Goal: Task Accomplishment & Management: Manage account settings

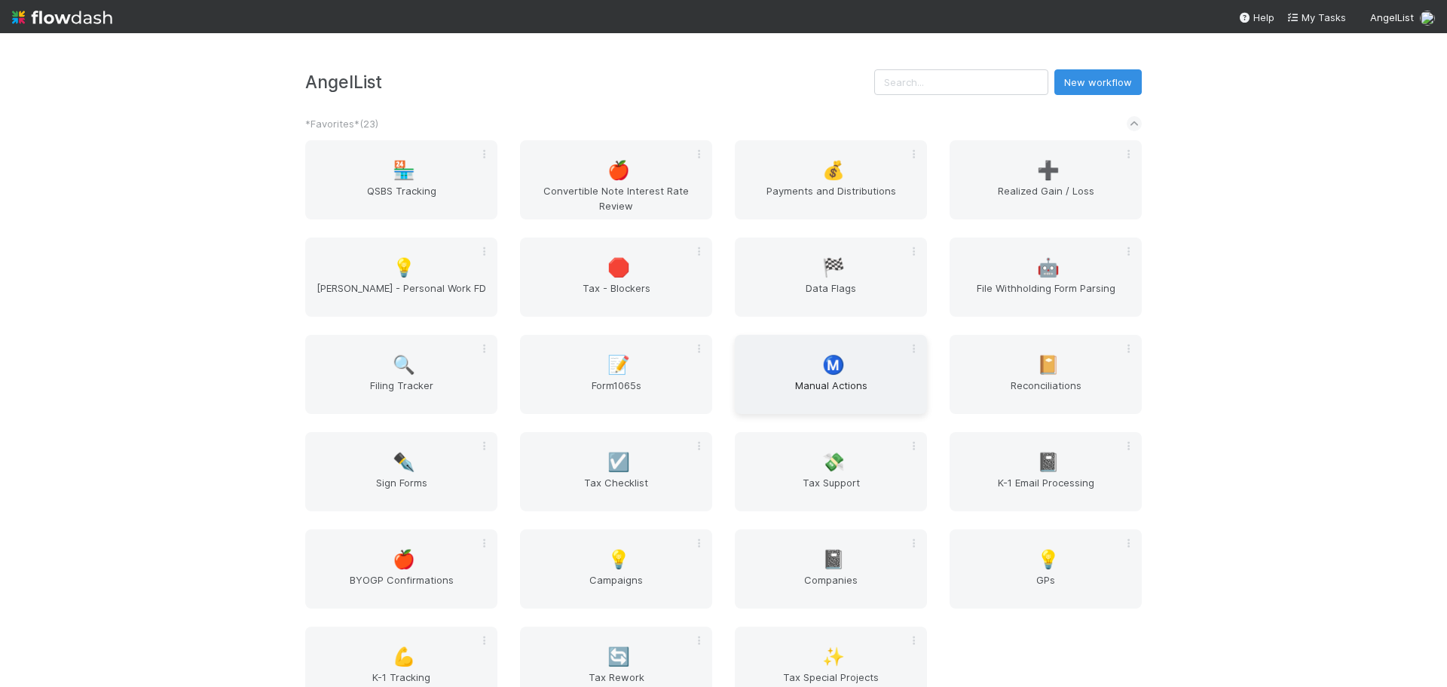
click at [801, 388] on span "Manual Actions" at bounding box center [831, 393] width 180 height 30
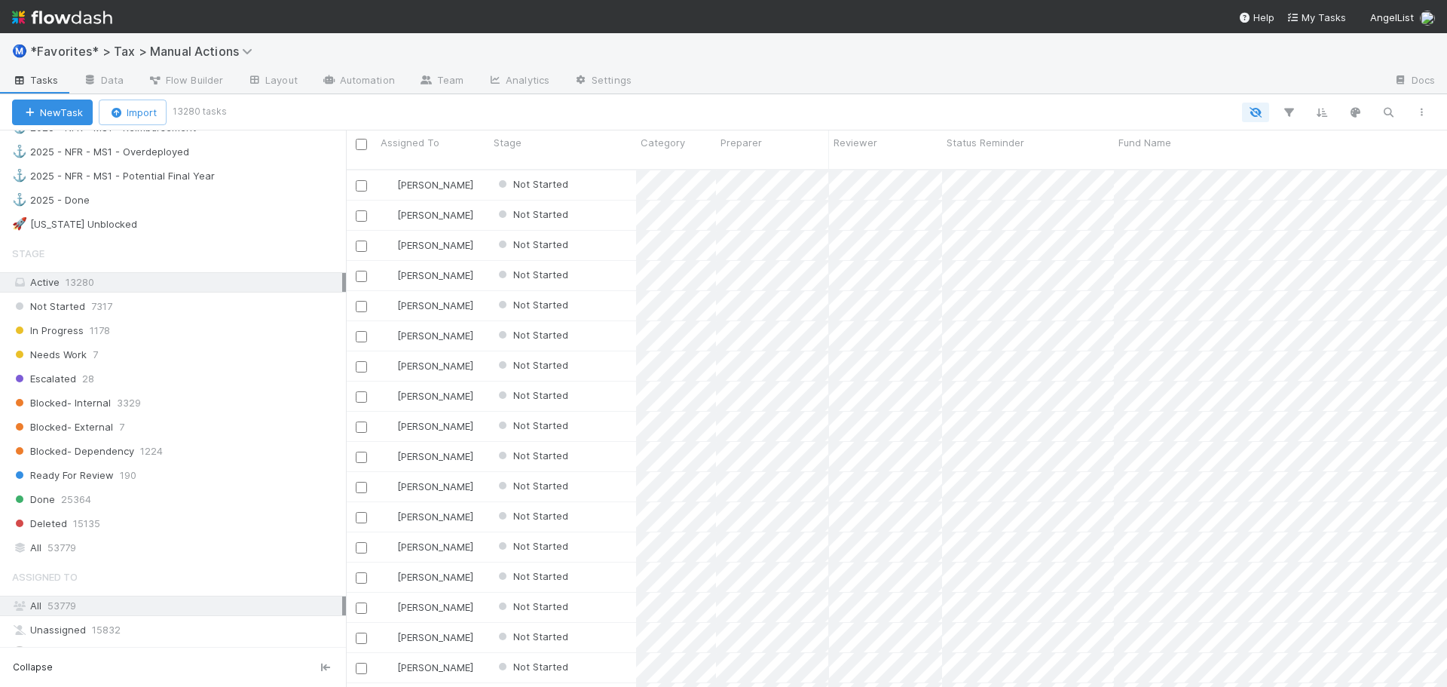
scroll to position [1507, 0]
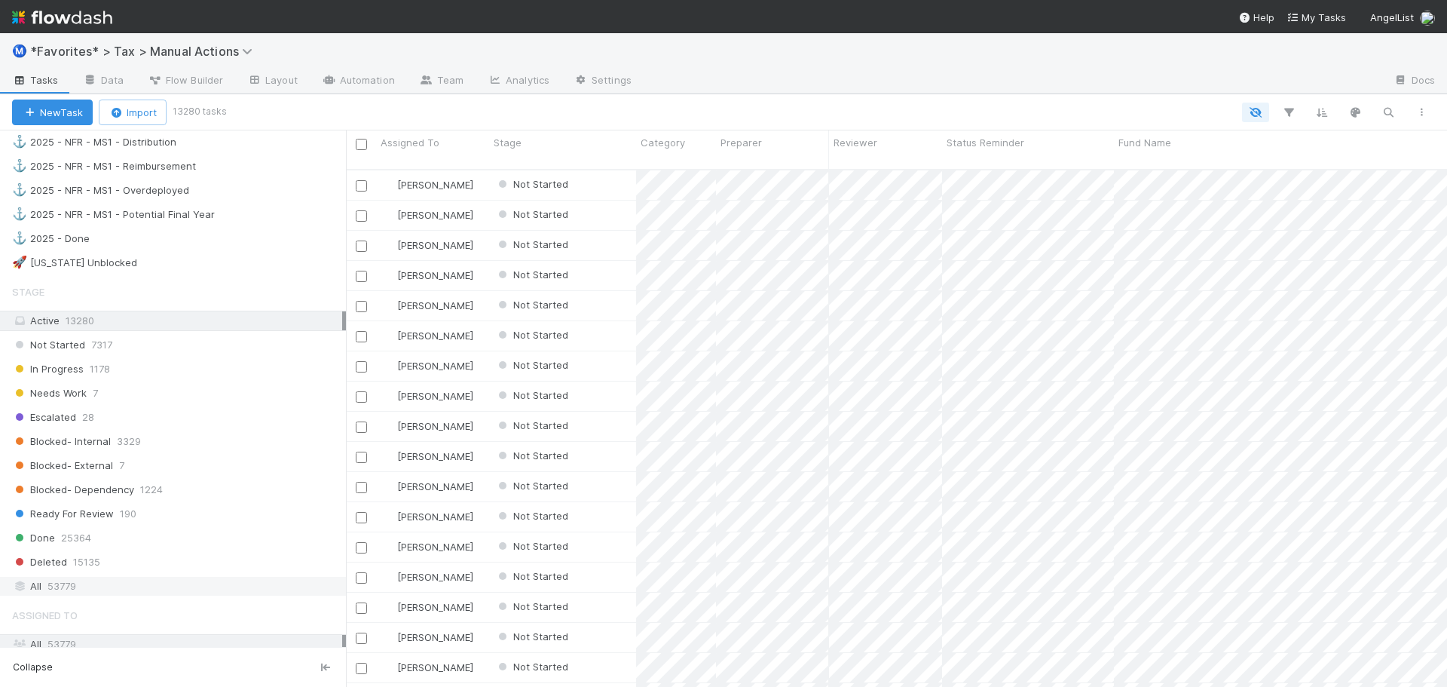
click at [113, 582] on div "All 53779" at bounding box center [177, 586] width 330 height 19
click at [1390, 110] on icon "button" at bounding box center [1388, 113] width 15 height 14
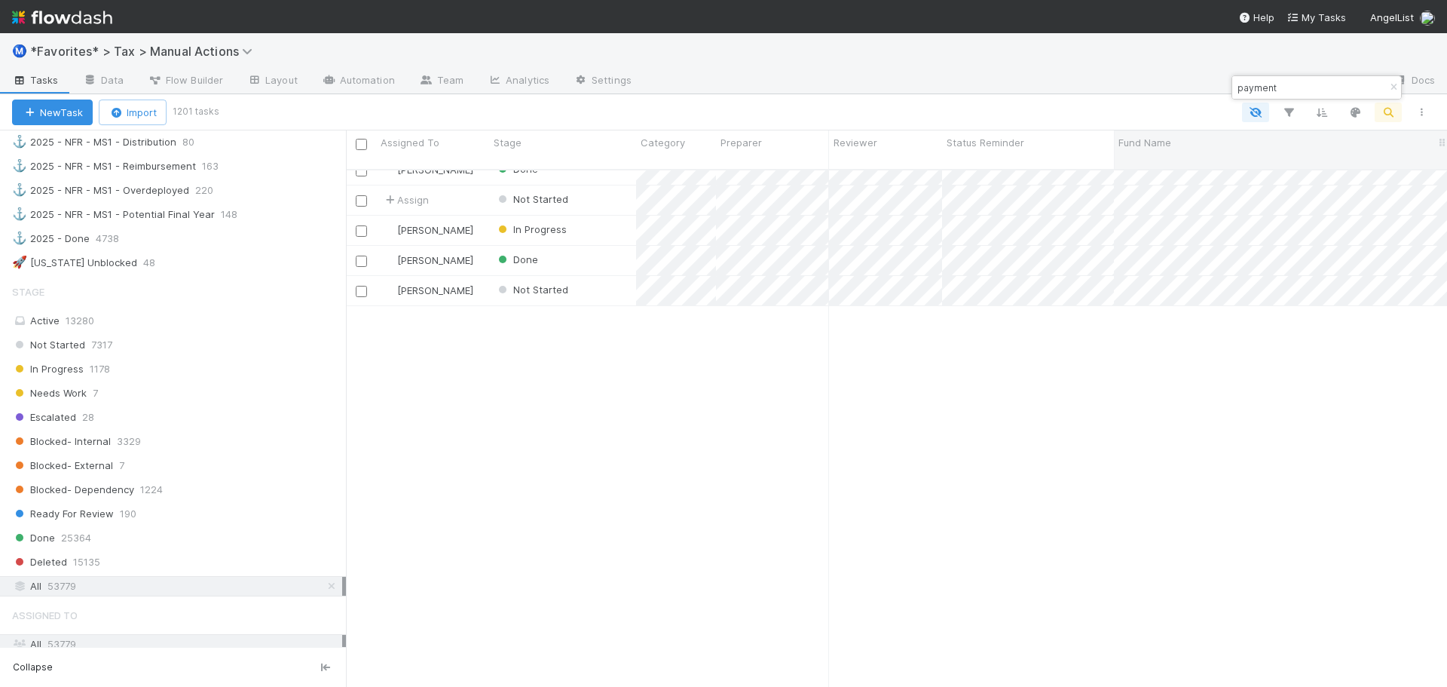
scroll to position [377, 0]
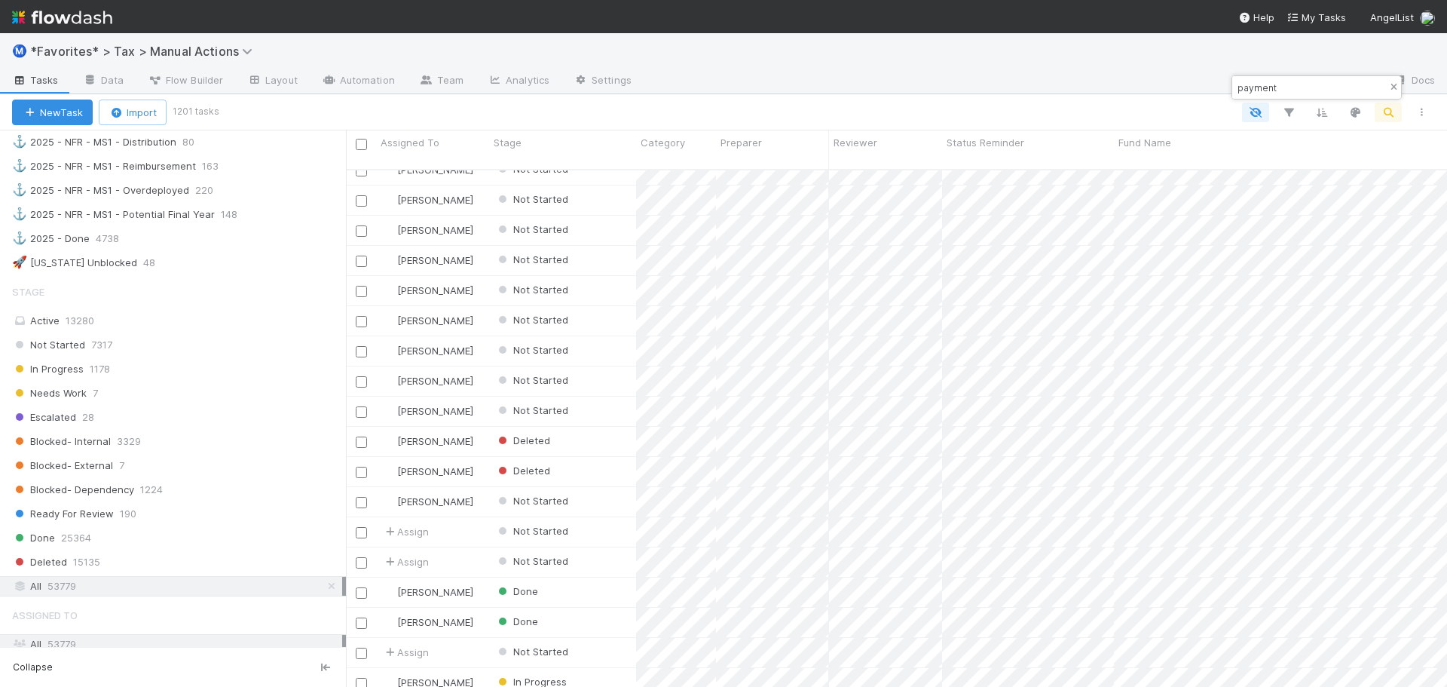
type input "payment"
click at [1392, 88] on icon "button" at bounding box center [1393, 87] width 15 height 9
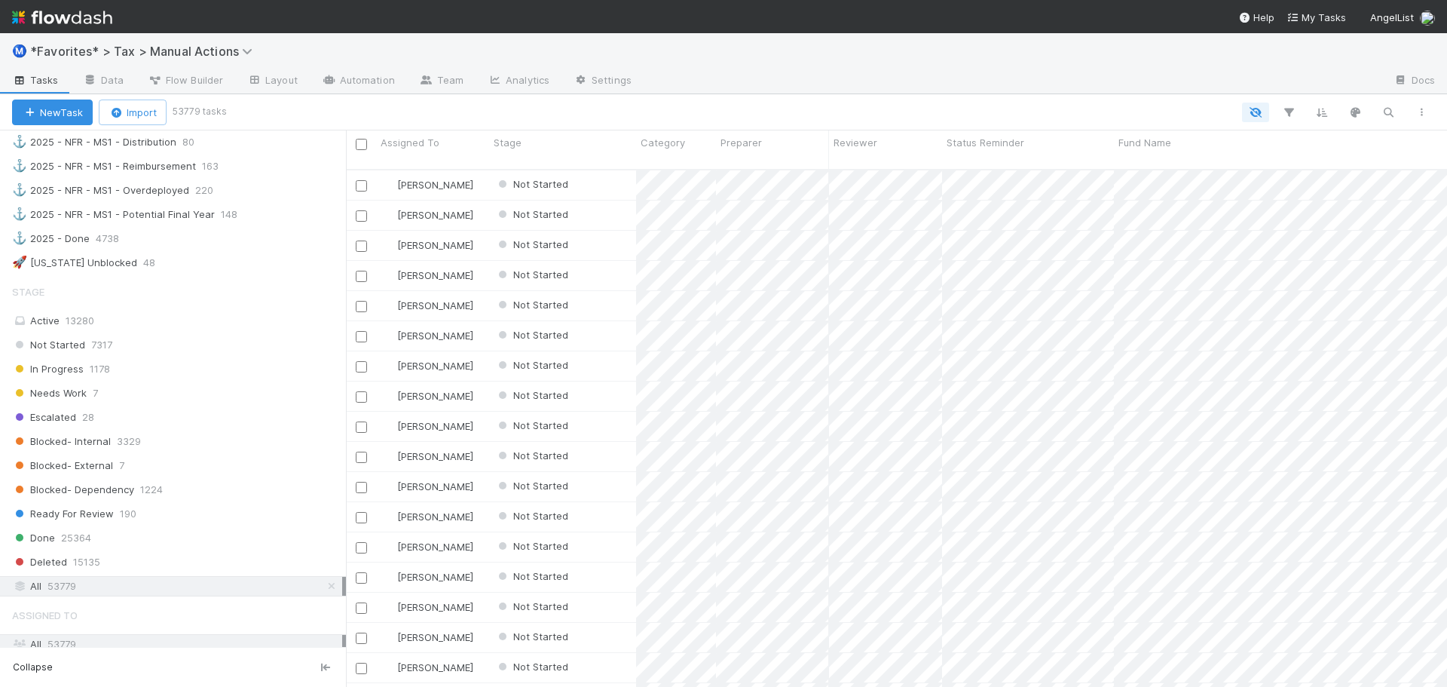
scroll to position [518, 1090]
click at [1284, 110] on icon "button" at bounding box center [1288, 113] width 15 height 14
click at [1113, 161] on button "Add Filter" at bounding box center [1057, 158] width 452 height 22
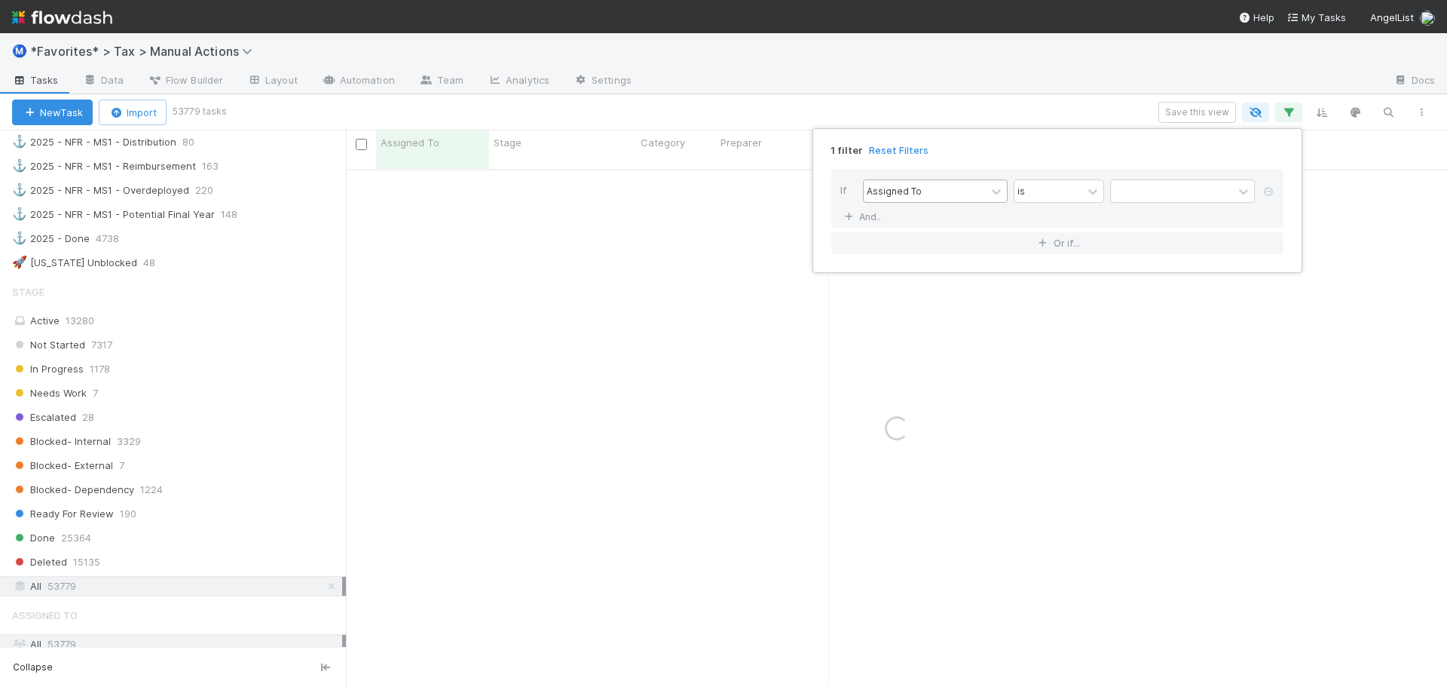
click at [953, 186] on div "Assigned To" at bounding box center [925, 191] width 122 height 22
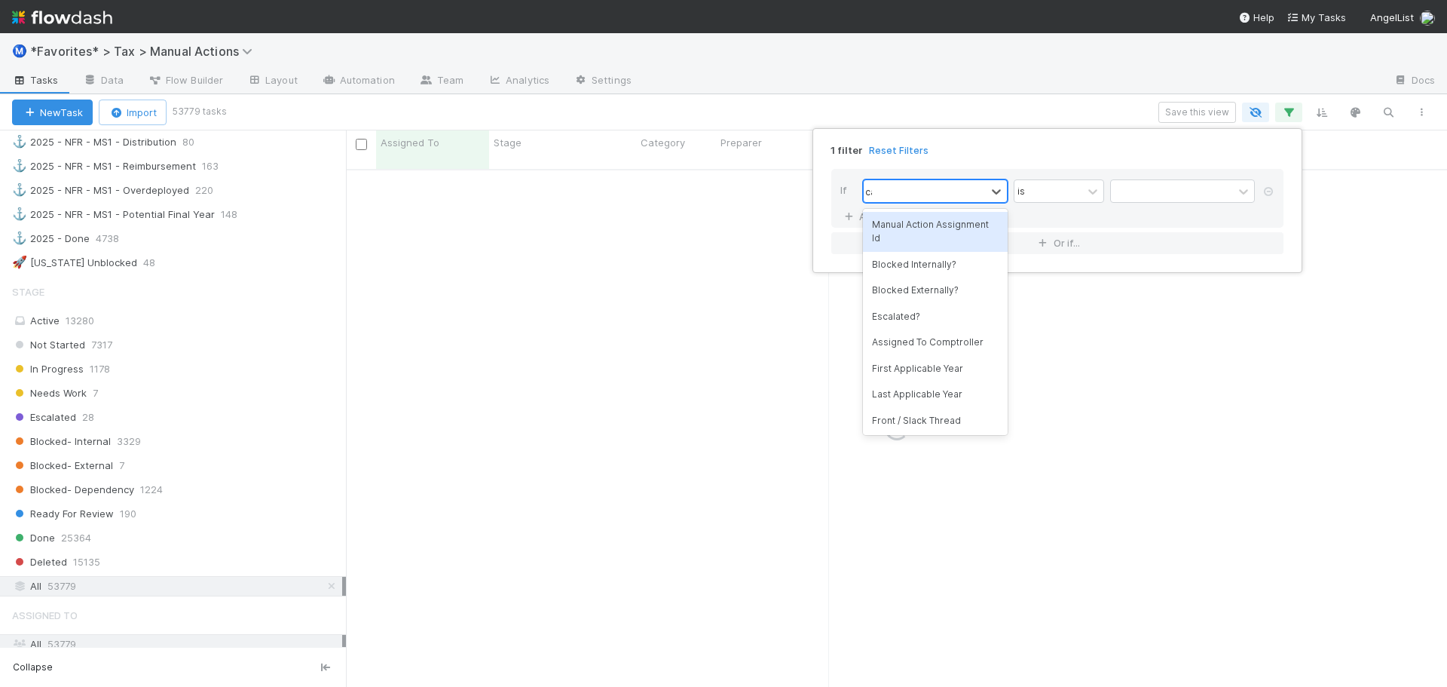
type input "cate"
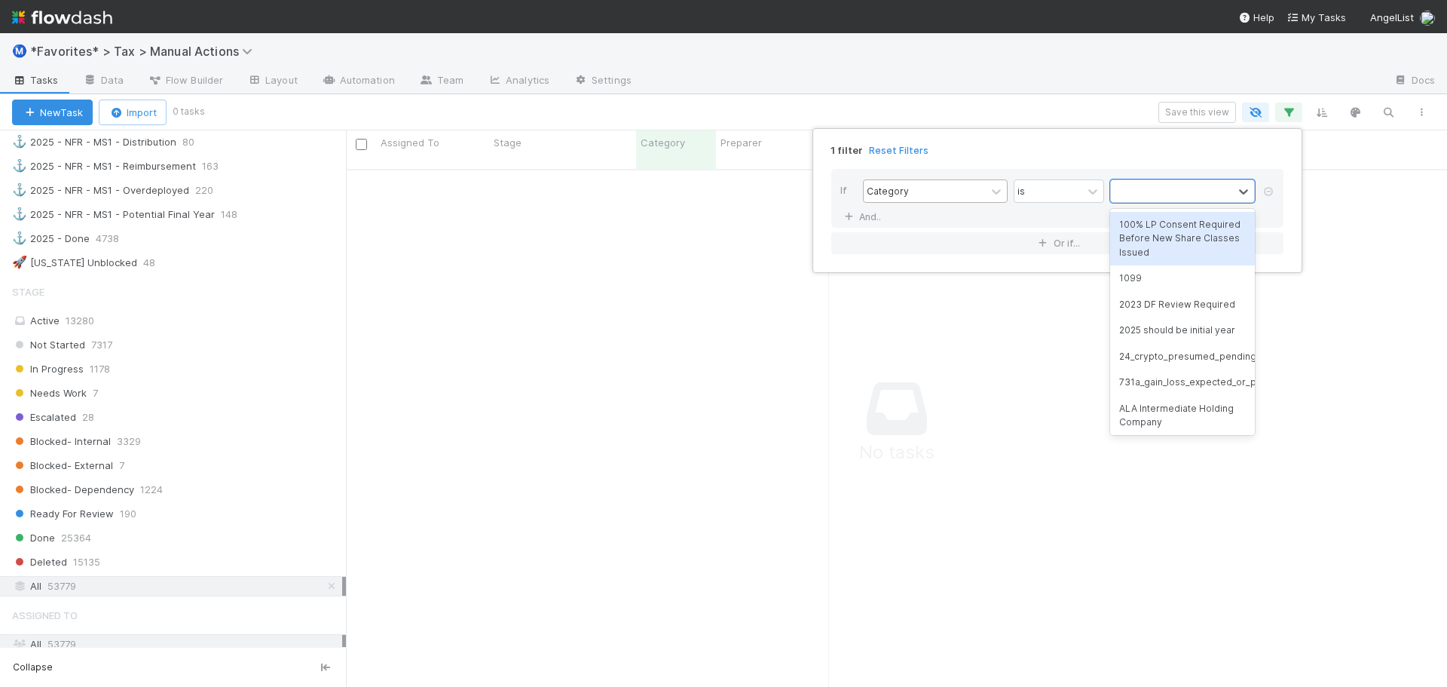
scroll to position [507, 1090]
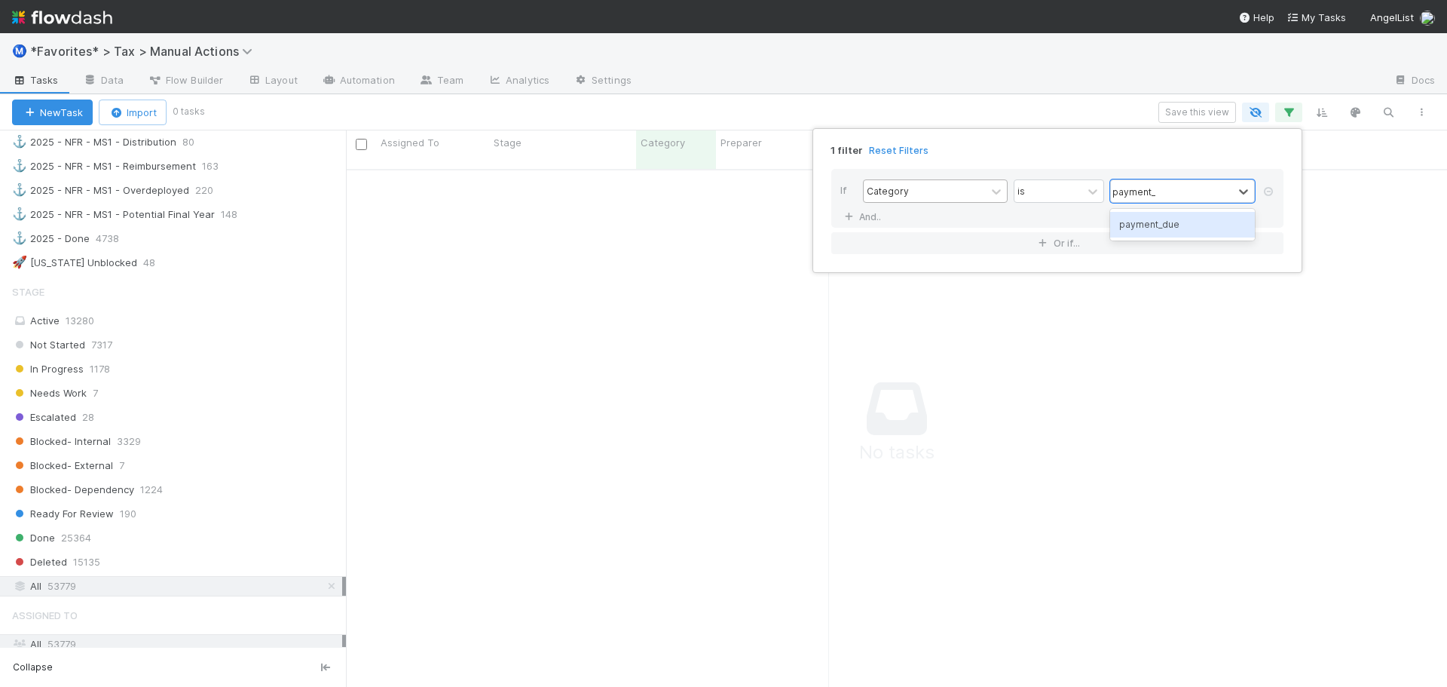
type input "payment_d"
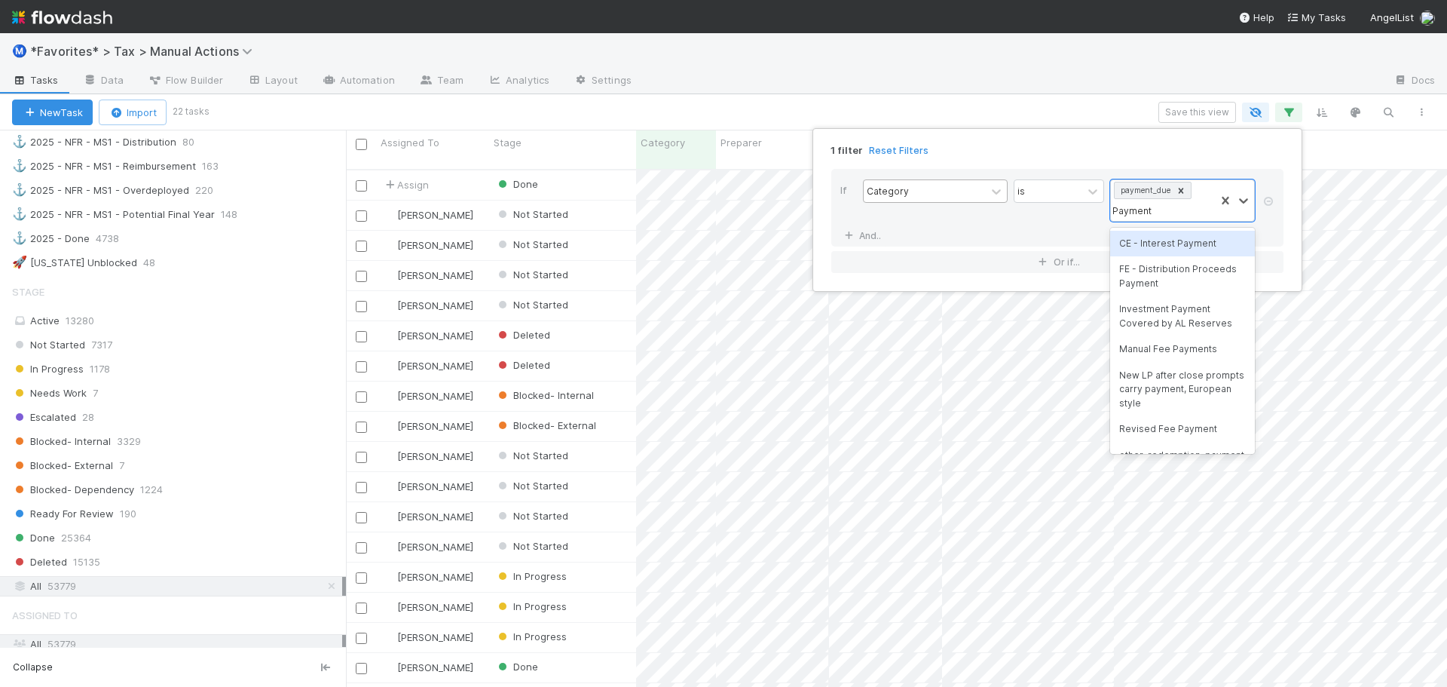
scroll to position [518, 1090]
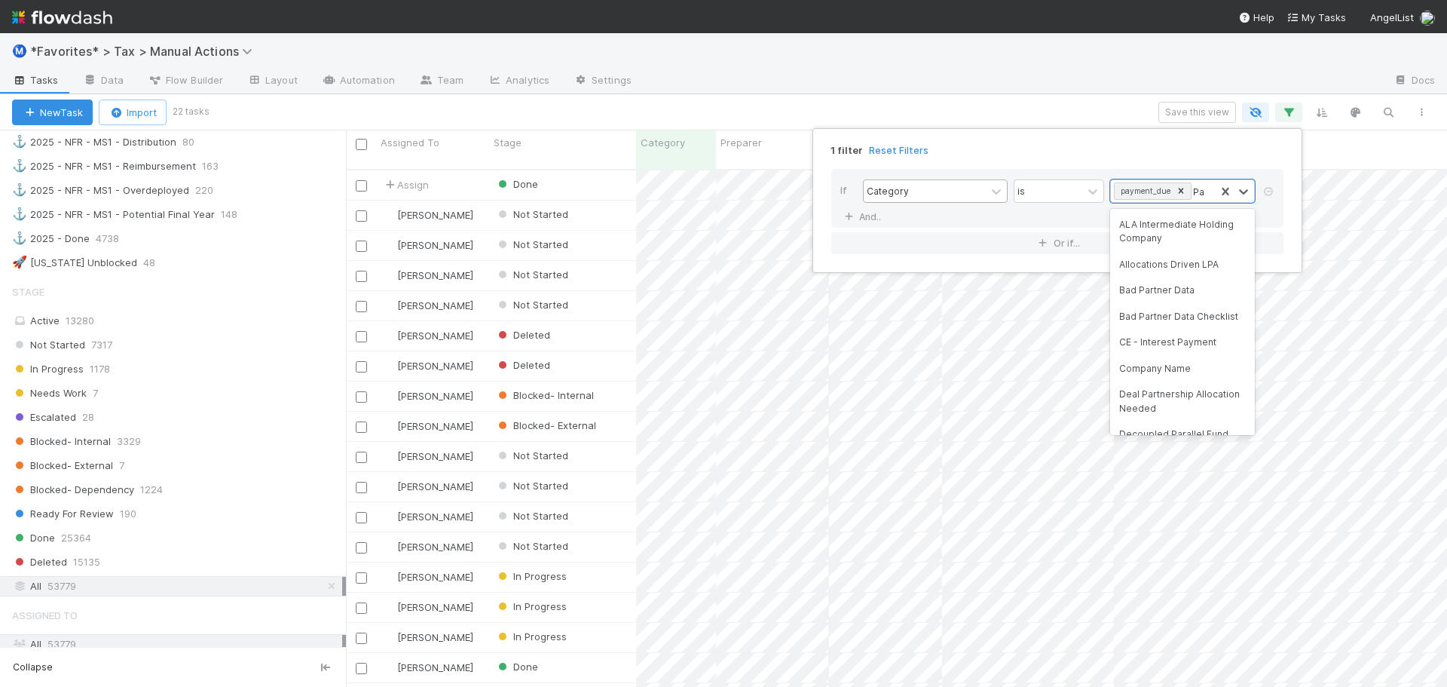
type input "P"
click at [809, 87] on div "1 filter Reset Filters If Category is payment_due And.. Or if..." at bounding box center [723, 343] width 1447 height 687
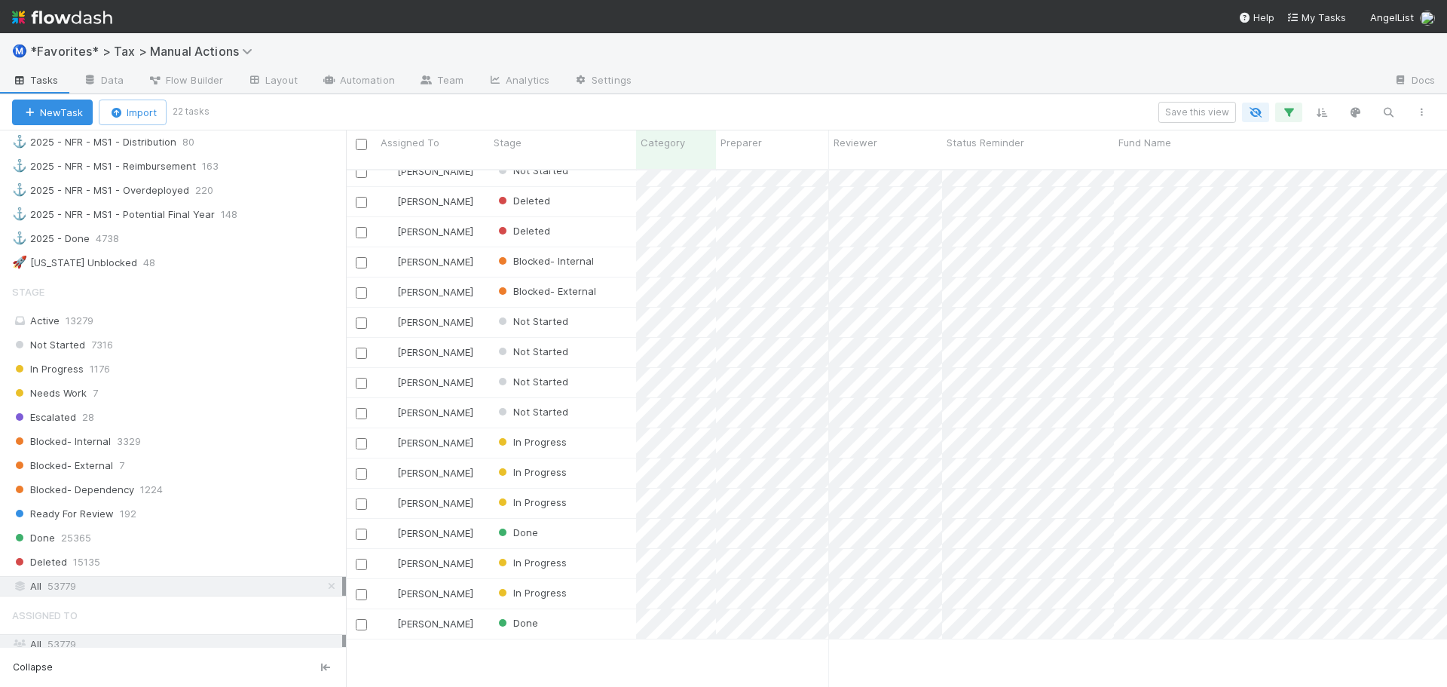
scroll to position [0, 0]
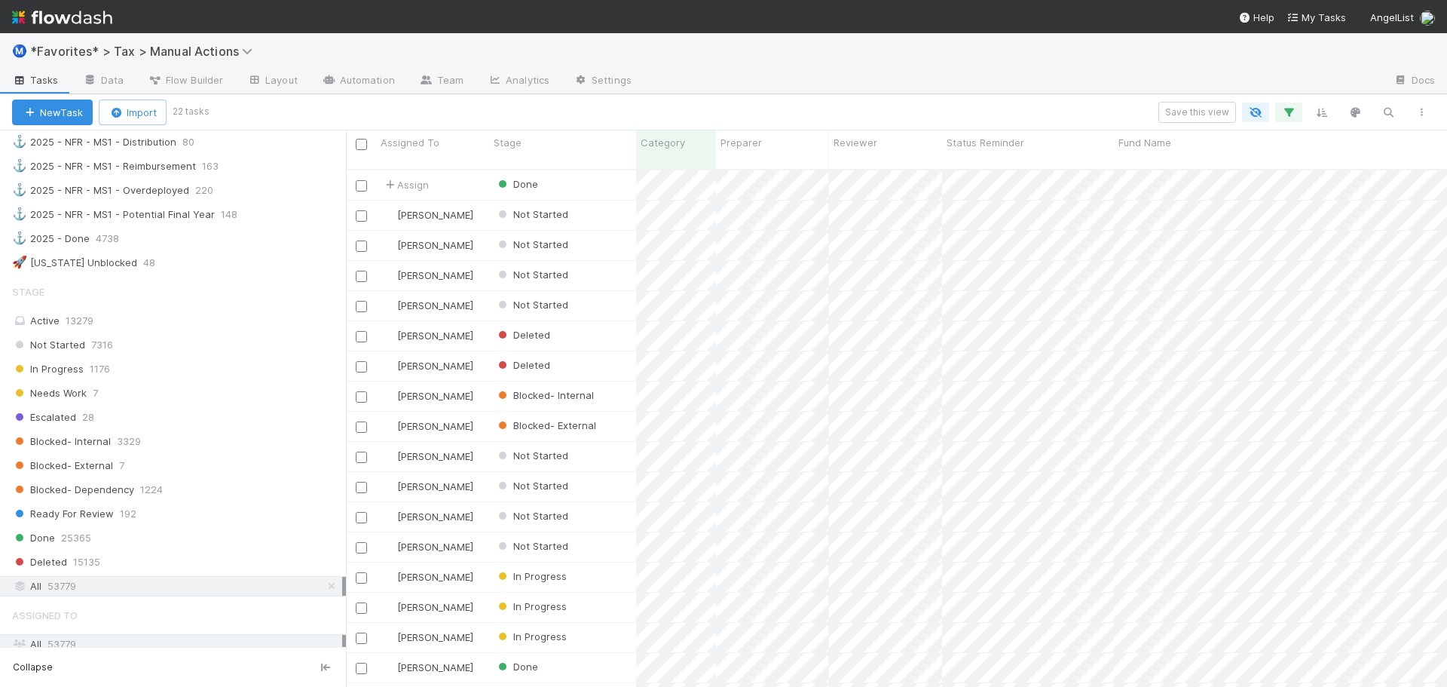
click at [1304, 105] on div "1 filter Save this view 1 filter 1 filter 1 filter 1 filter" at bounding box center [821, 112] width 1231 height 21
click at [1289, 109] on icon "button" at bounding box center [1288, 113] width 15 height 14
click at [925, 60] on div "Loading..." at bounding box center [723, 343] width 1447 height 687
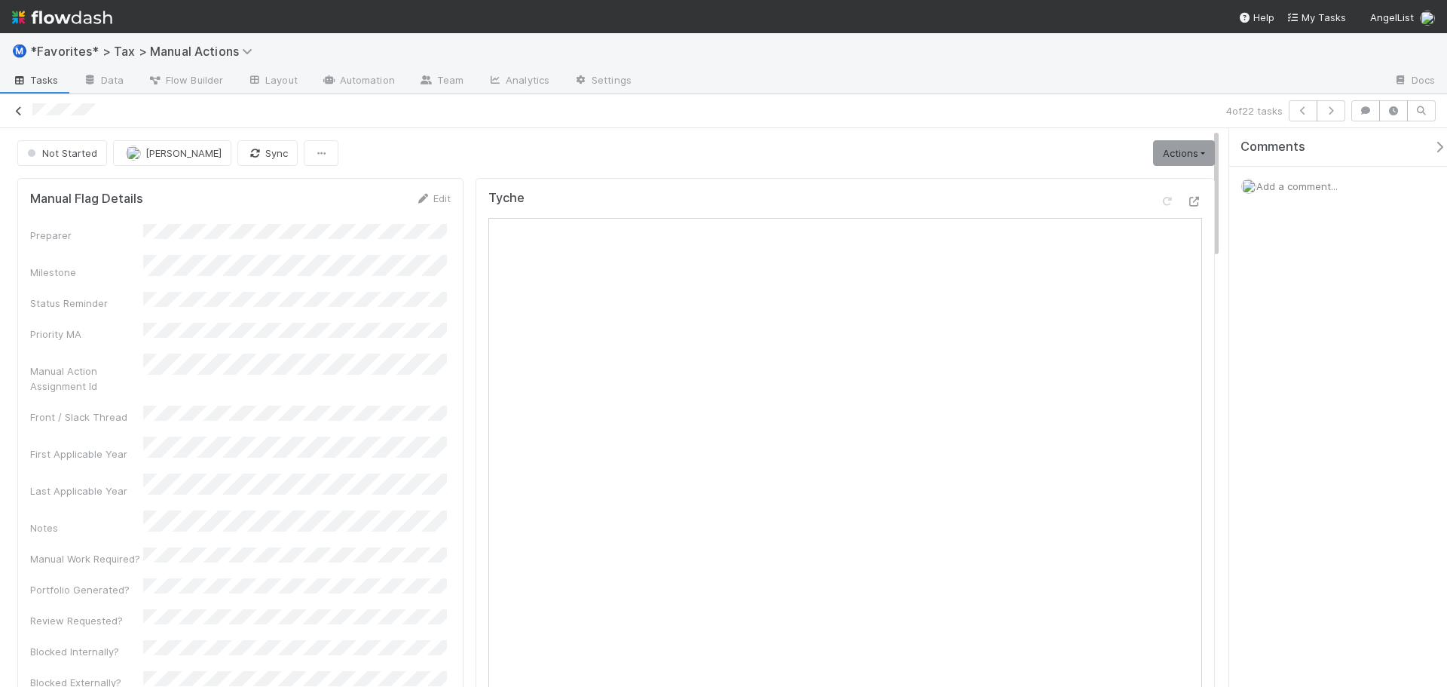
click at [22, 109] on icon at bounding box center [18, 111] width 15 height 10
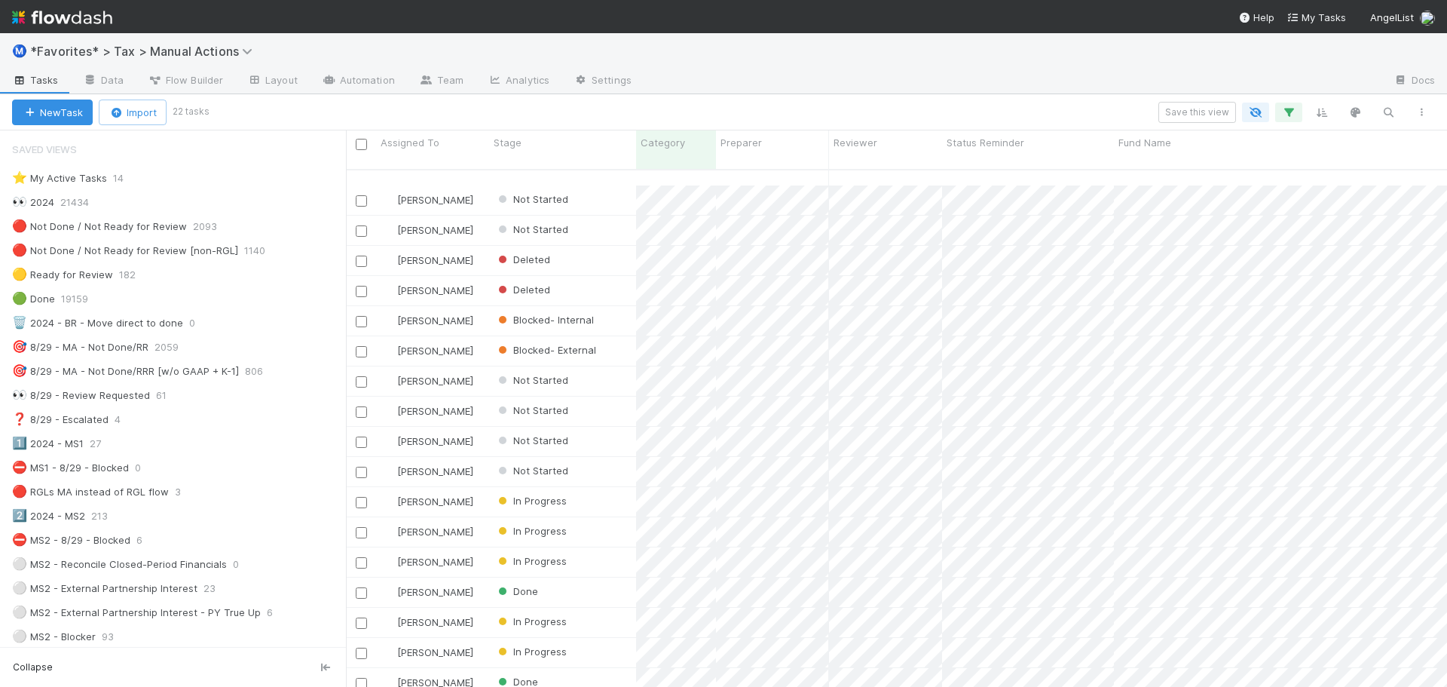
scroll to position [145, 0]
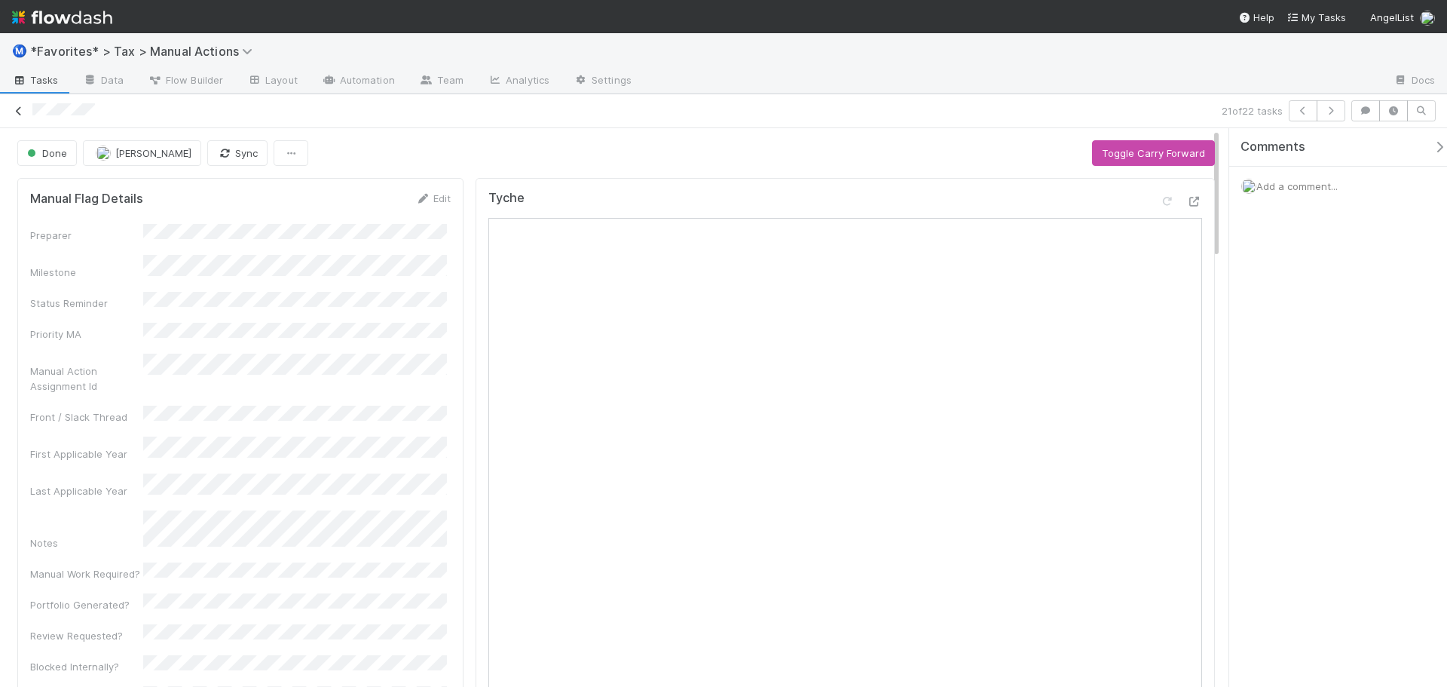
click at [23, 112] on icon at bounding box center [18, 111] width 15 height 10
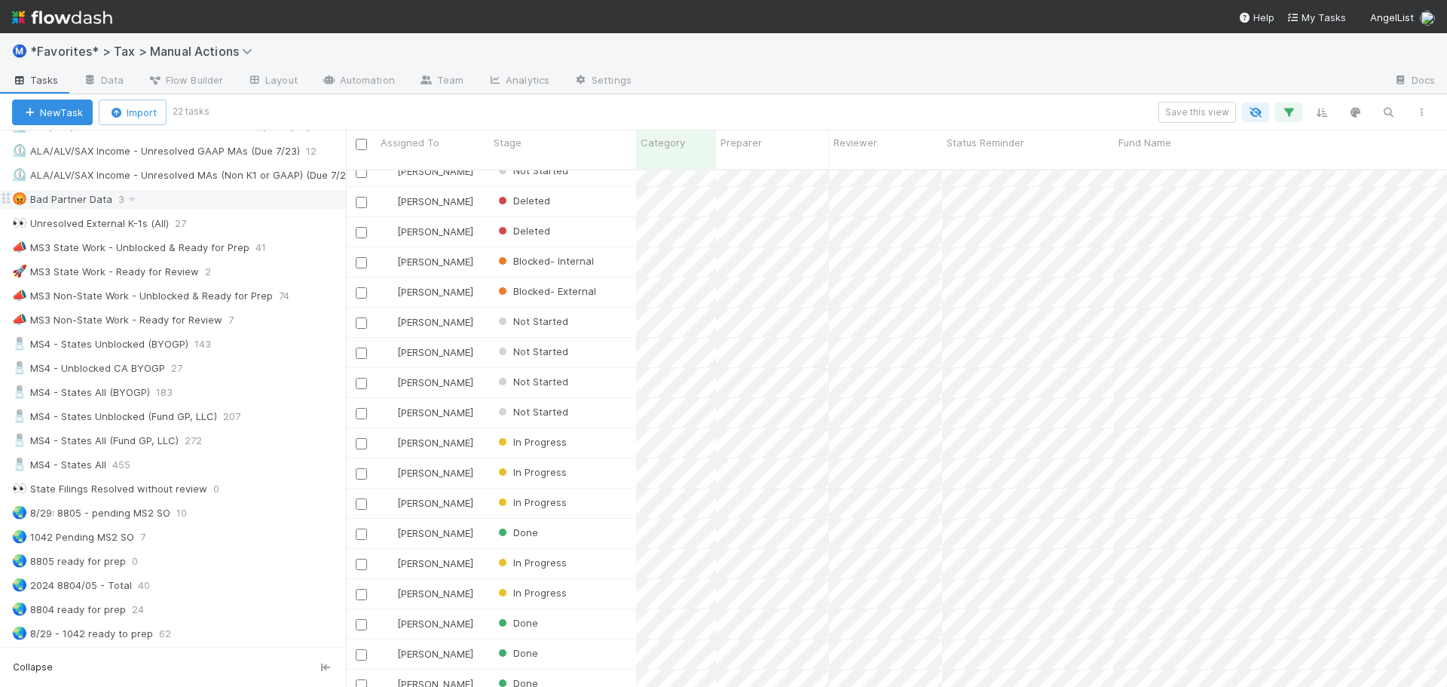
scroll to position [904, 0]
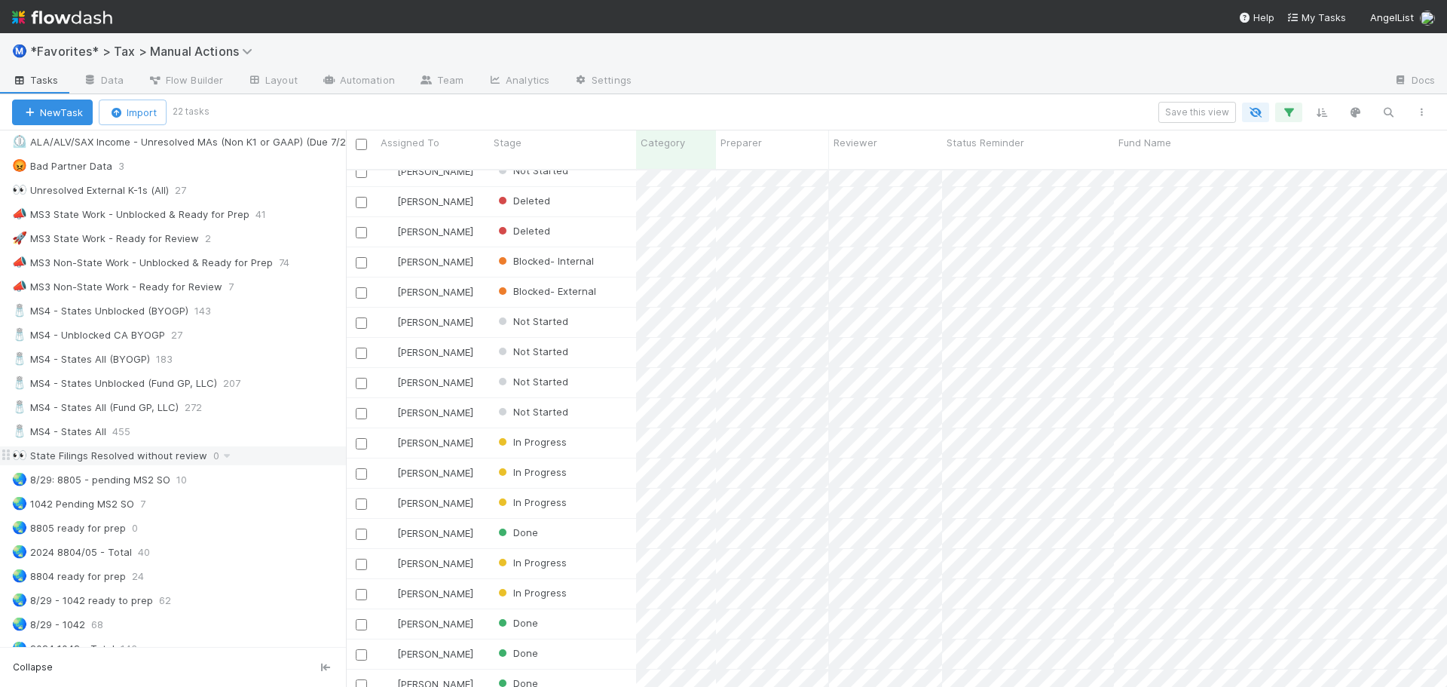
click at [269, 461] on div "👀 State Filings Resolved without review 0" at bounding box center [179, 455] width 334 height 19
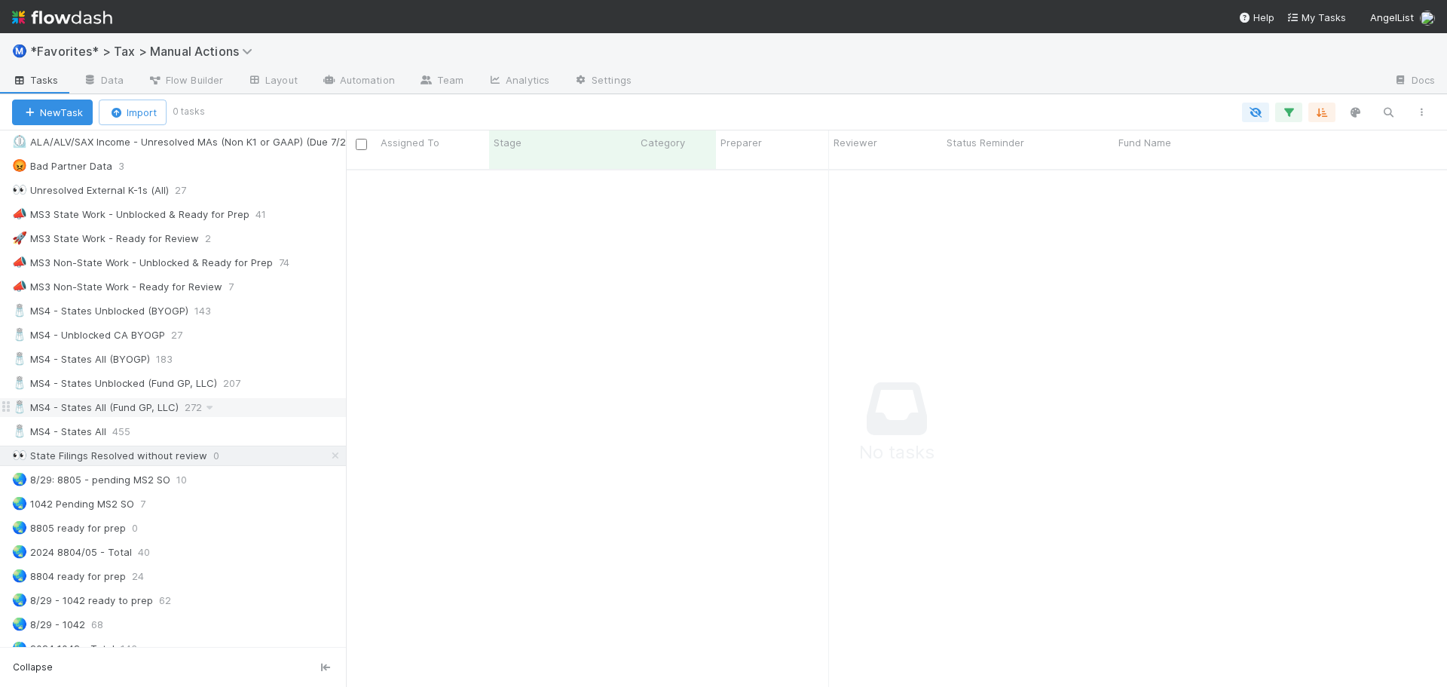
scroll to position [507, 1090]
click at [1290, 116] on icon "button" at bounding box center [1288, 113] width 15 height 14
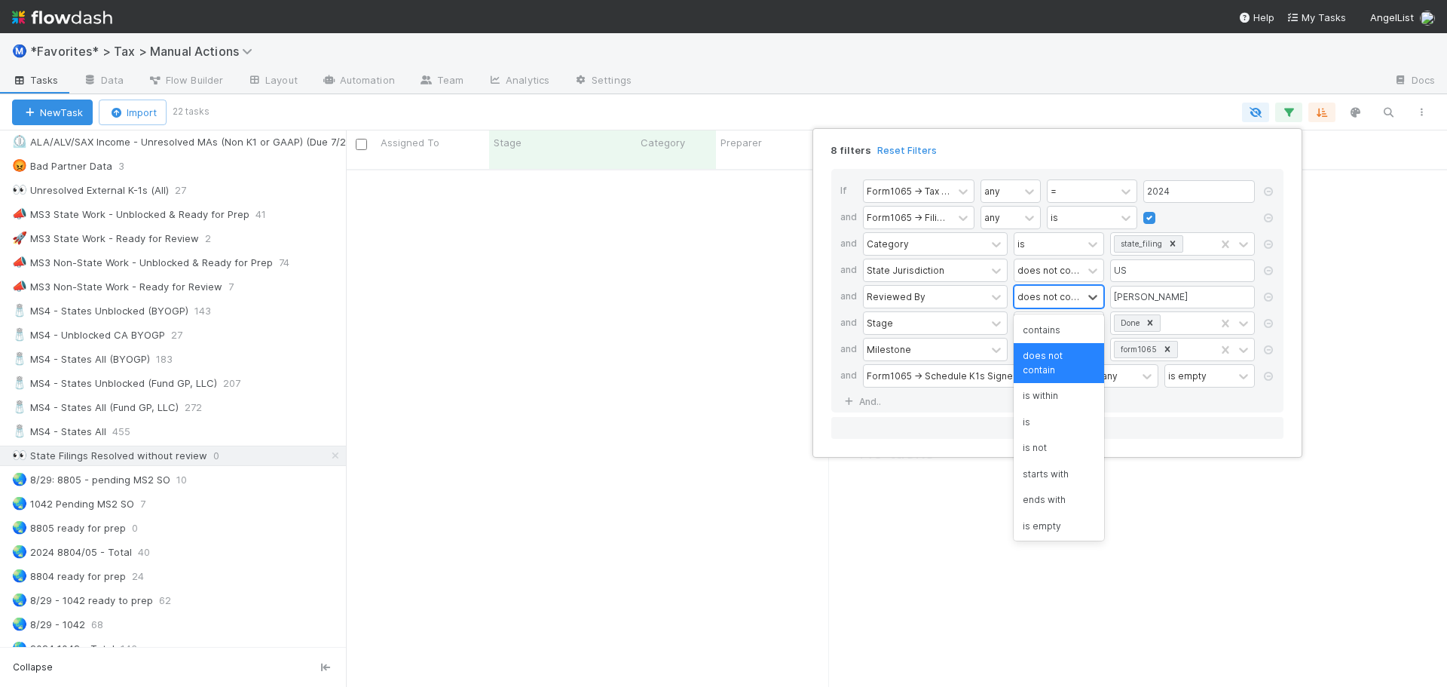
click at [1081, 303] on div "does not contain" at bounding box center [1048, 297] width 68 height 22
click at [1041, 495] on div "is empty" at bounding box center [1059, 498] width 90 height 26
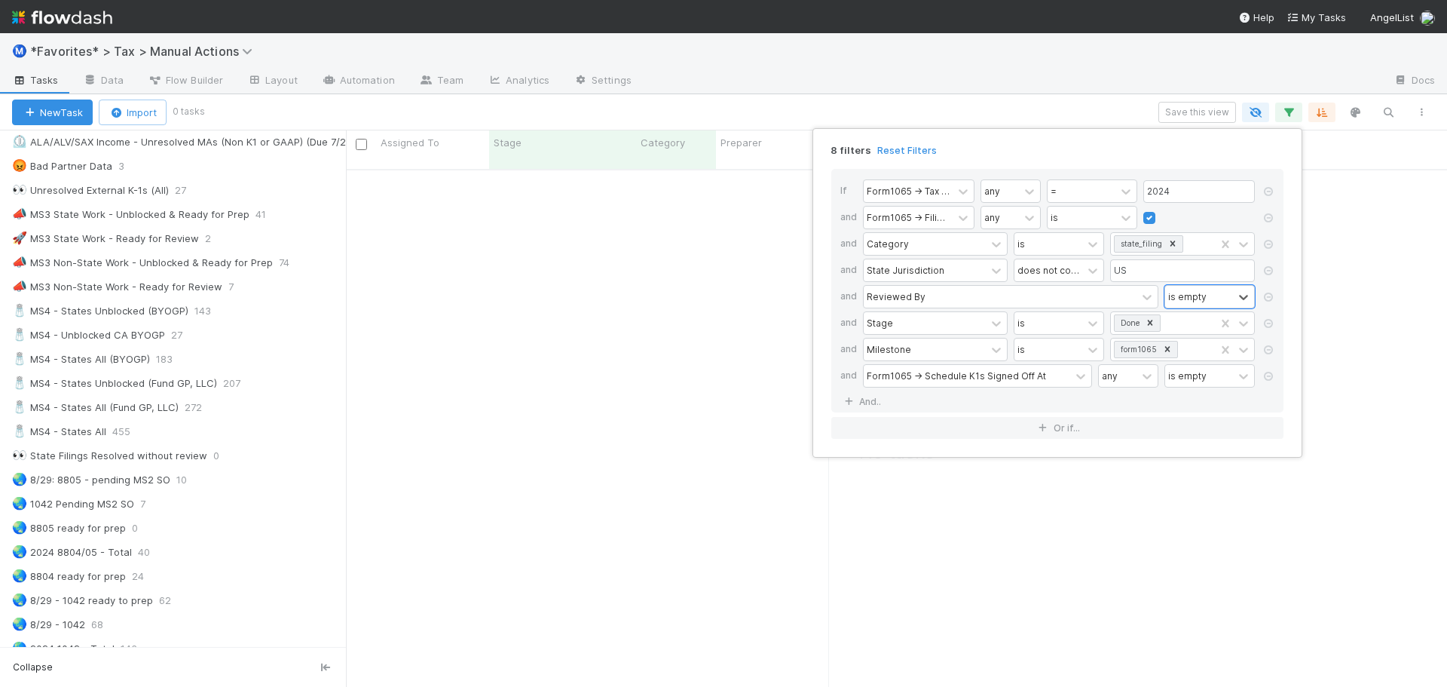
scroll to position [507, 1090]
click at [1054, 78] on div "8 filters Reset Filters If Form1065 -> Tax Year any = 2024 and Form1065 -> Fili…" at bounding box center [723, 343] width 1447 height 687
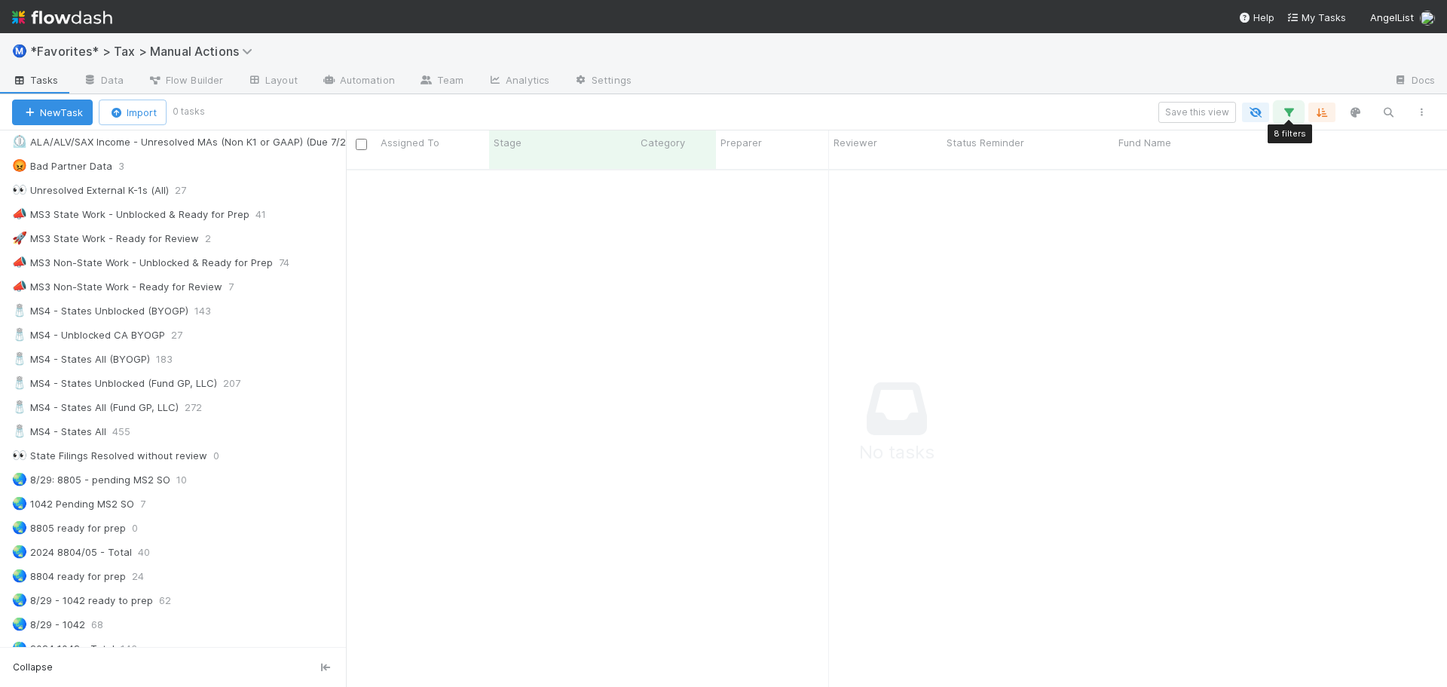
click at [1288, 118] on icon "button" at bounding box center [1288, 113] width 15 height 14
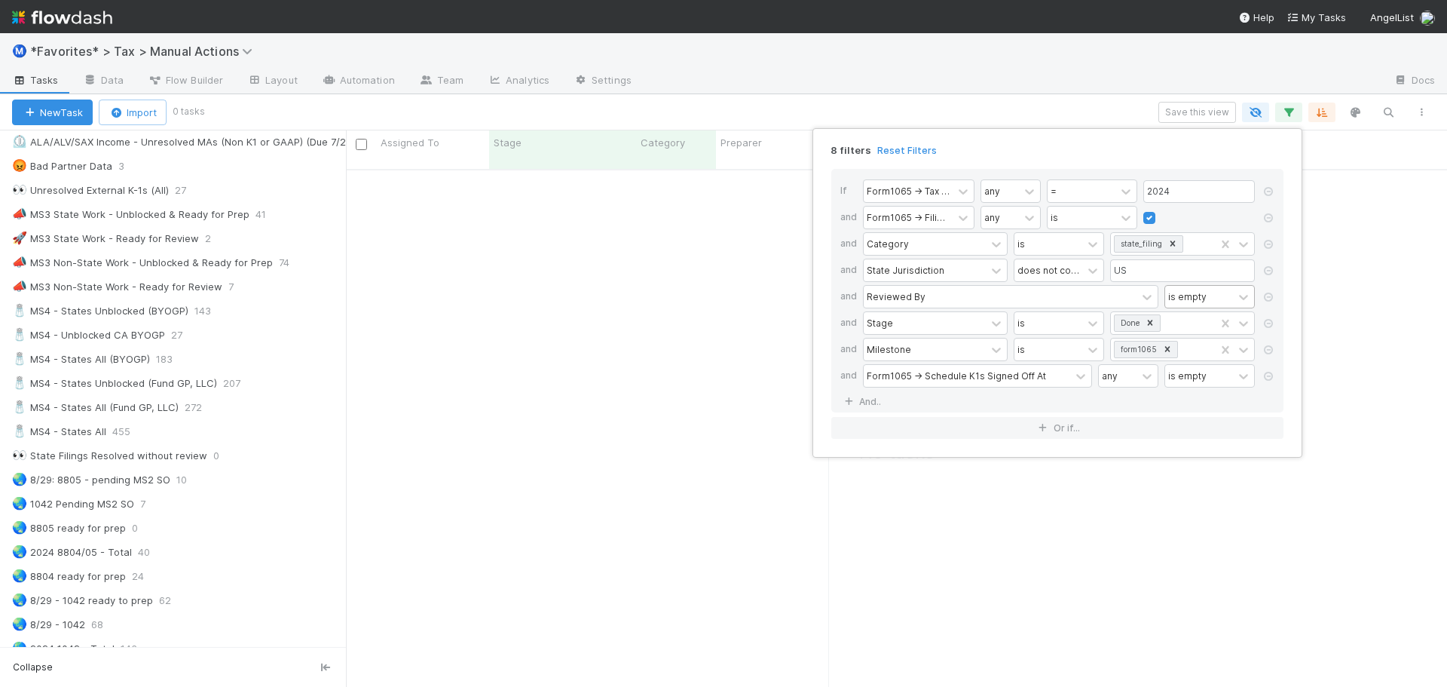
click at [1180, 298] on div "is empty" at bounding box center [1187, 296] width 38 height 14
click at [1198, 521] on div "is not empty" at bounding box center [1209, 524] width 90 height 26
click at [1016, 76] on div "8 filters Reset Filters If Form1065 -> Tax Year any = 2024 and Form1065 -> Fili…" at bounding box center [723, 343] width 1447 height 687
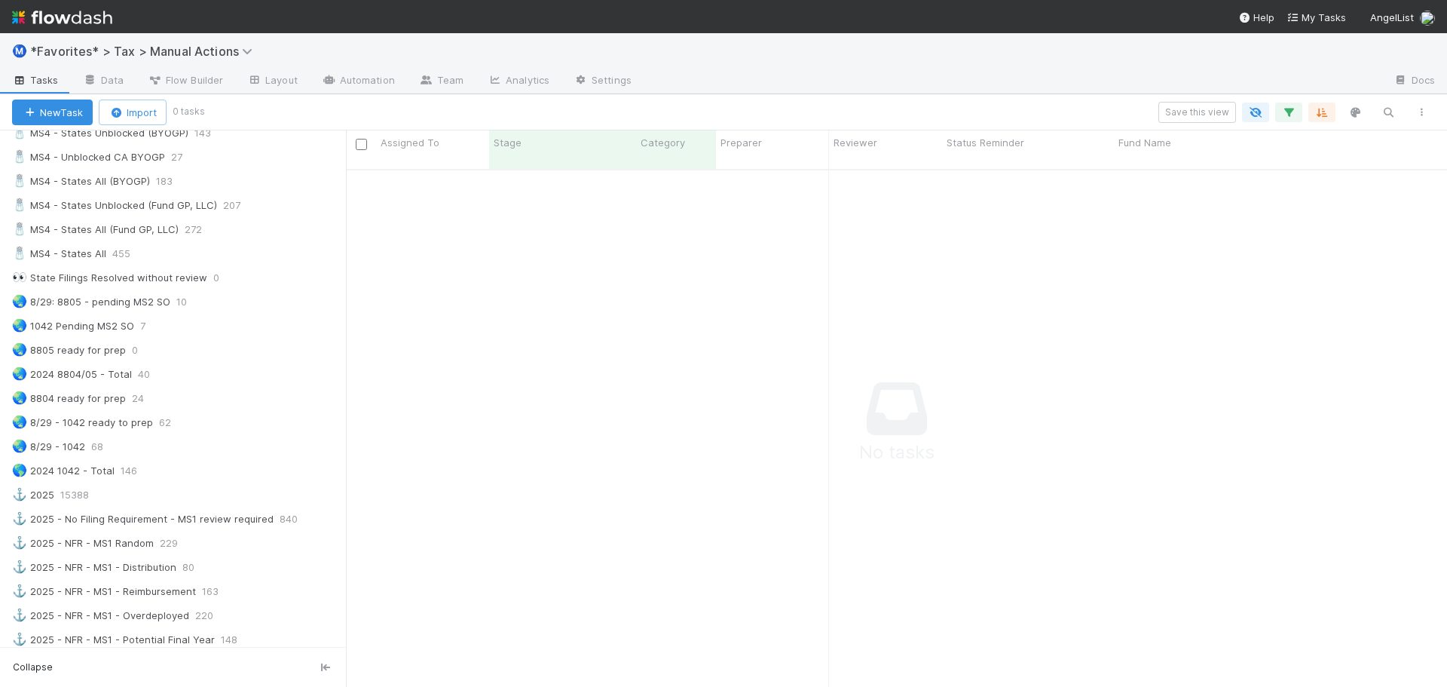
scroll to position [1055, 0]
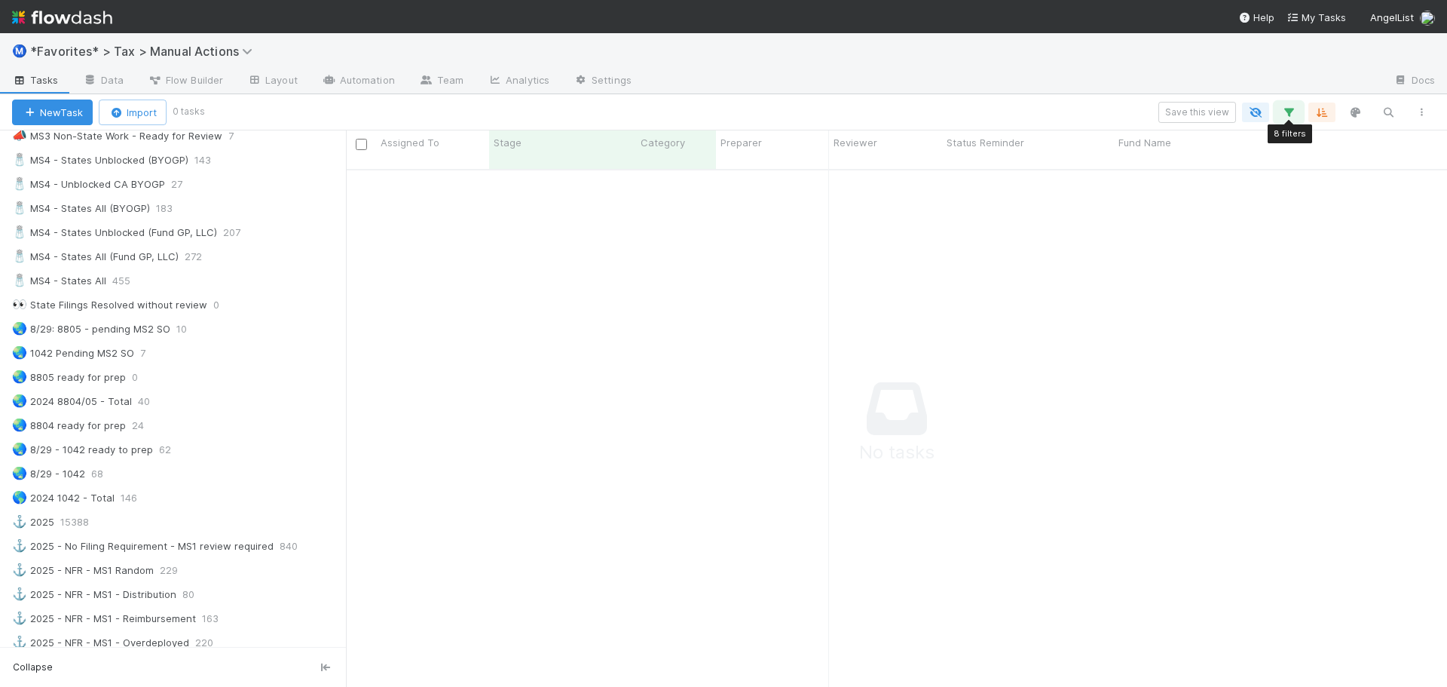
click at [1298, 112] on button "button" at bounding box center [1288, 112] width 27 height 20
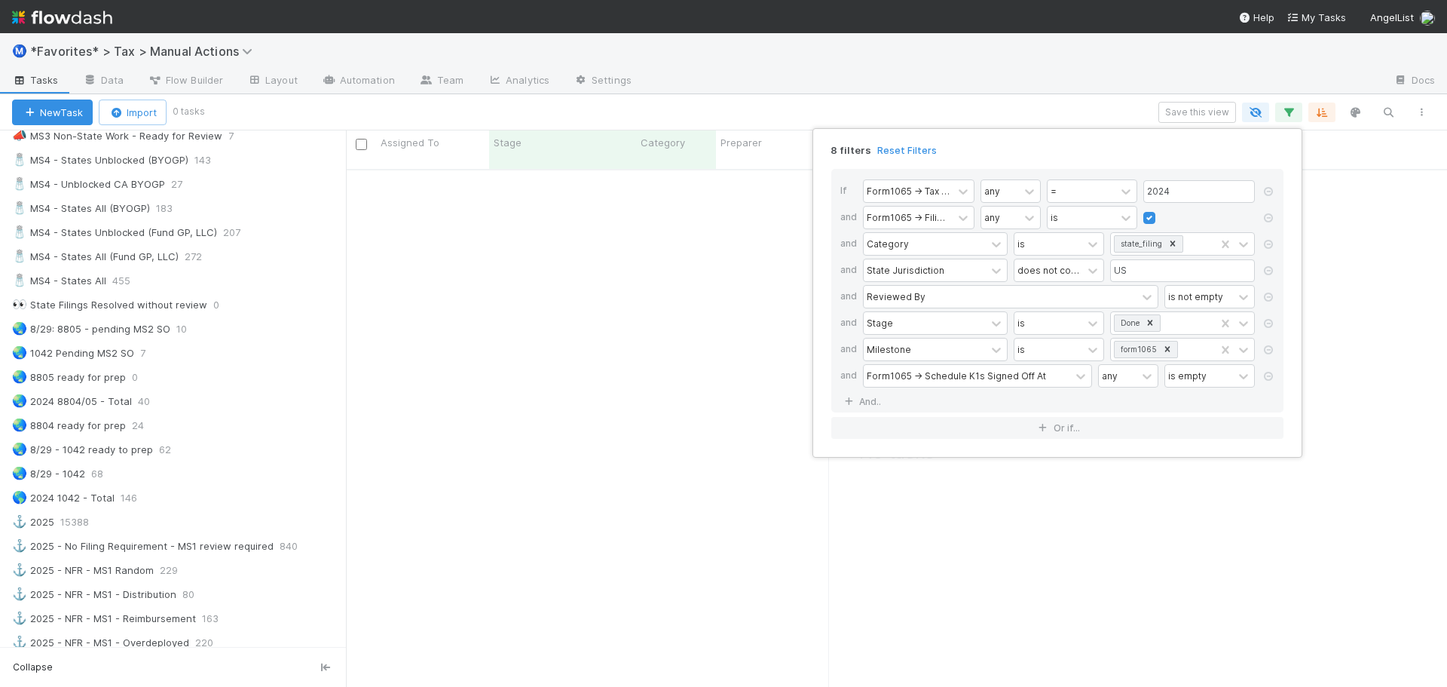
click at [787, 92] on div "8 filters Reset Filters If Form1065 -> Tax Year any = 2024 and Form1065 -> Fili…" at bounding box center [723, 343] width 1447 height 687
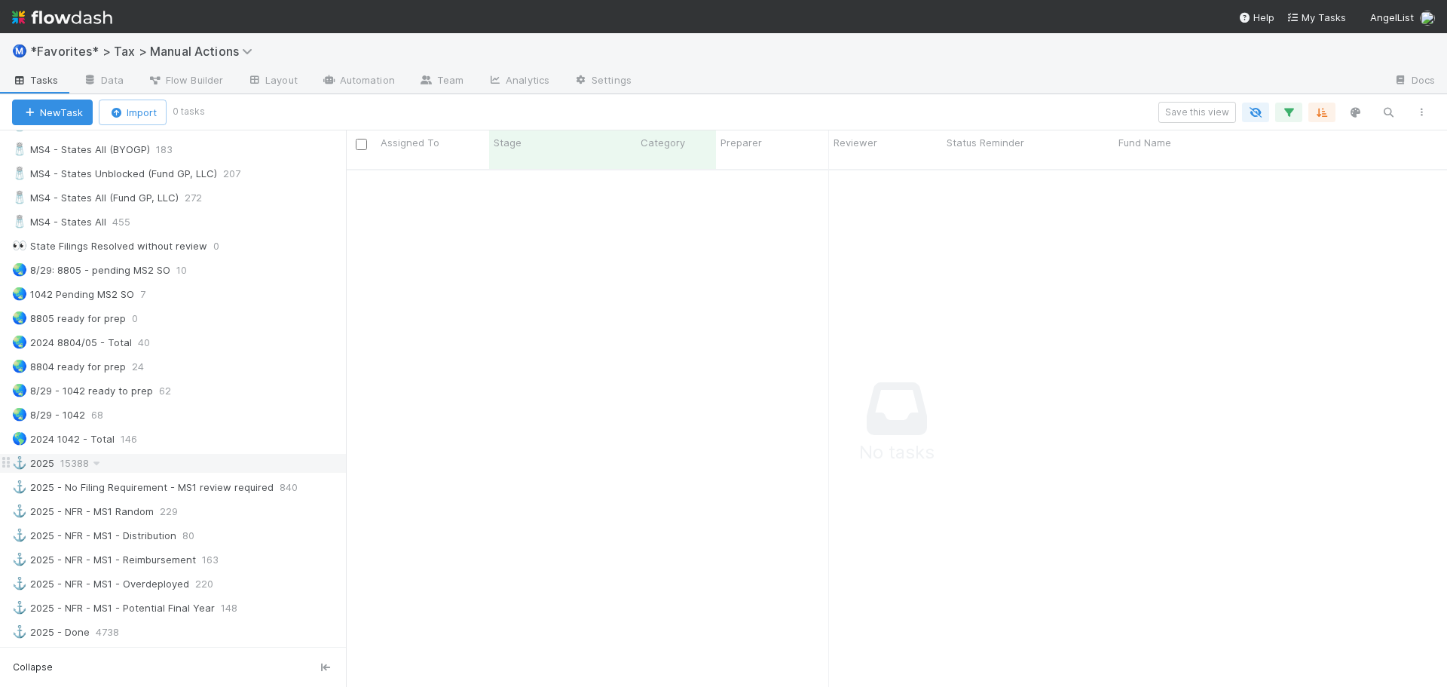
scroll to position [1075, 0]
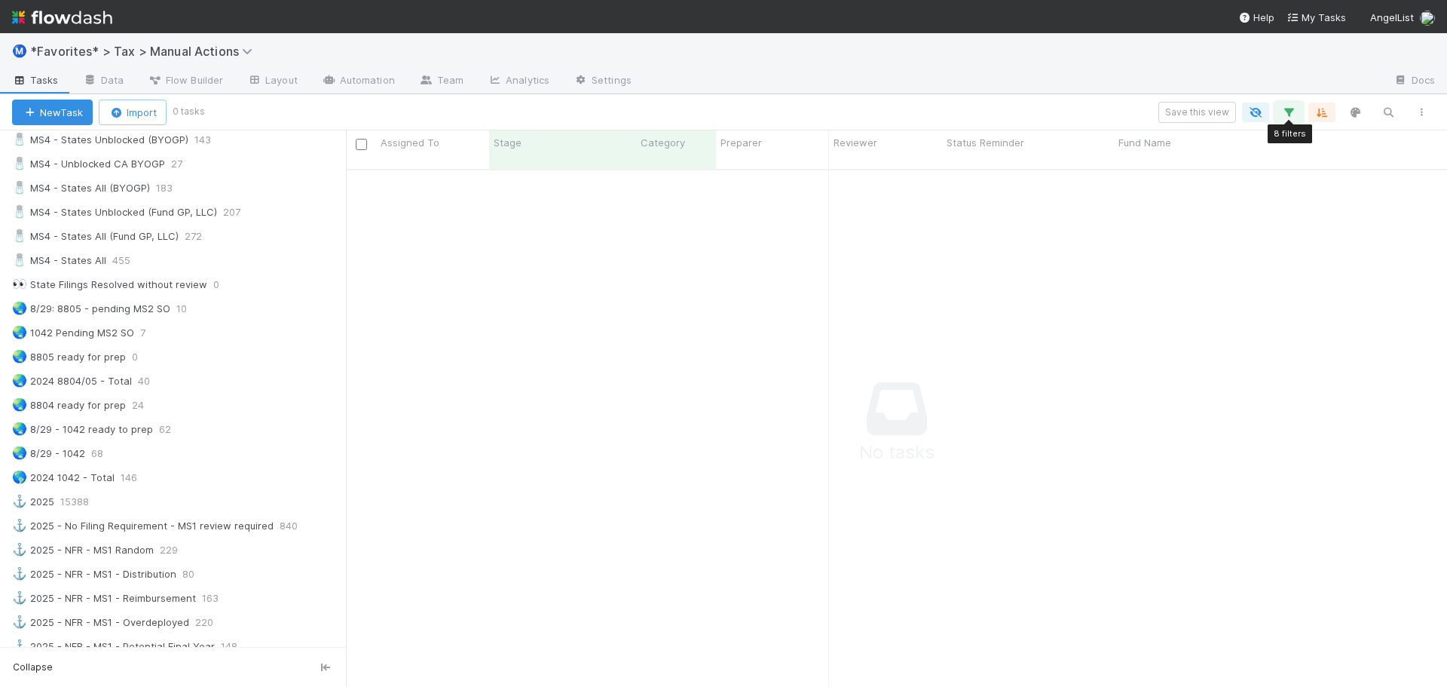
click at [1278, 109] on button "button" at bounding box center [1288, 112] width 27 height 20
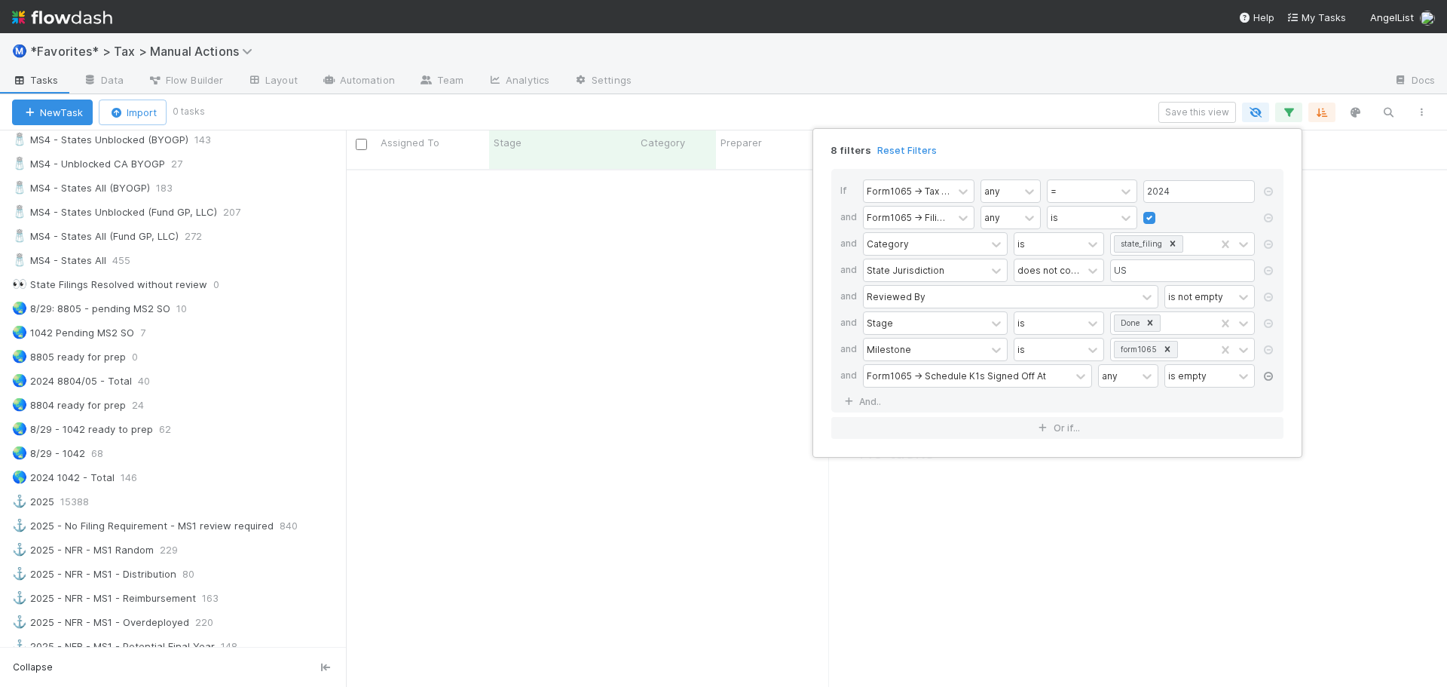
click at [1266, 383] on link at bounding box center [1268, 377] width 15 height 14
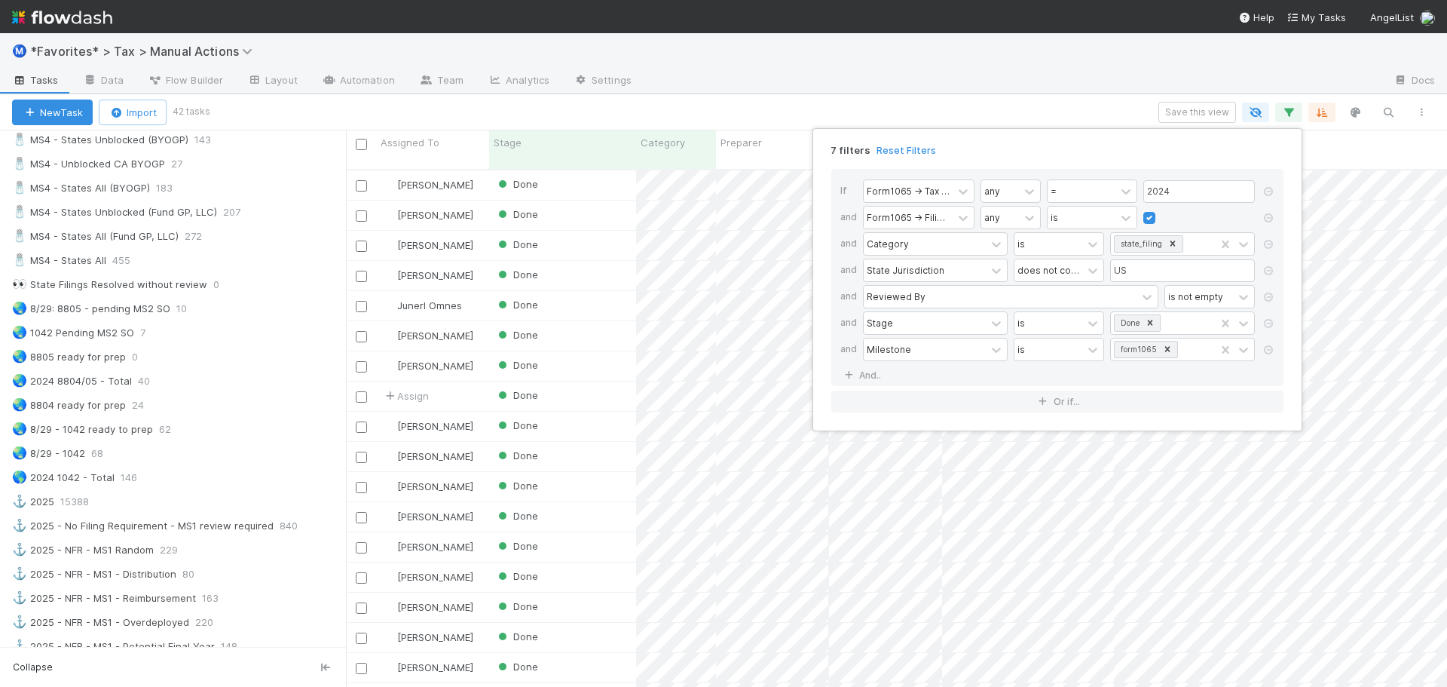
scroll to position [518, 1090]
click at [929, 72] on div "7 filters Reset Filters If Form1065 -> Tax Year any = 2024 and Form1065 -> Fili…" at bounding box center [723, 343] width 1447 height 687
click at [987, 78] on div "7 filters Reset Filters If Form1065 -> Tax Year any = 2024 and Form1065 -> Fili…" at bounding box center [723, 343] width 1447 height 687
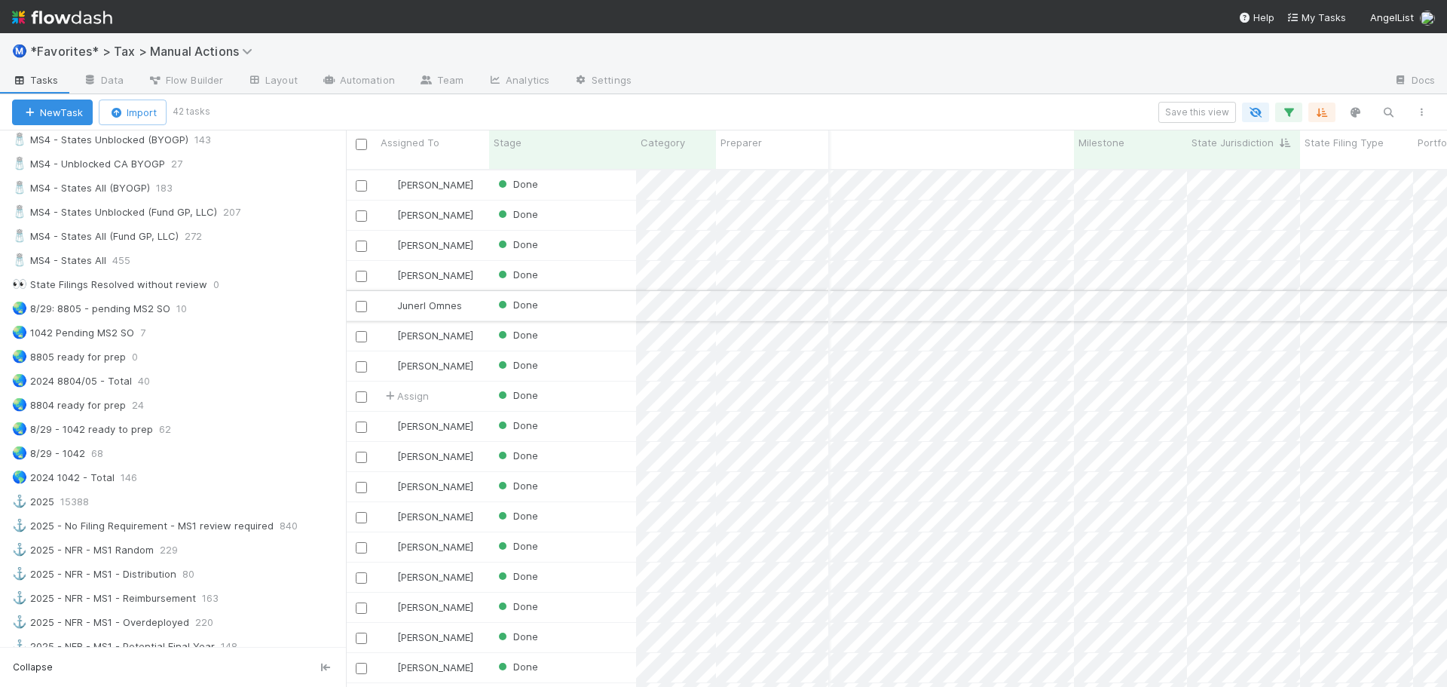
scroll to position [0, 408]
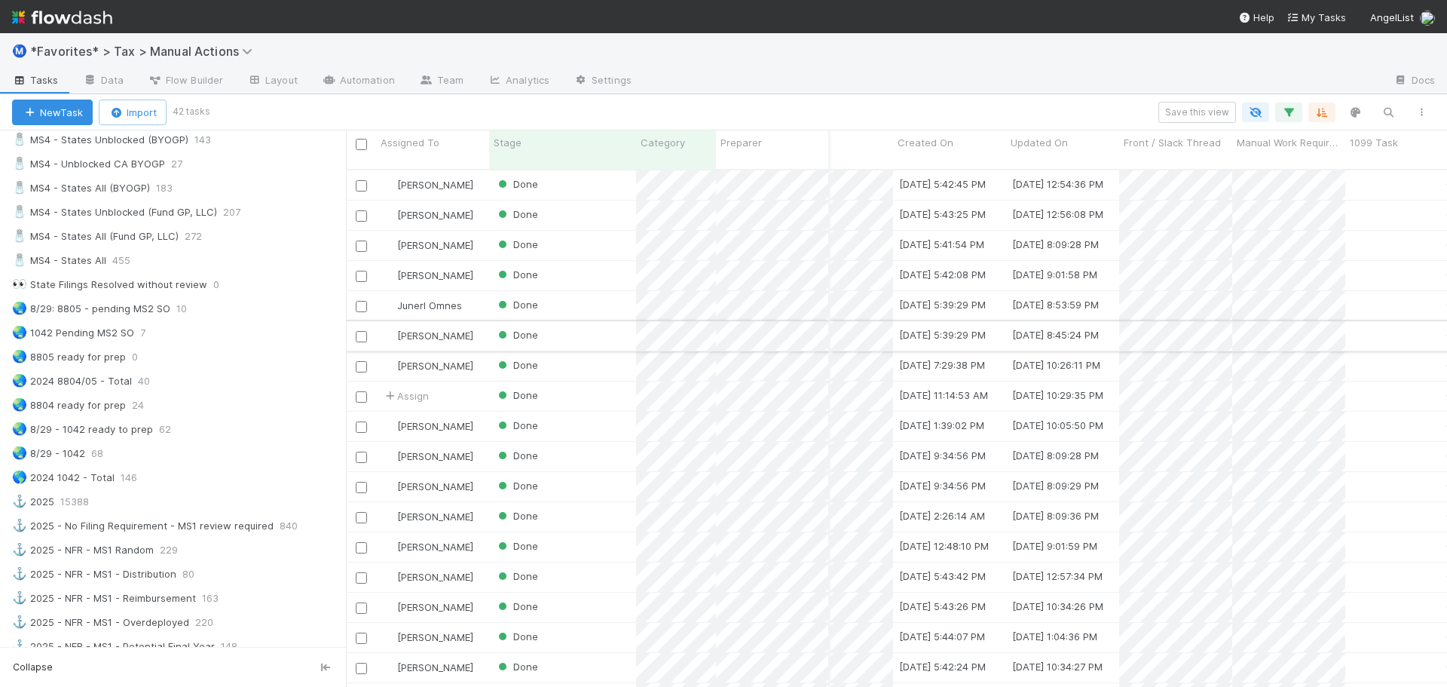
click at [594, 330] on div "Done" at bounding box center [562, 335] width 147 height 29
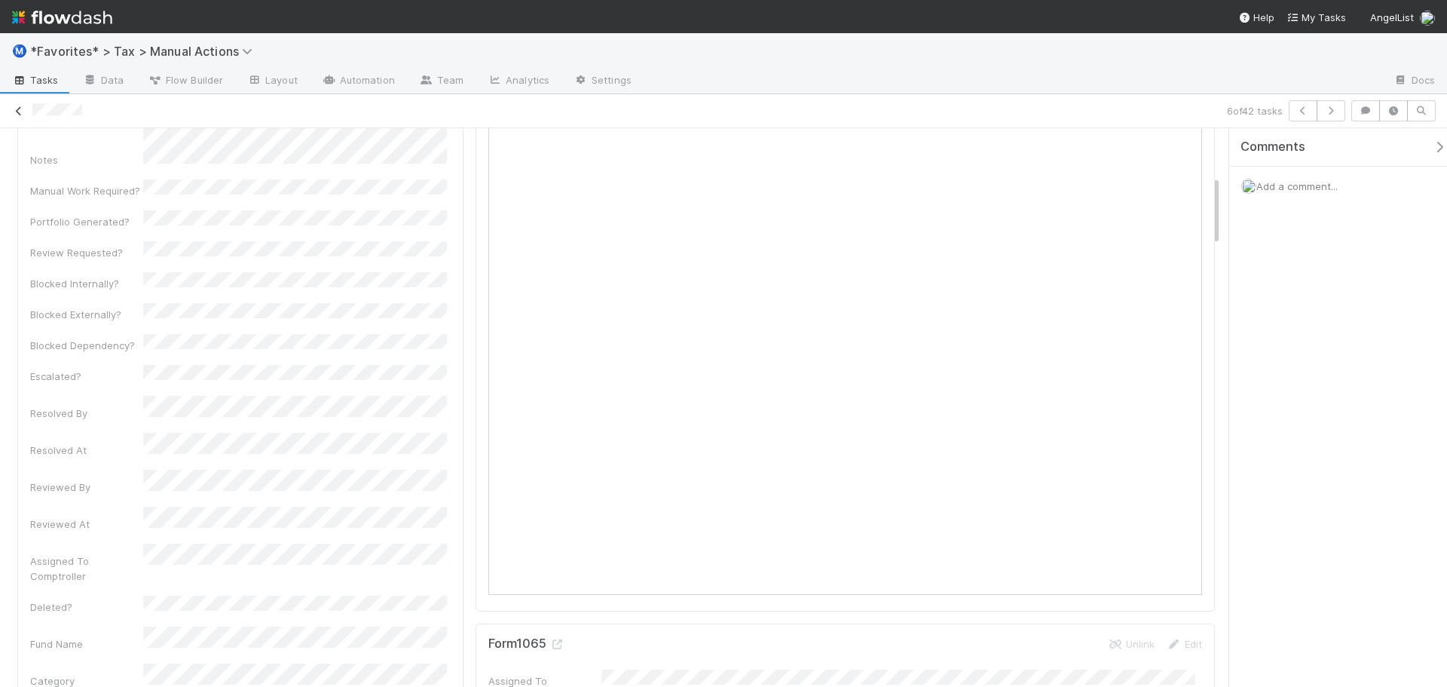
click at [26, 109] on div "6 of 42 tasks" at bounding box center [723, 110] width 1447 height 21
click at [21, 109] on icon at bounding box center [18, 111] width 15 height 10
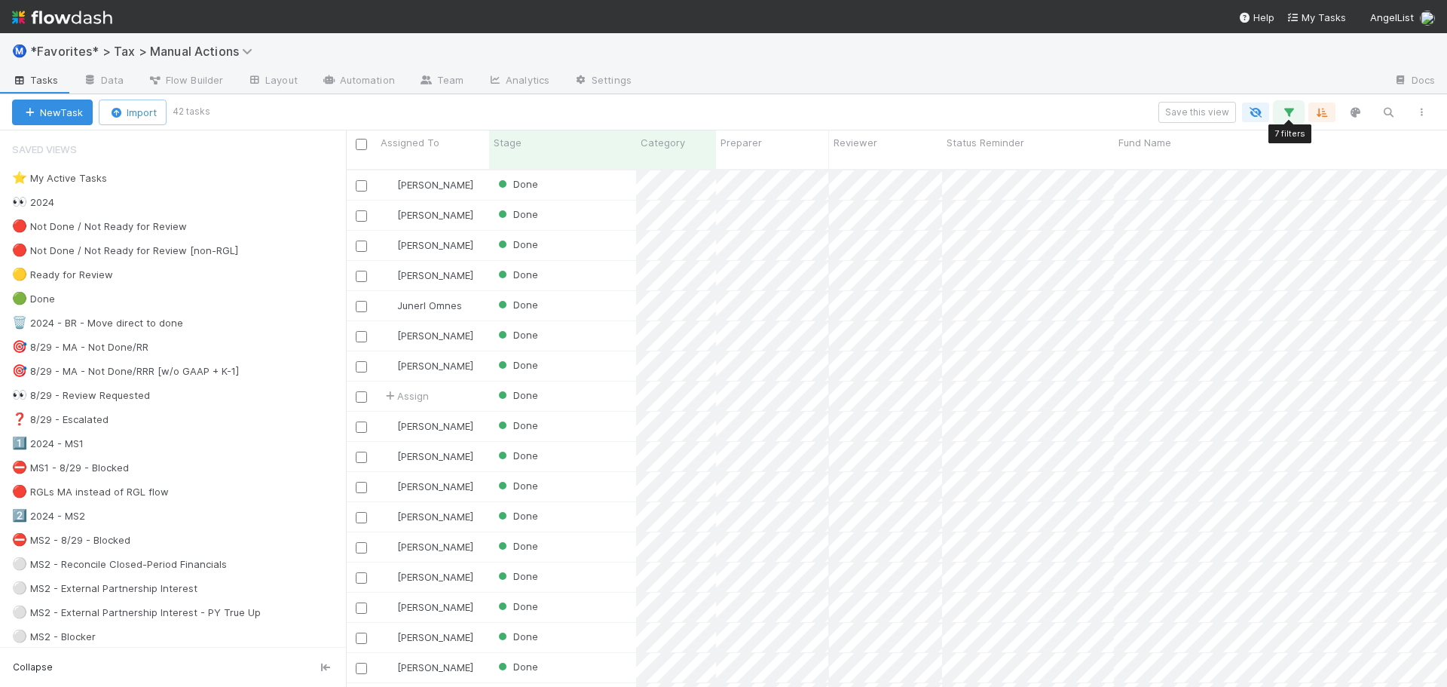
click at [1288, 109] on icon "button" at bounding box center [1288, 113] width 15 height 14
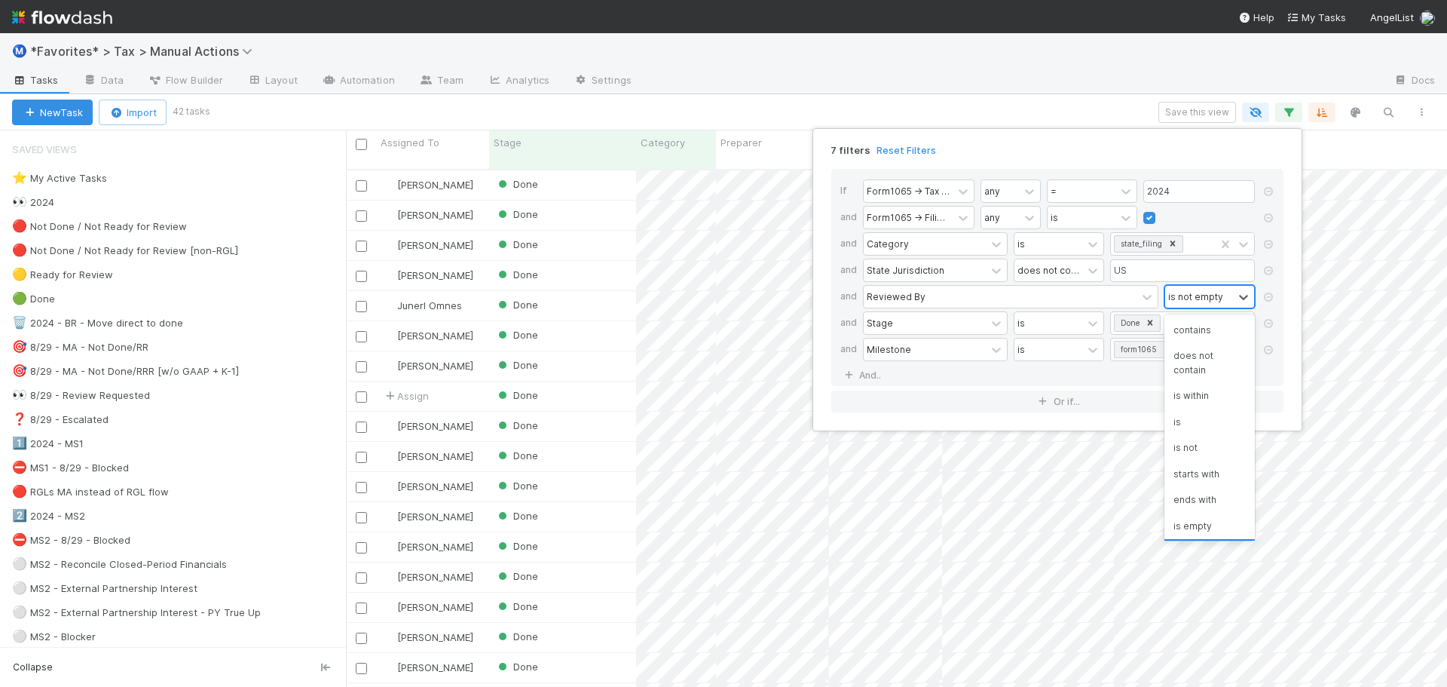
click at [1196, 296] on div "is not empty" at bounding box center [1195, 296] width 55 height 14
click at [1185, 496] on div "is empty" at bounding box center [1209, 498] width 90 height 26
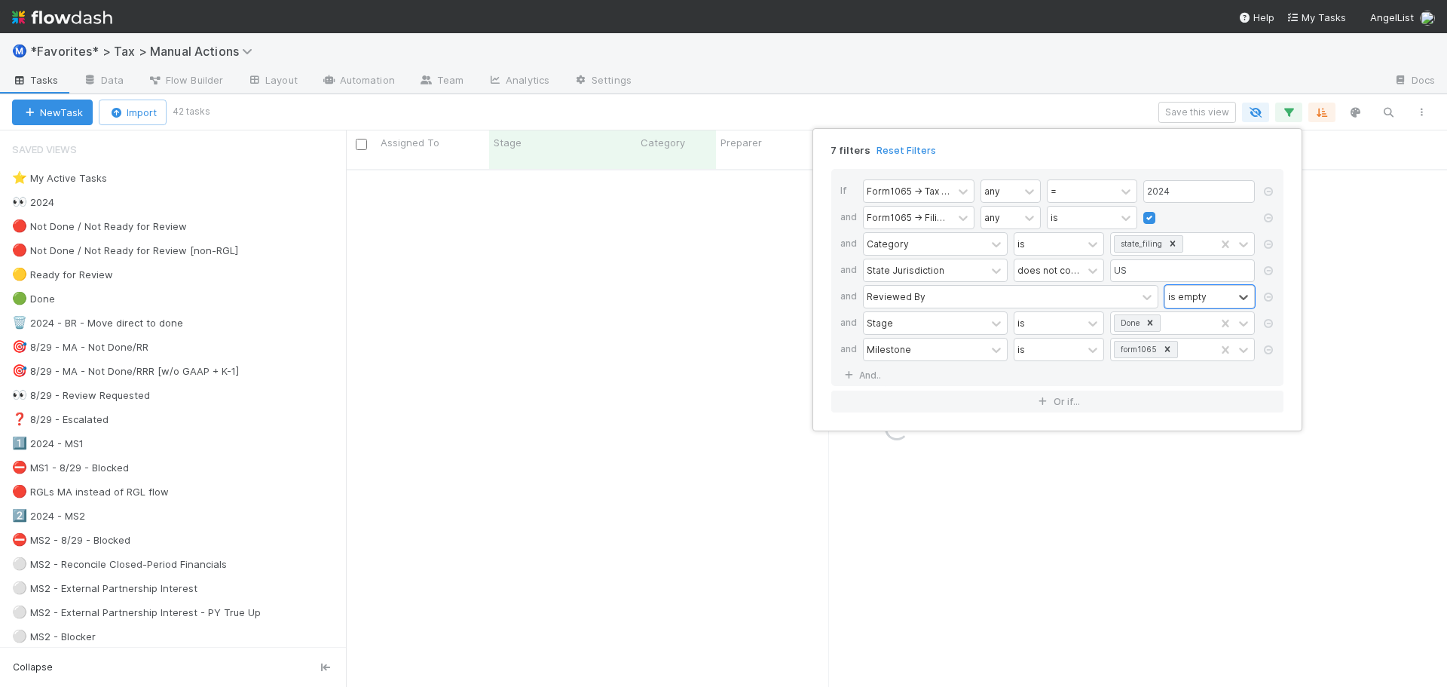
click at [1005, 83] on div "7 filters Reset Filters If Form1065 -> Tax Year any = 2024 and Form1065 -> Fili…" at bounding box center [723, 343] width 1447 height 687
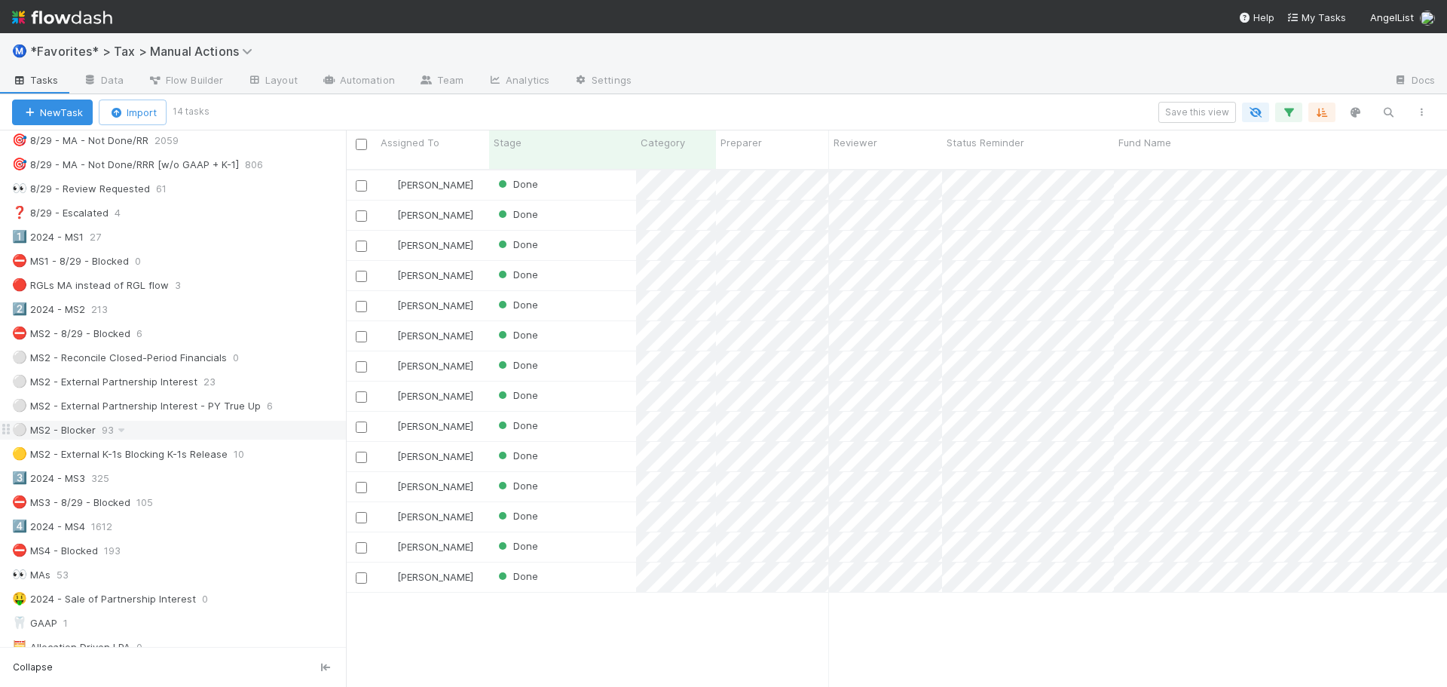
scroll to position [377, 0]
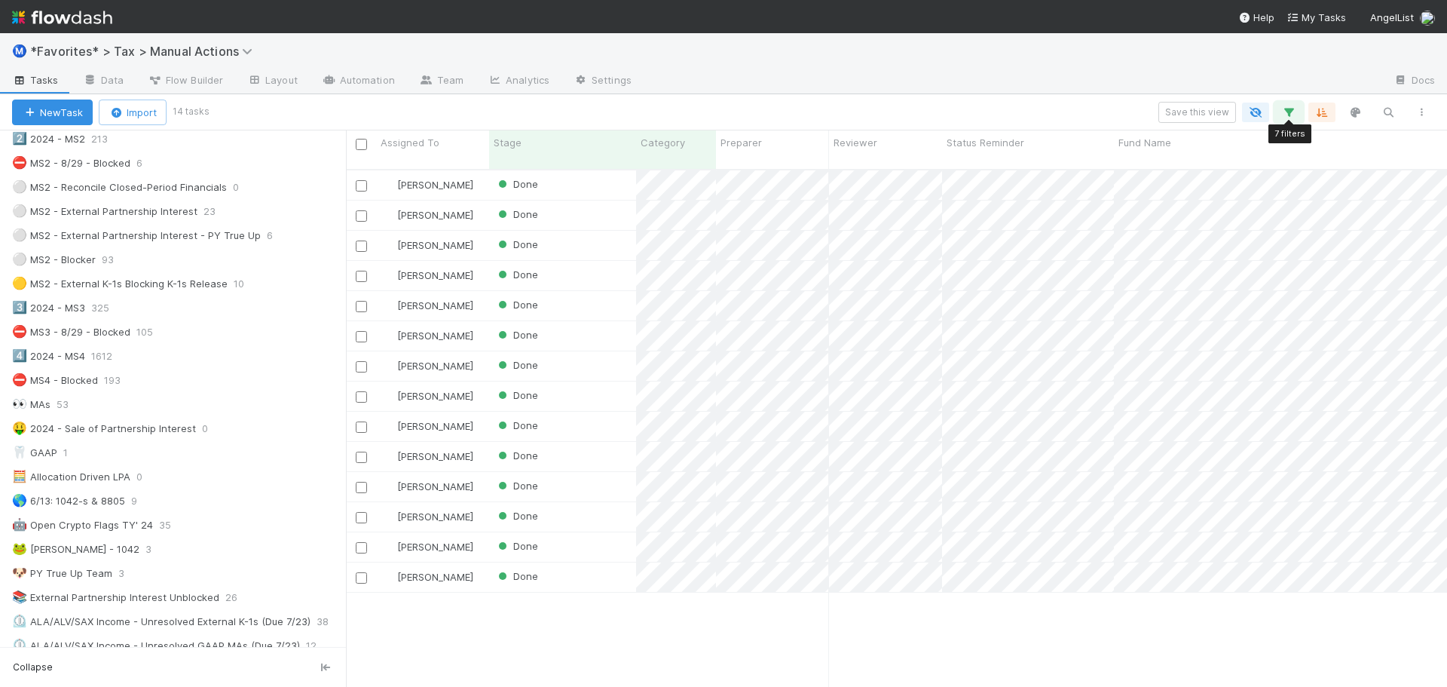
click at [1286, 112] on icon "button" at bounding box center [1288, 113] width 15 height 14
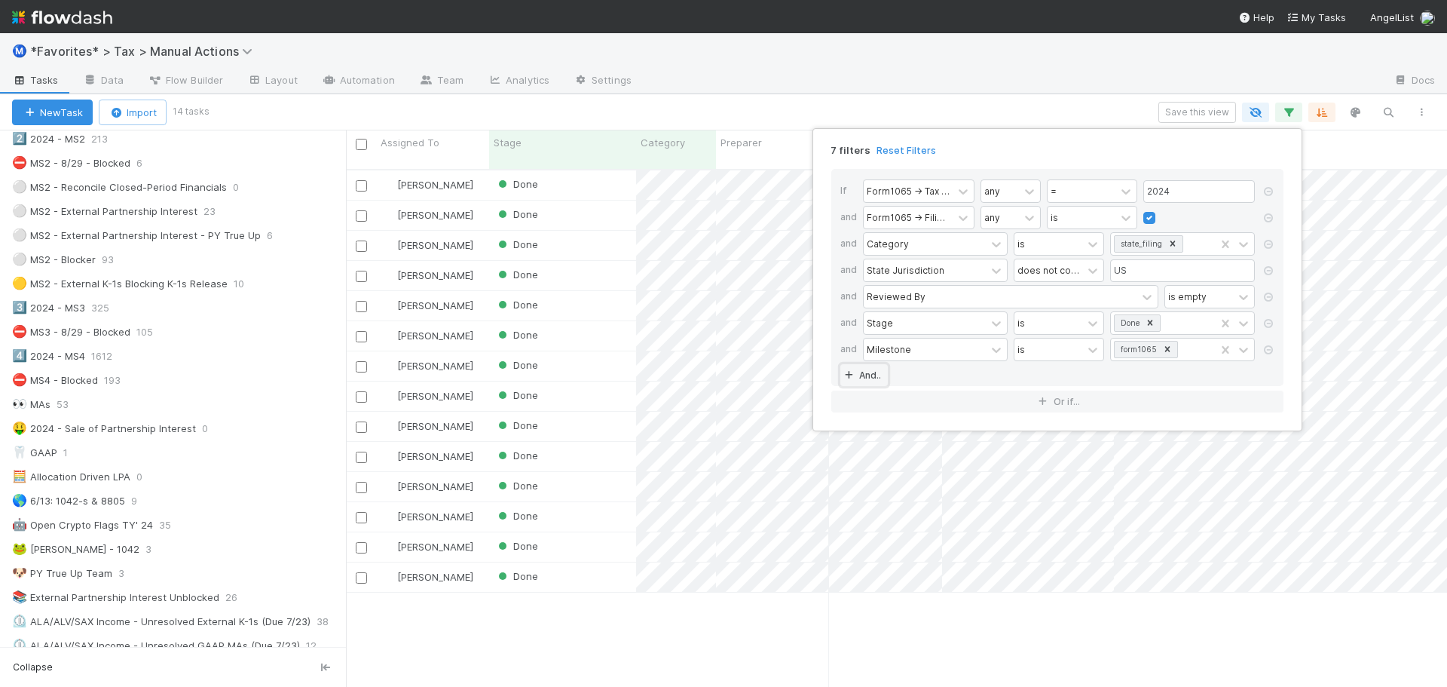
click at [868, 385] on link "And.." at bounding box center [863, 375] width 47 height 22
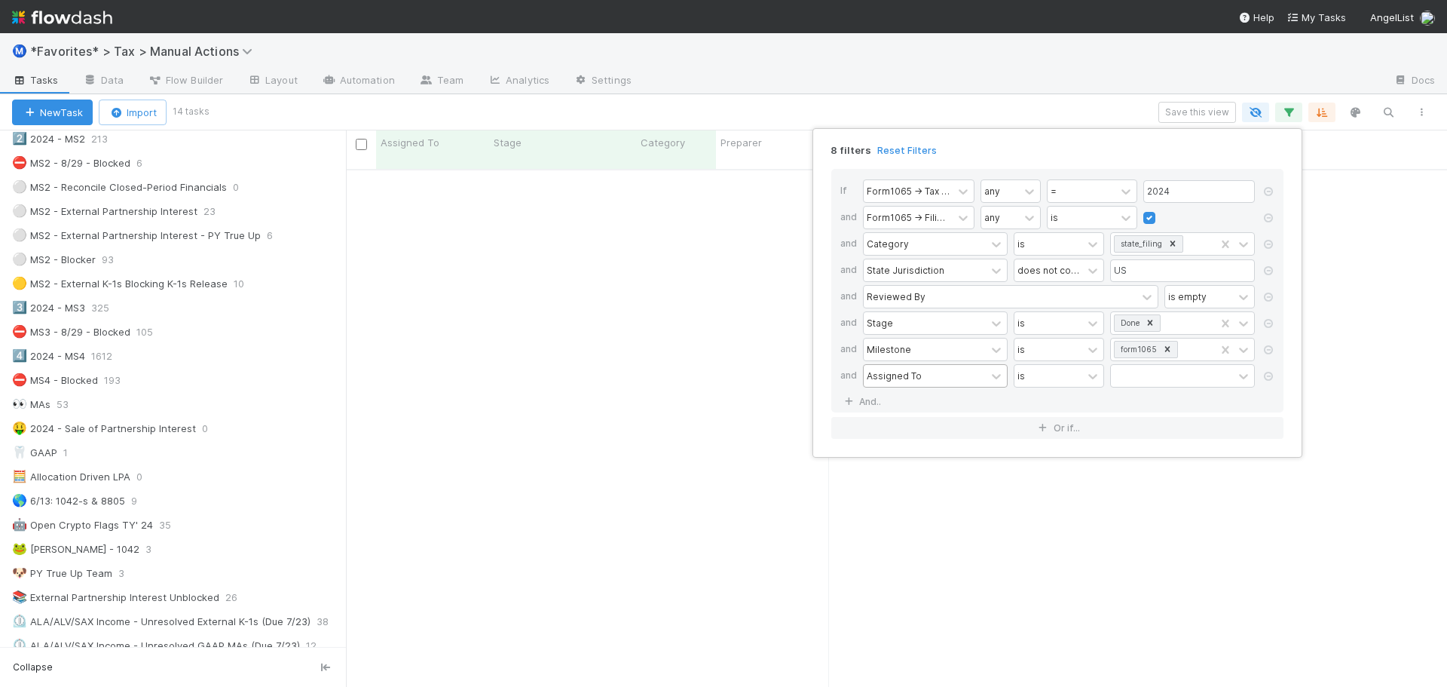
click at [885, 373] on div "Assigned To" at bounding box center [894, 376] width 55 height 14
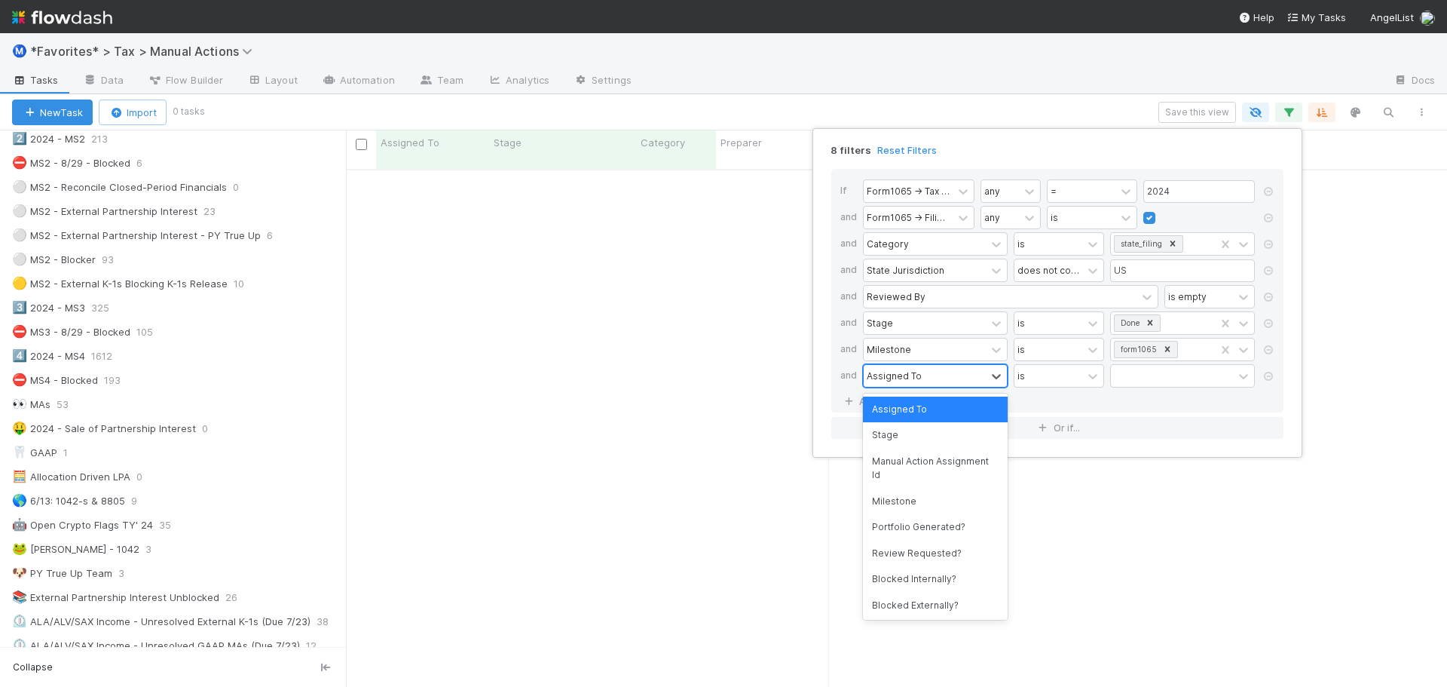
type input "1"
type input "signed of"
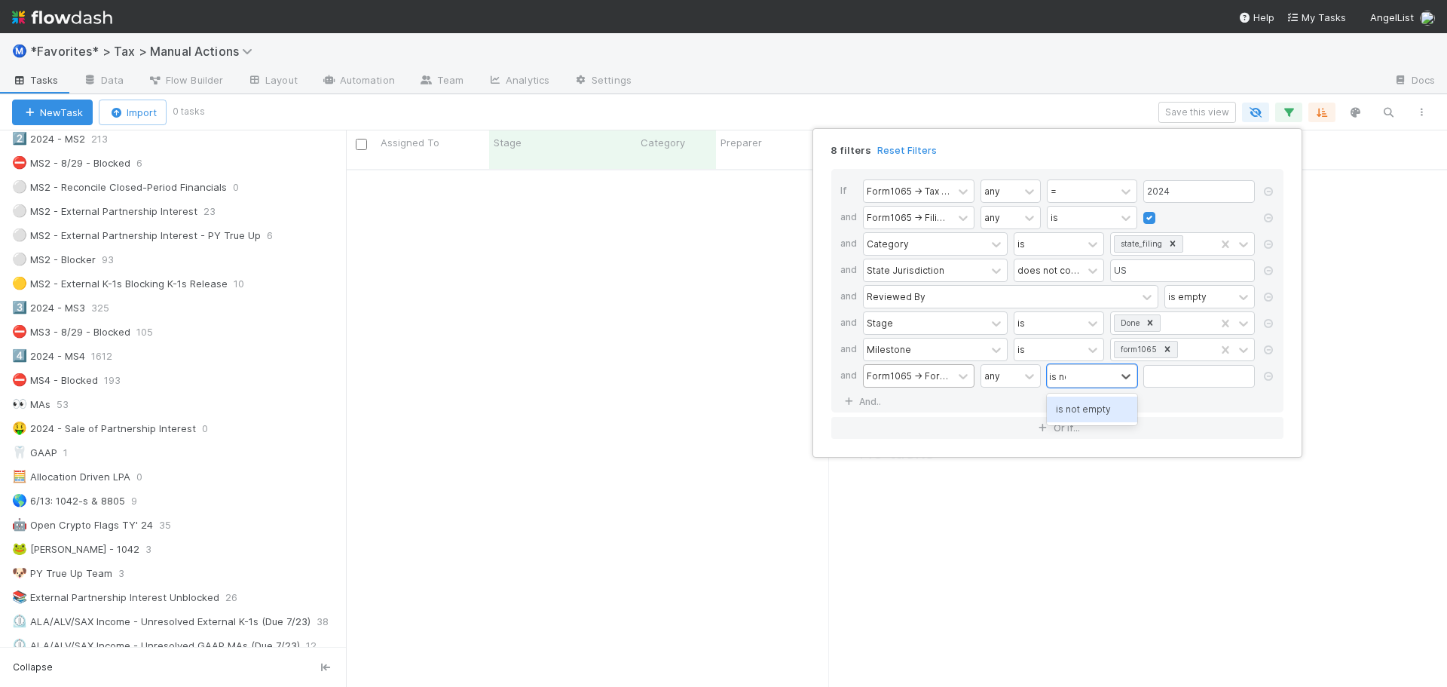
type input "is not"
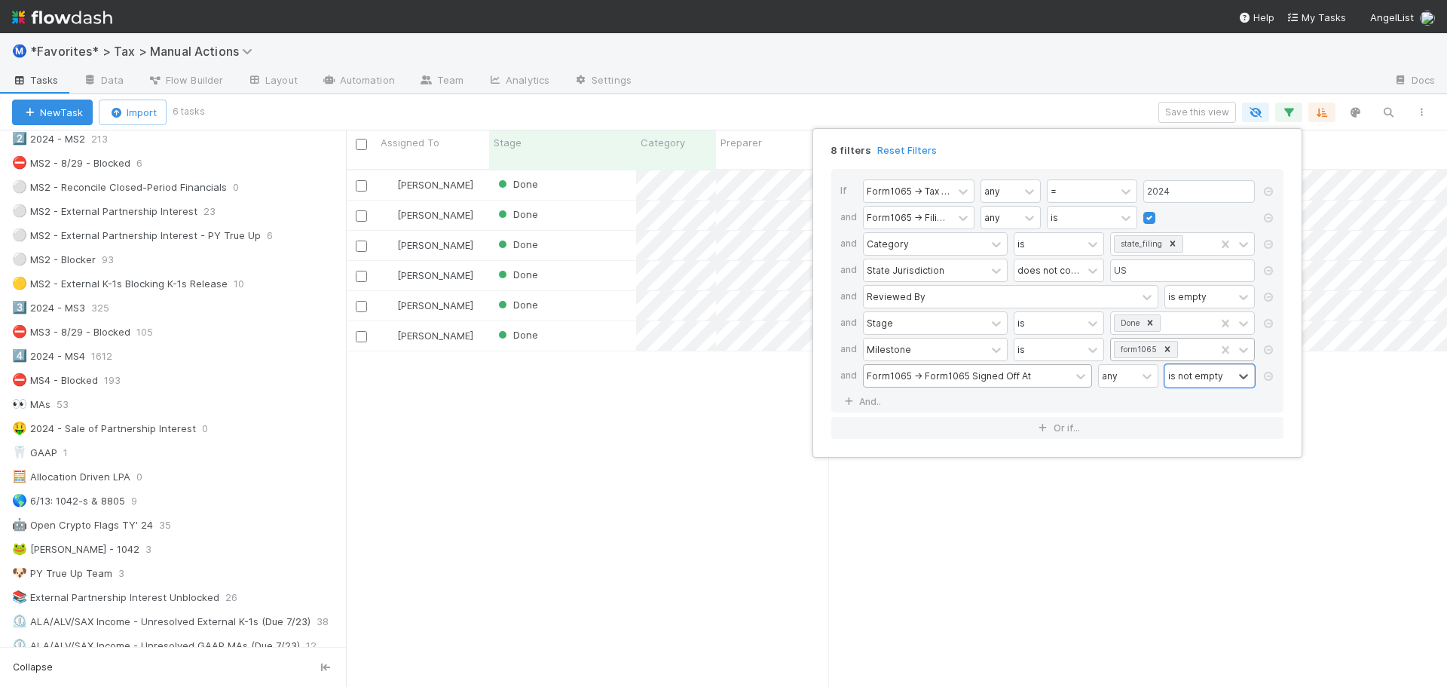
scroll to position [518, 1090]
click at [1212, 370] on div "is not empty" at bounding box center [1195, 376] width 55 height 14
click at [1189, 571] on div "is empty" at bounding box center [1209, 559] width 90 height 26
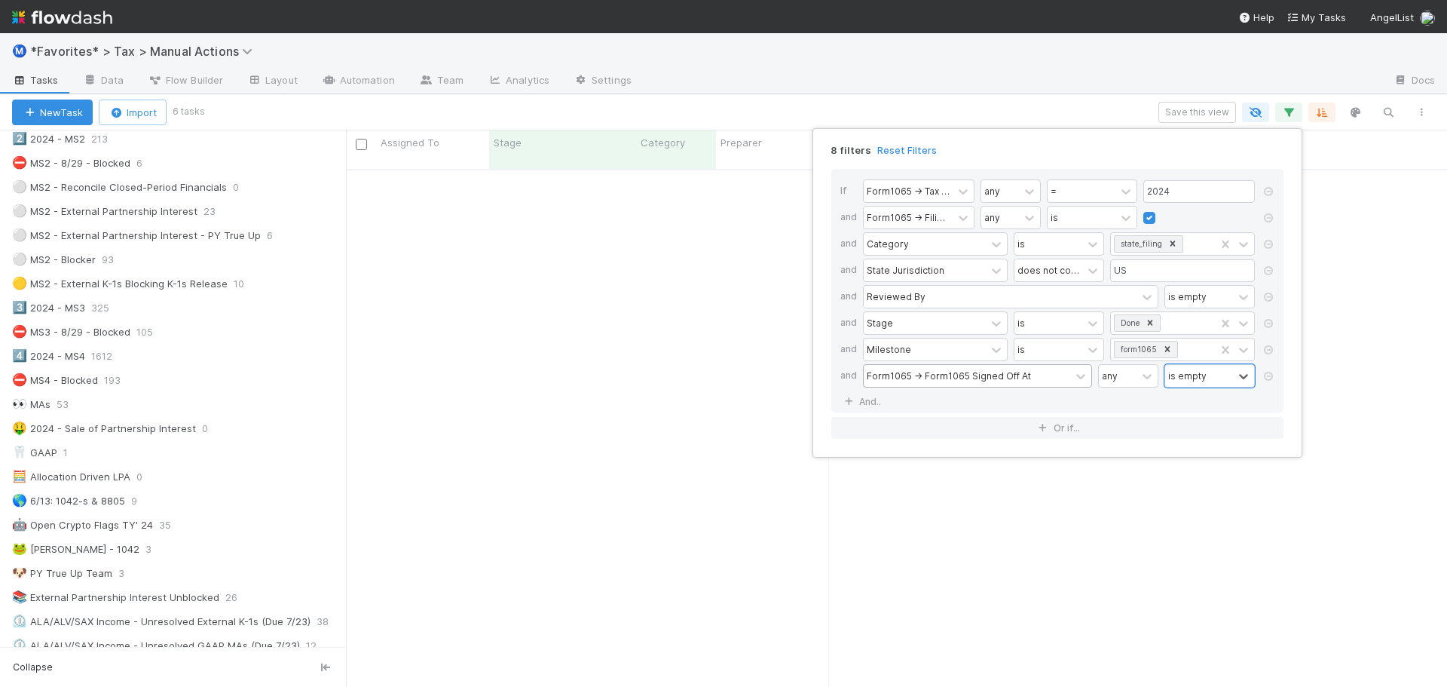
click at [961, 74] on div "8 filters Reset Filters If Form1065 -> Tax Year any = 2024 and Form1065 -> Fili…" at bounding box center [723, 343] width 1447 height 687
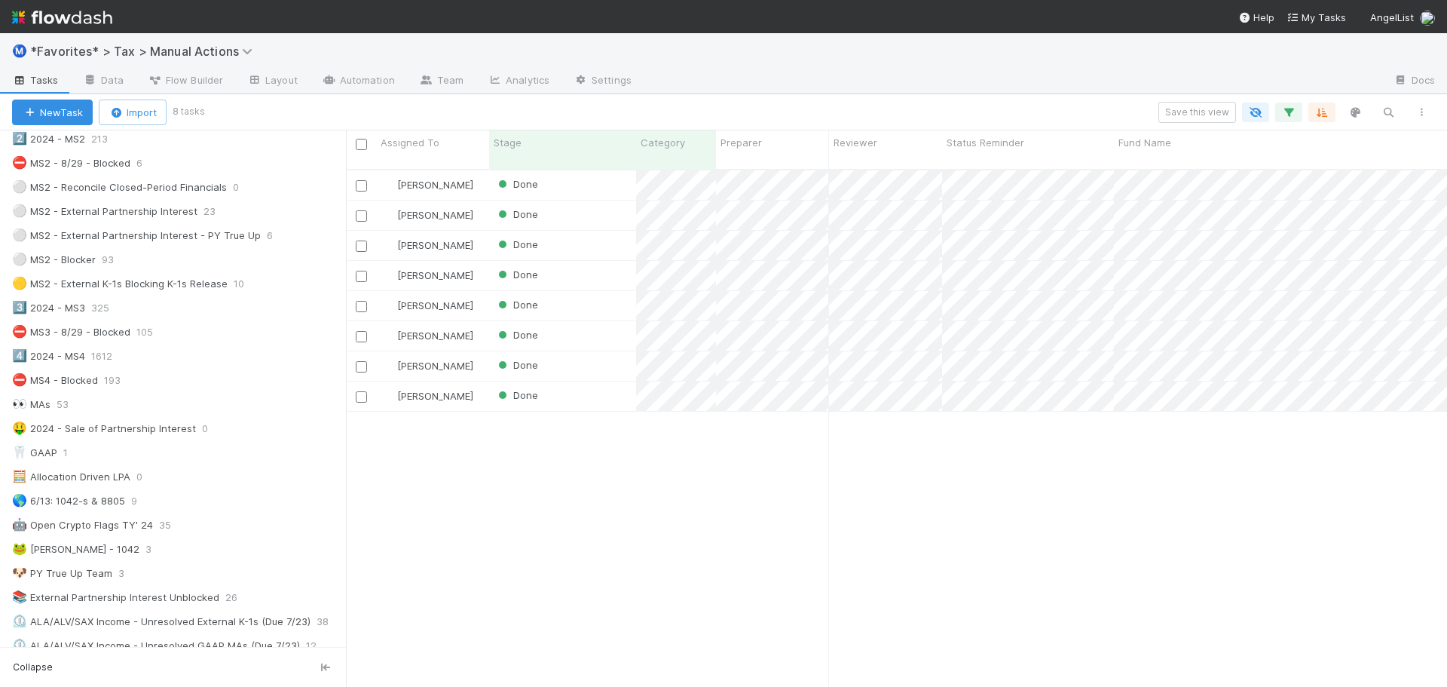
scroll to position [518, 1090]
click at [961, 74] on div at bounding box center [1013, 81] width 738 height 24
click at [956, 67] on div "Ⓜ️ *Favorites* > Tax > Manual Actions" at bounding box center [723, 51] width 1447 height 36
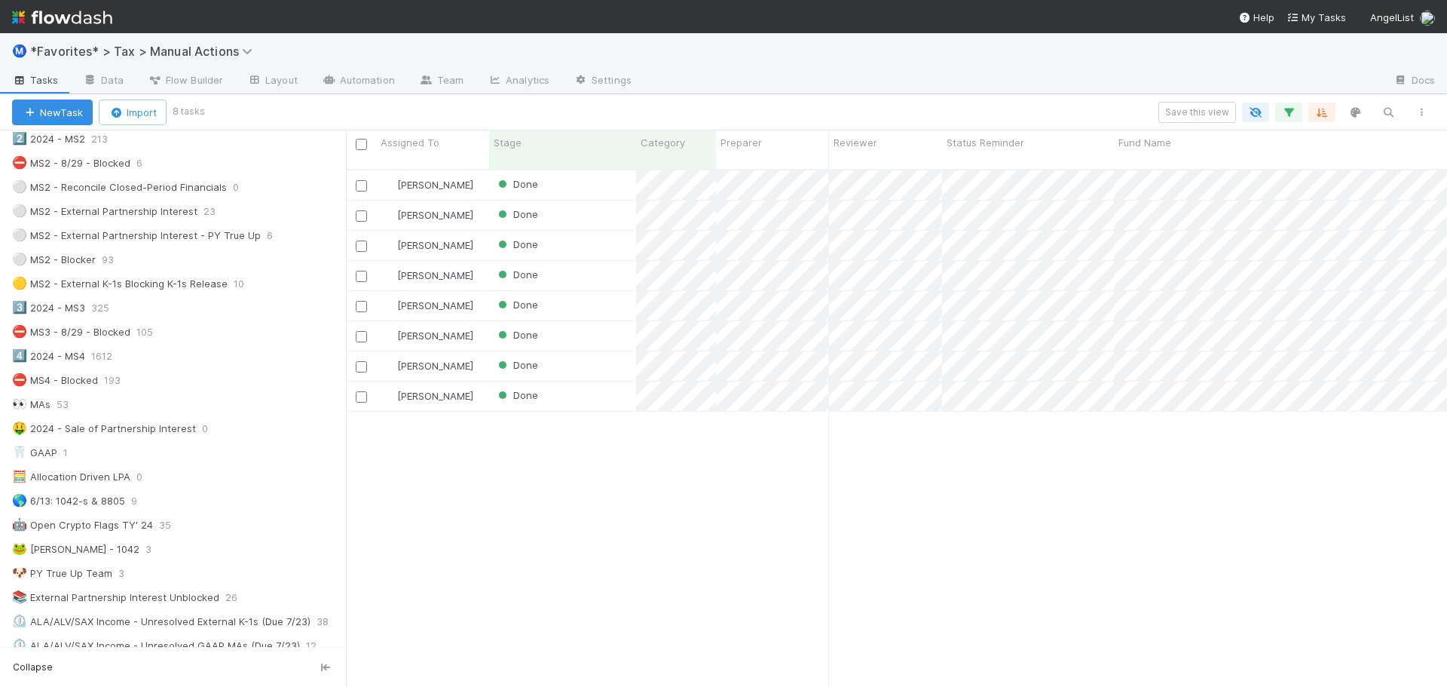
click at [956, 67] on div "Ⓜ️ *Favorites* > Tax > Manual Actions" at bounding box center [723, 51] width 1447 height 36
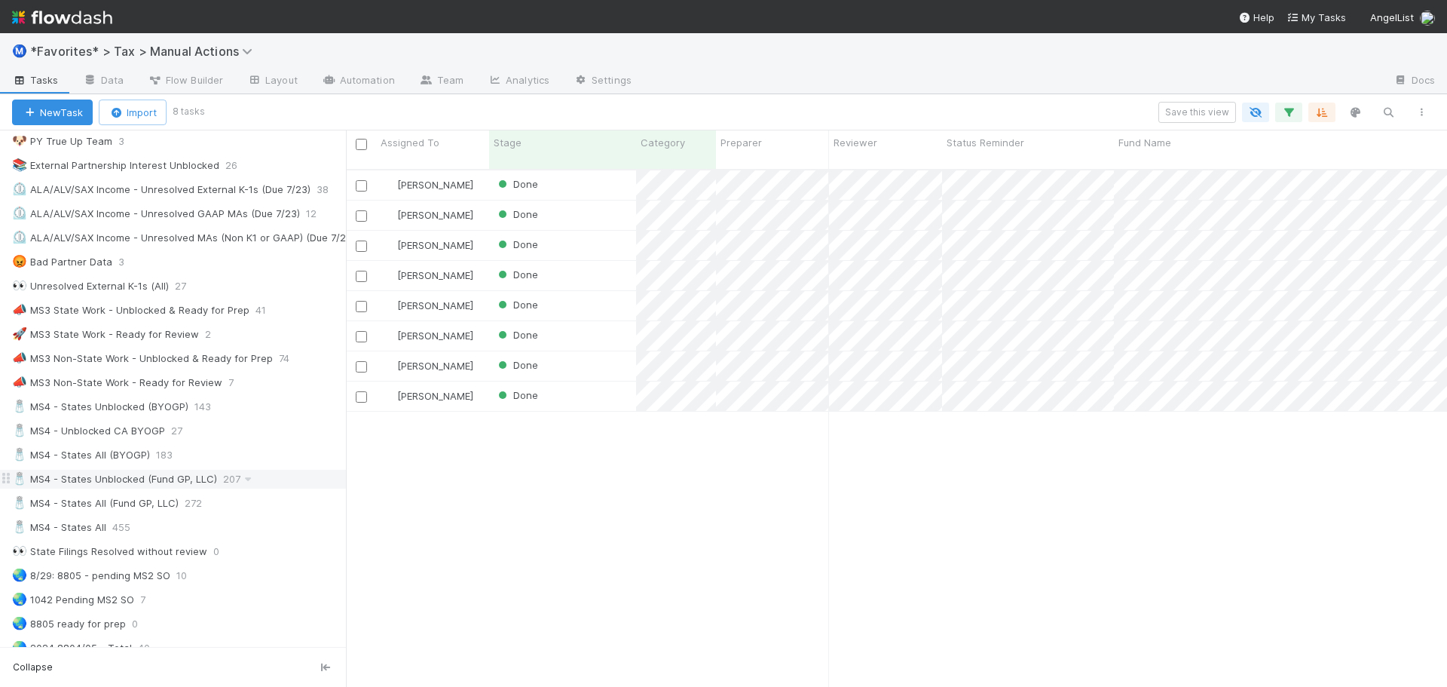
scroll to position [904, 0]
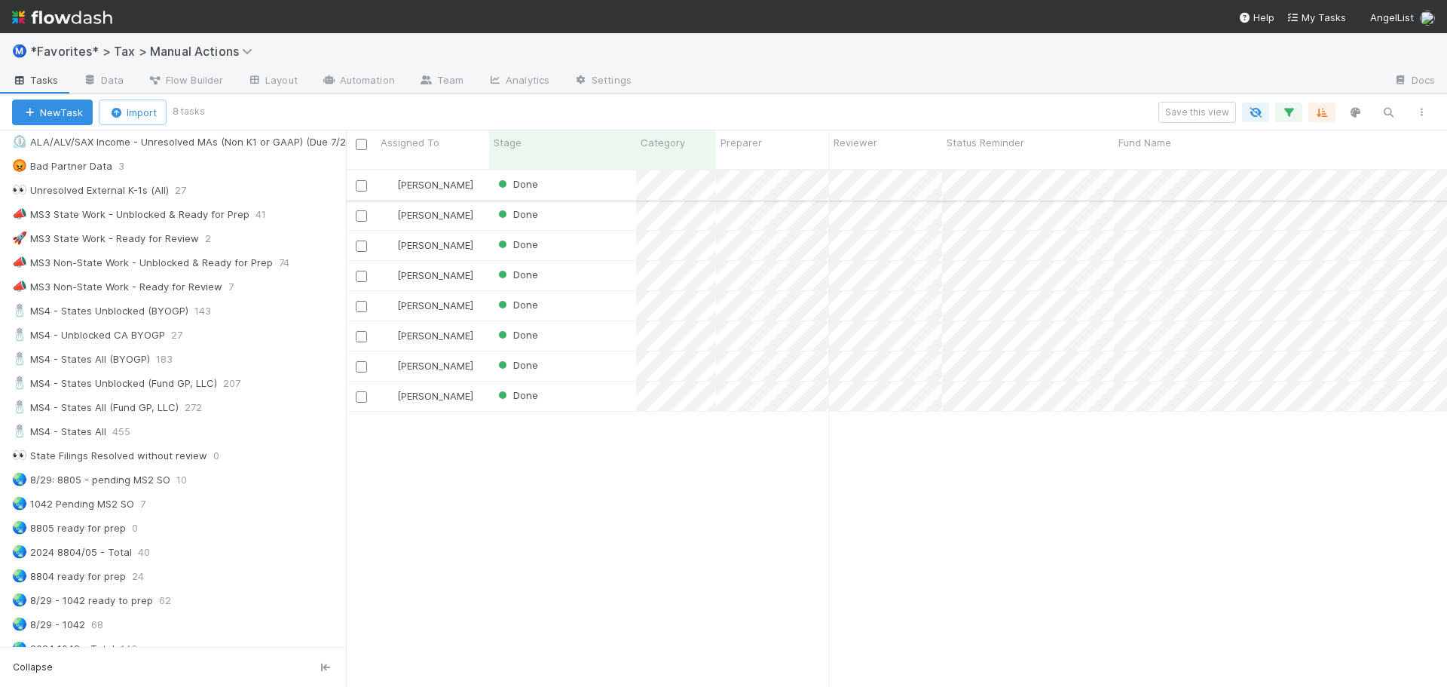
click at [610, 170] on div "Done" at bounding box center [562, 184] width 147 height 29
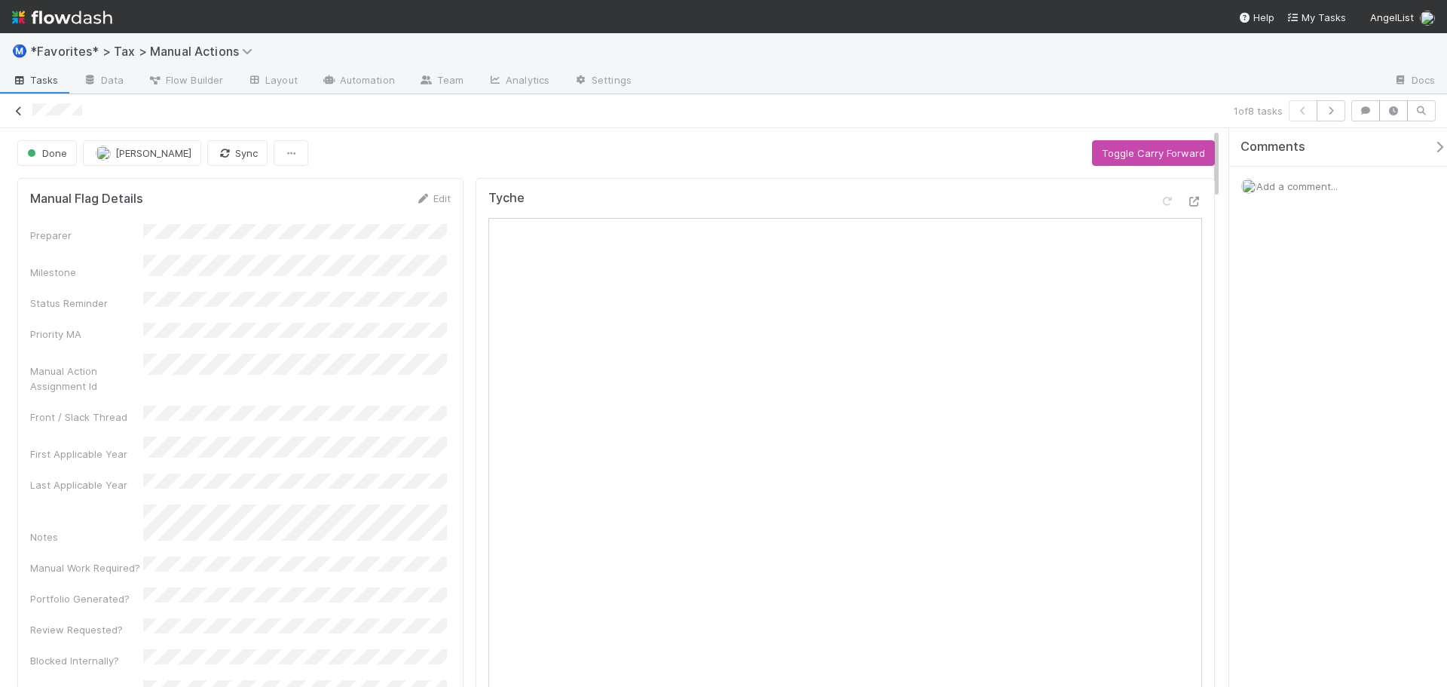
click at [19, 110] on icon at bounding box center [18, 111] width 15 height 10
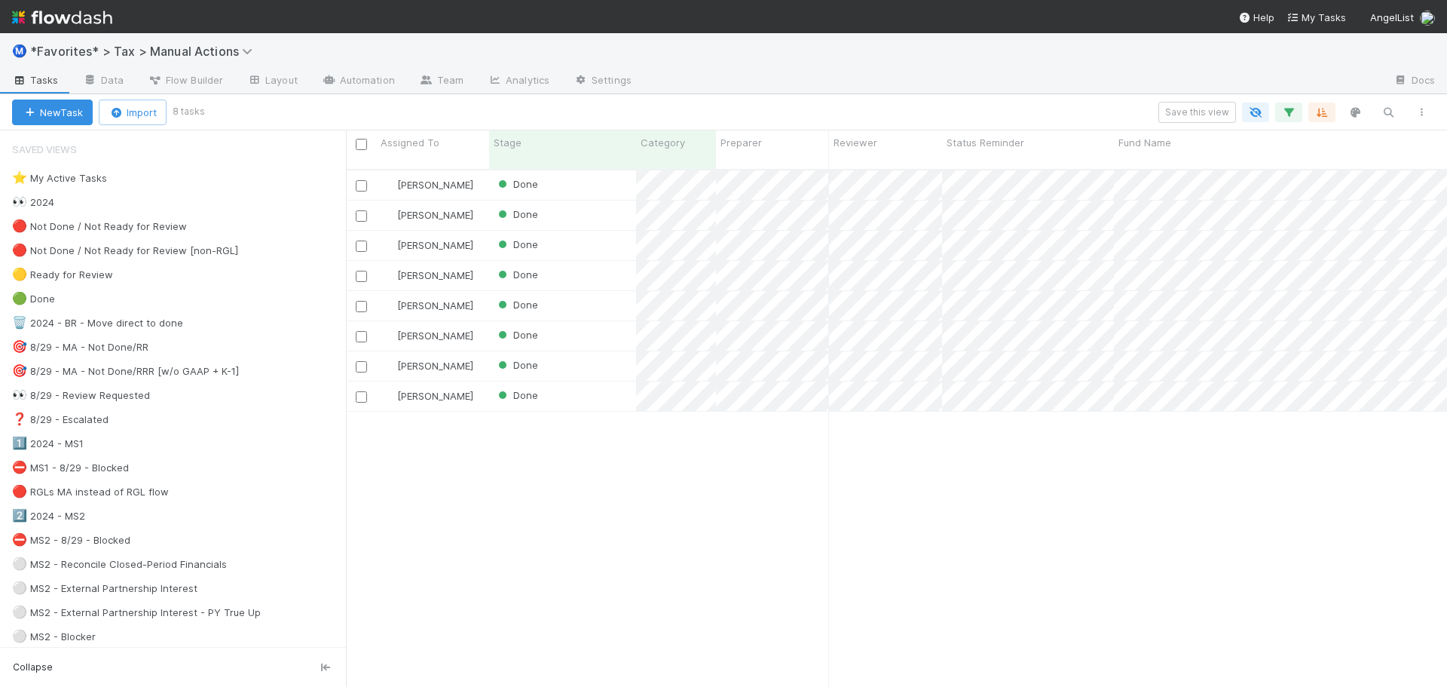
scroll to position [518, 1090]
click at [1289, 110] on icon "button" at bounding box center [1288, 113] width 15 height 14
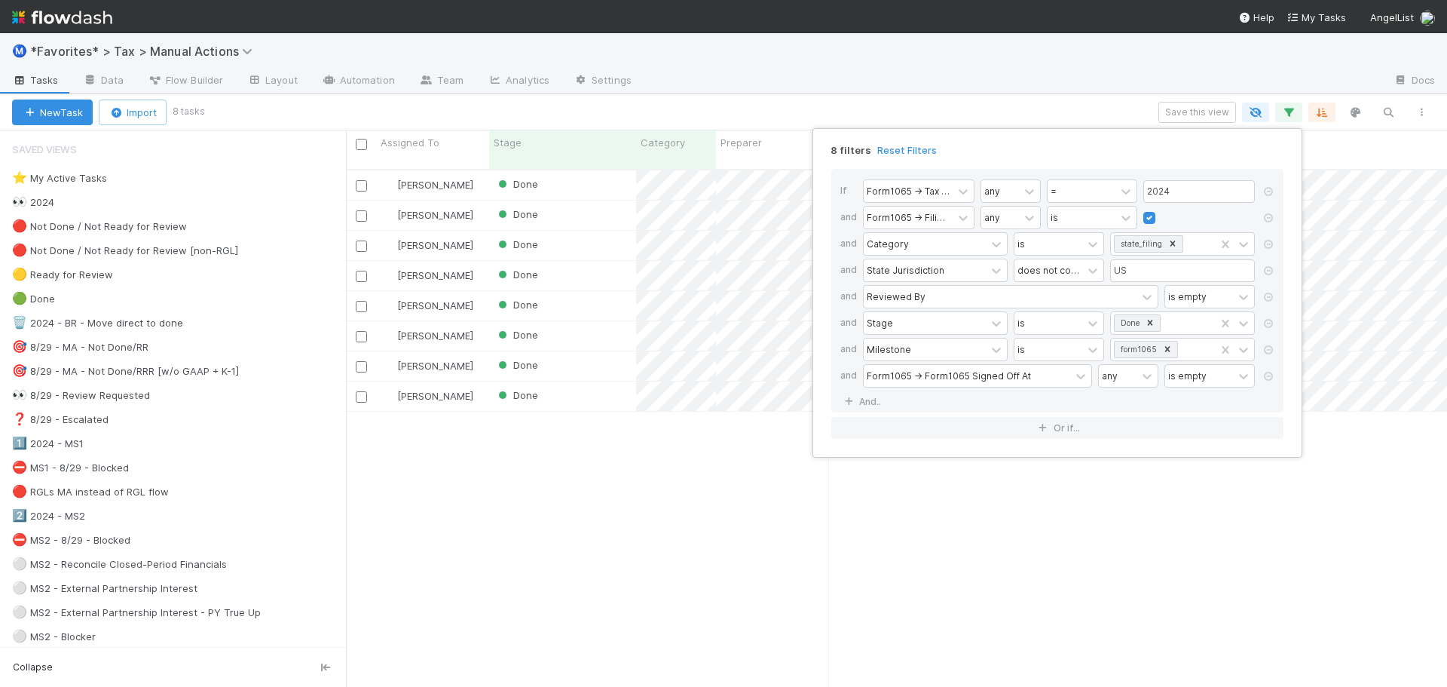
click at [988, 86] on div "8 filters Reset Filters If Form1065 -> Tax Year any = 2024 and Form1065 -> Fili…" at bounding box center [723, 343] width 1447 height 687
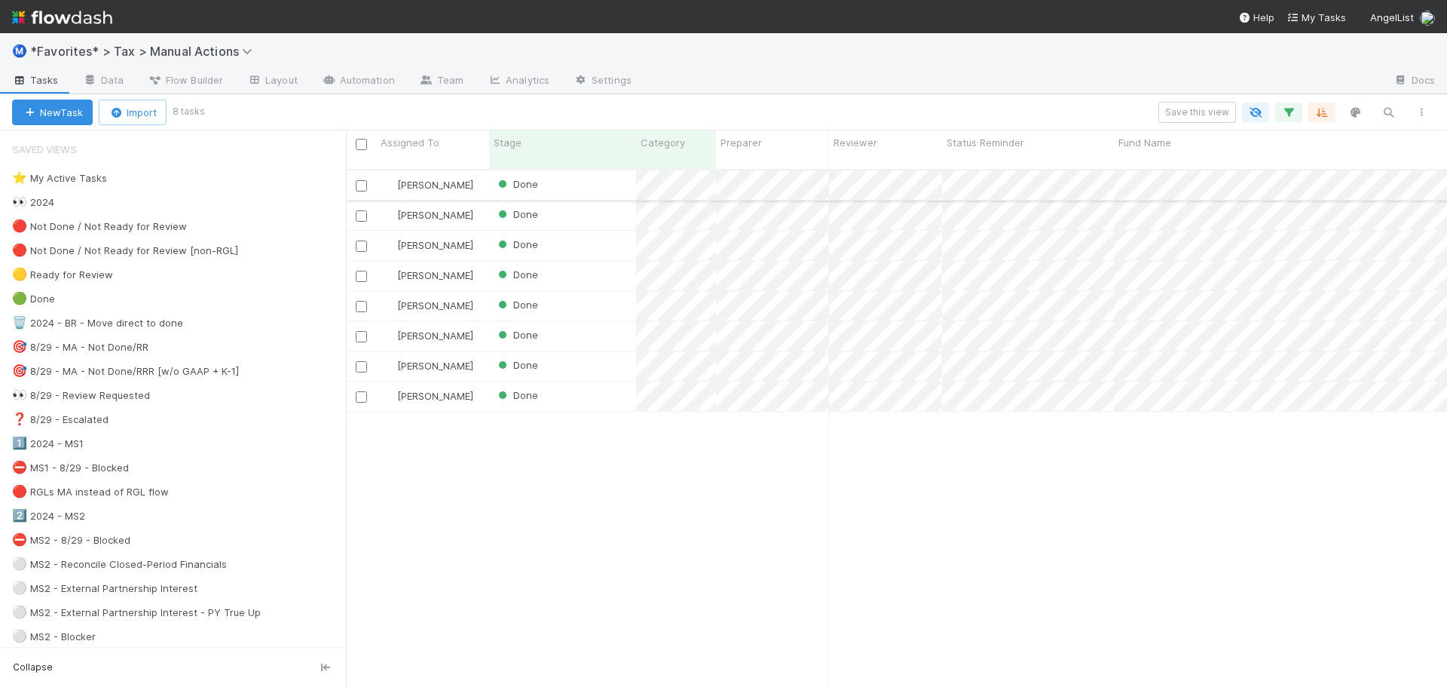
click at [611, 172] on div "Done" at bounding box center [562, 184] width 147 height 29
click at [598, 174] on div "Done" at bounding box center [562, 184] width 147 height 29
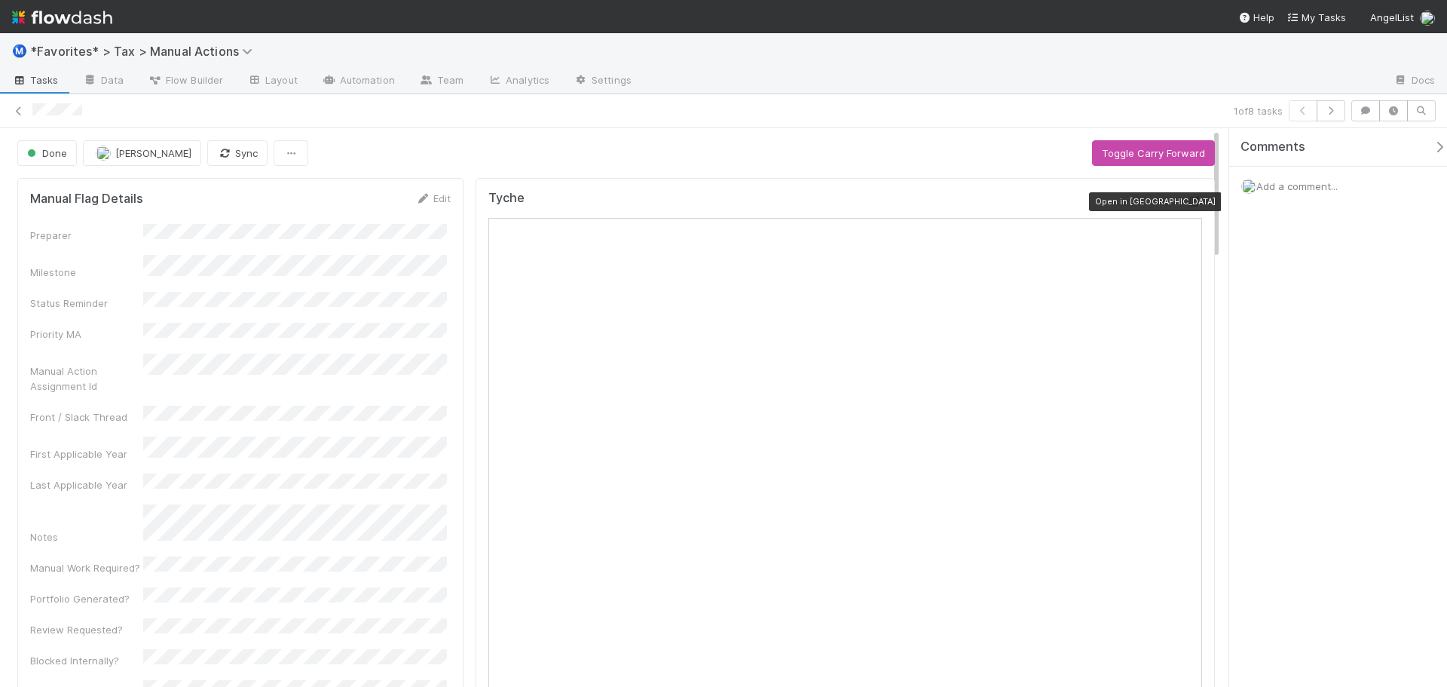
click at [1187, 206] on icon at bounding box center [1194, 202] width 15 height 10
click at [18, 106] on icon at bounding box center [18, 111] width 15 height 10
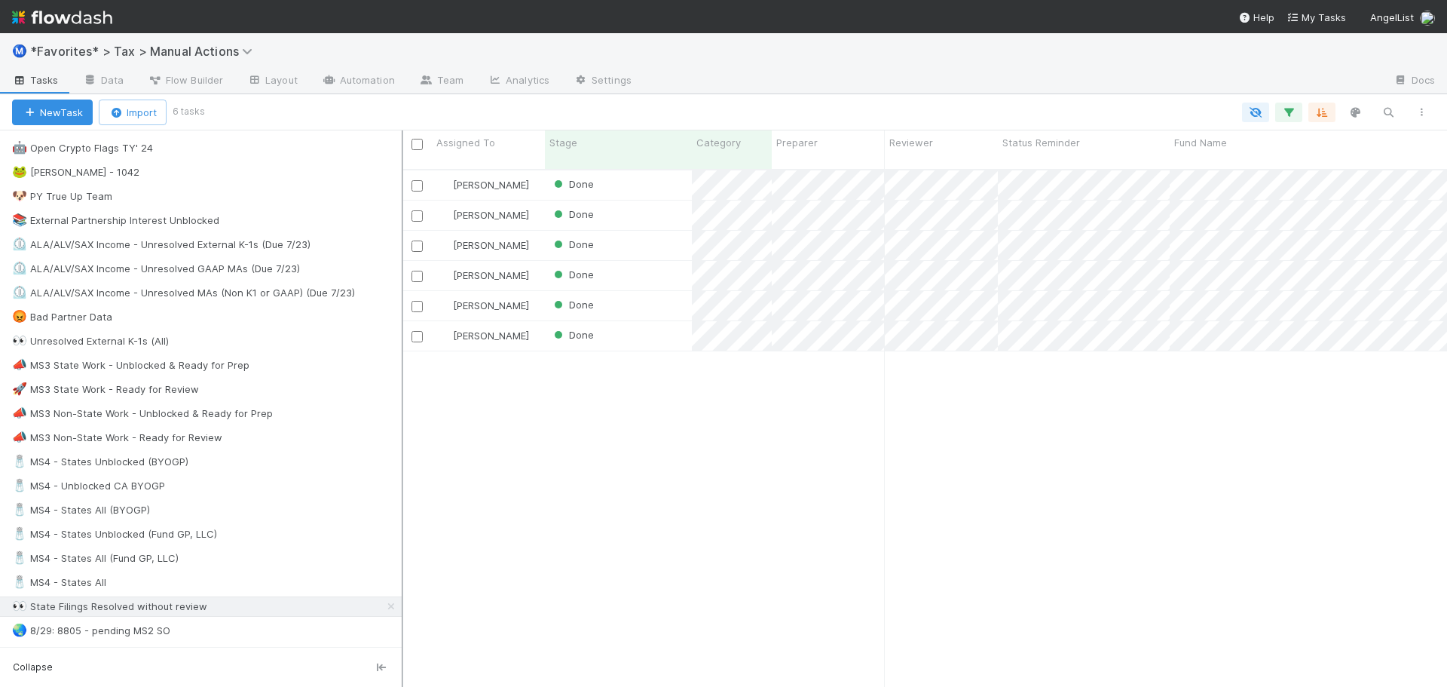
scroll to position [518, 1033]
drag, startPoint x: 347, startPoint y: 258, endPoint x: 402, endPoint y: 258, distance: 55.0
click at [402, 258] on div at bounding box center [403, 408] width 2 height 556
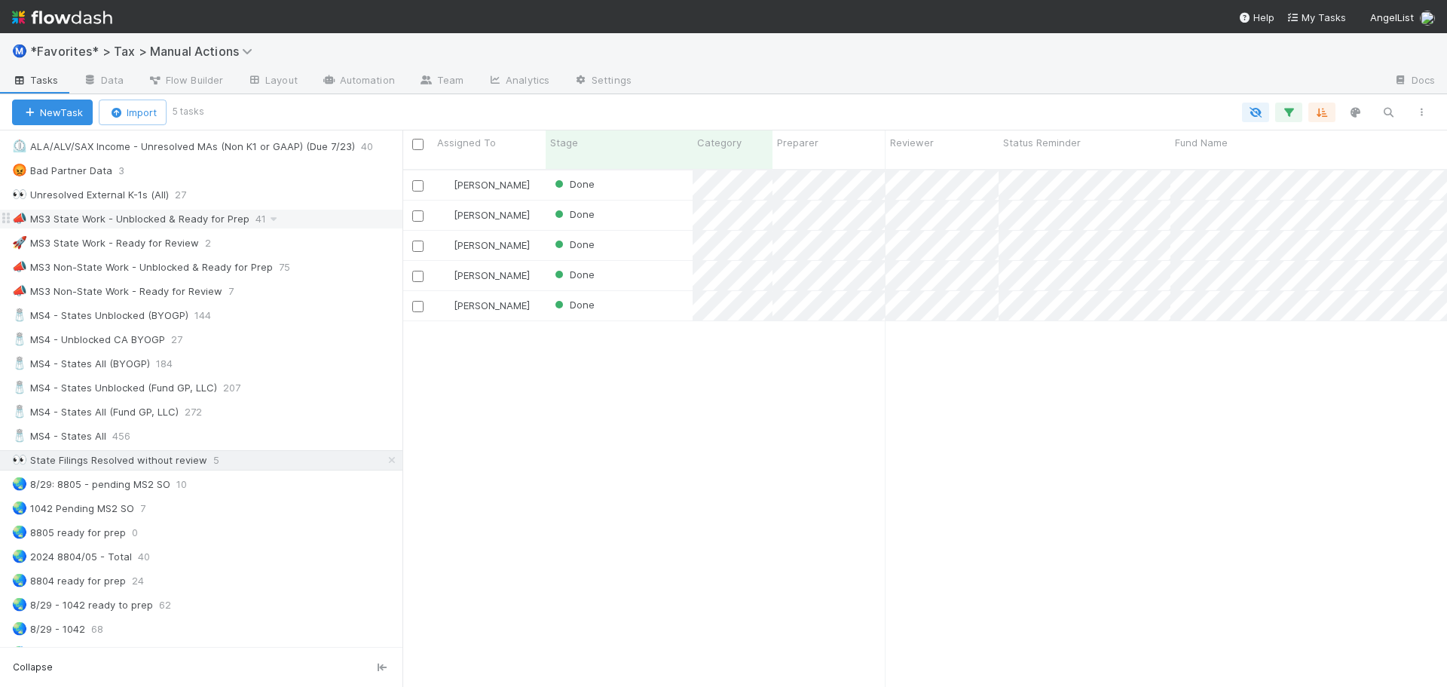
scroll to position [904, 0]
click at [198, 430] on div "🧂 MS4 - States All 456" at bounding box center [207, 431] width 390 height 19
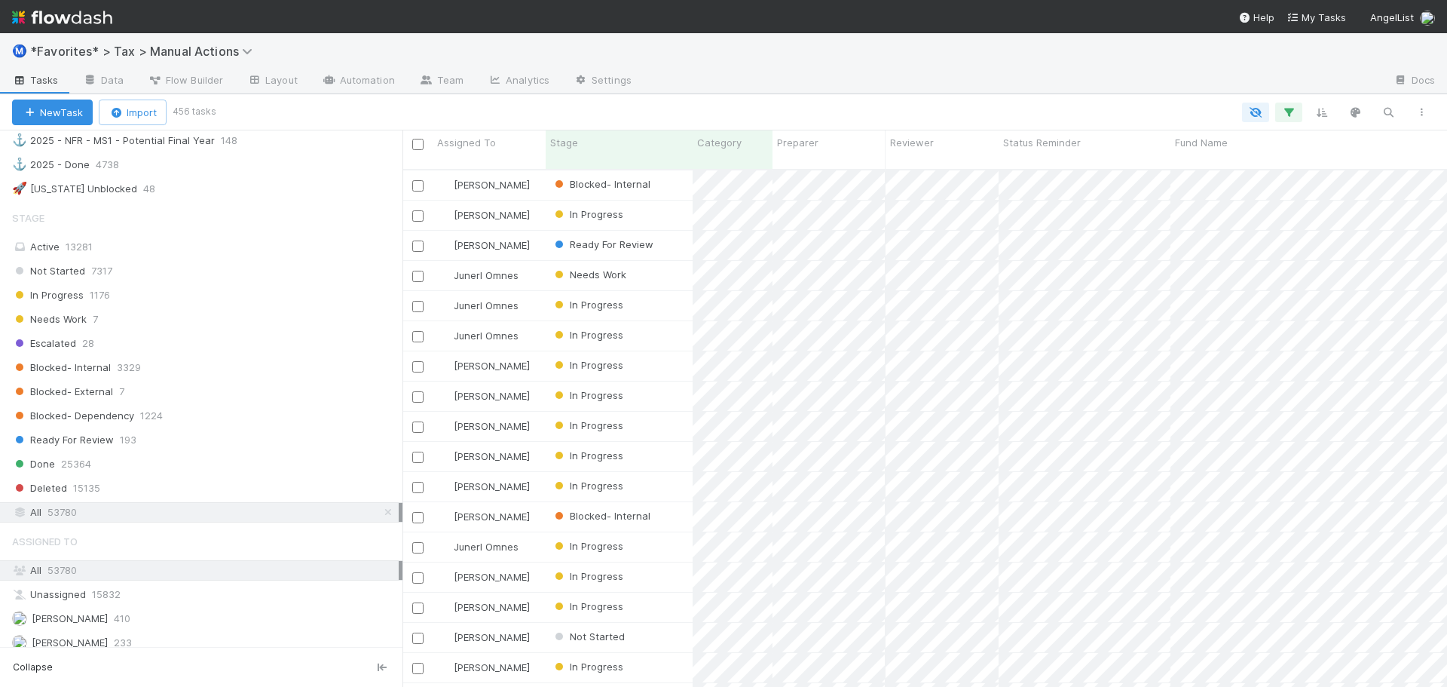
scroll to position [1658, 0]
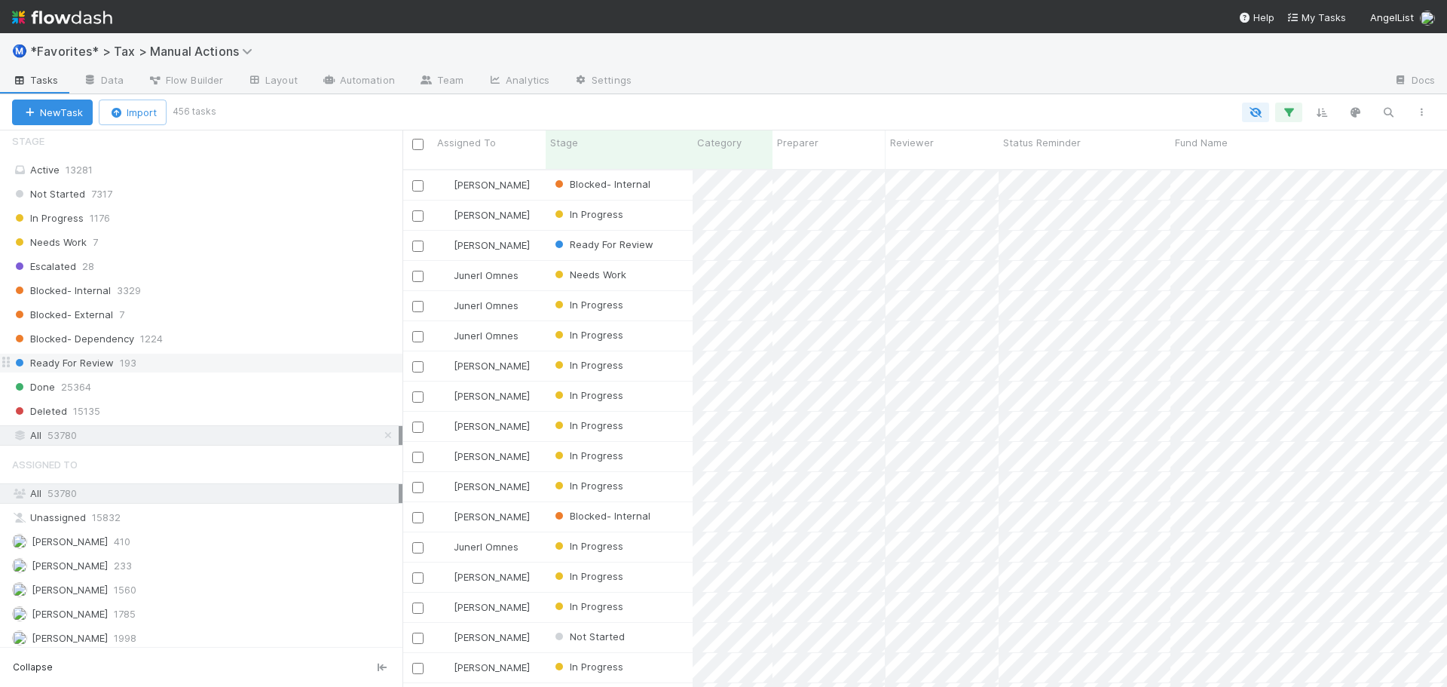
click at [123, 357] on span "193" at bounding box center [128, 362] width 17 height 19
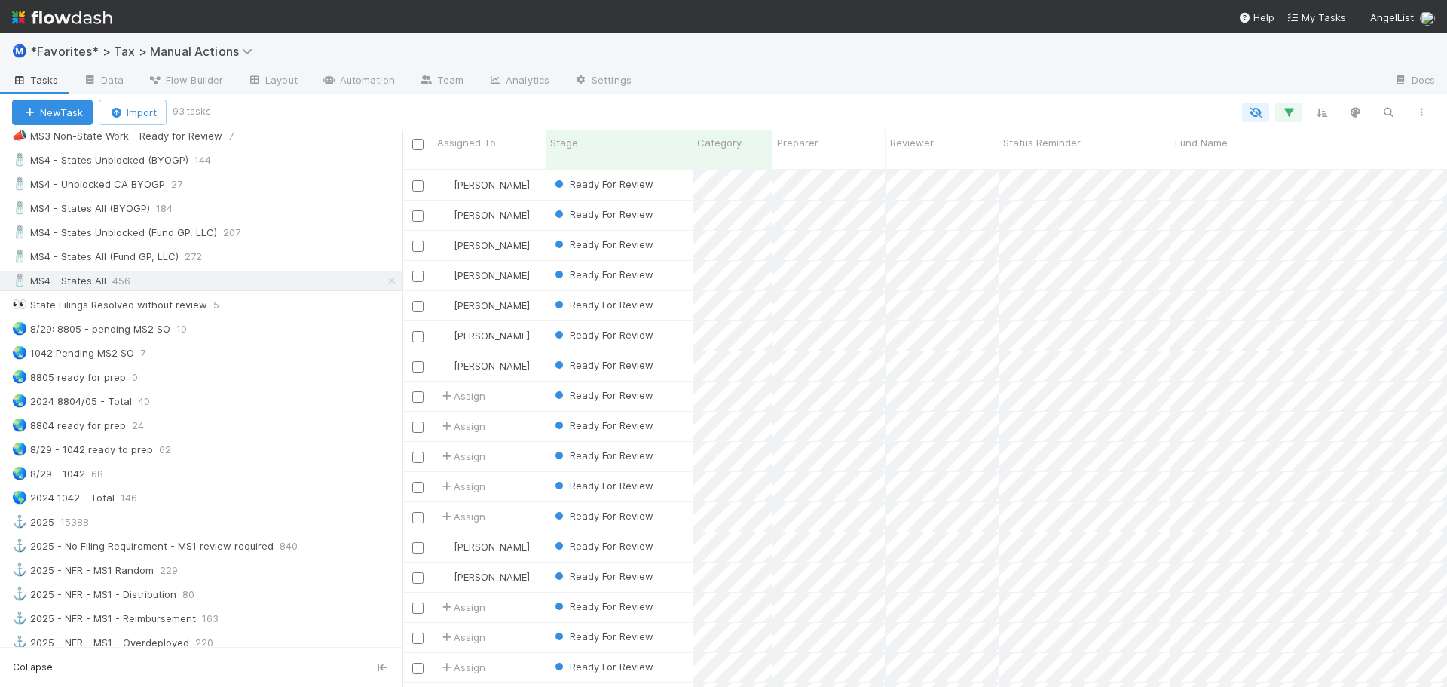
click at [833, 77] on div at bounding box center [1013, 81] width 738 height 24
click at [1235, 132] on div "Fund Name" at bounding box center [1340, 149] width 340 height 38
click at [1234, 141] on div "Fund Name" at bounding box center [1341, 142] width 332 height 15
click at [1224, 170] on div "Sort A → Z" at bounding box center [1262, 171] width 172 height 23
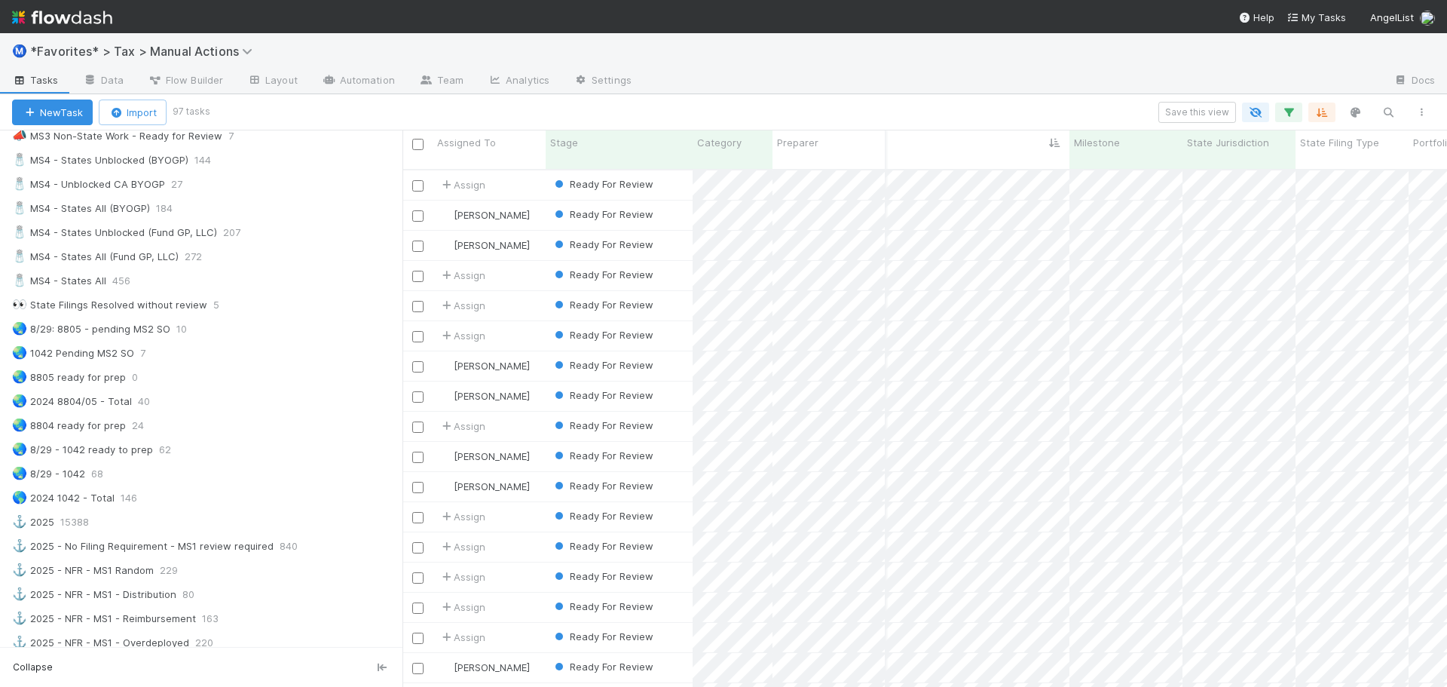
scroll to position [0, 569]
click at [1180, 148] on span "State Jurisdiction" at bounding box center [1193, 142] width 82 height 15
click at [1180, 168] on div "Sort A → Z" at bounding box center [1238, 171] width 172 height 23
click at [935, 79] on div at bounding box center [1013, 81] width 738 height 24
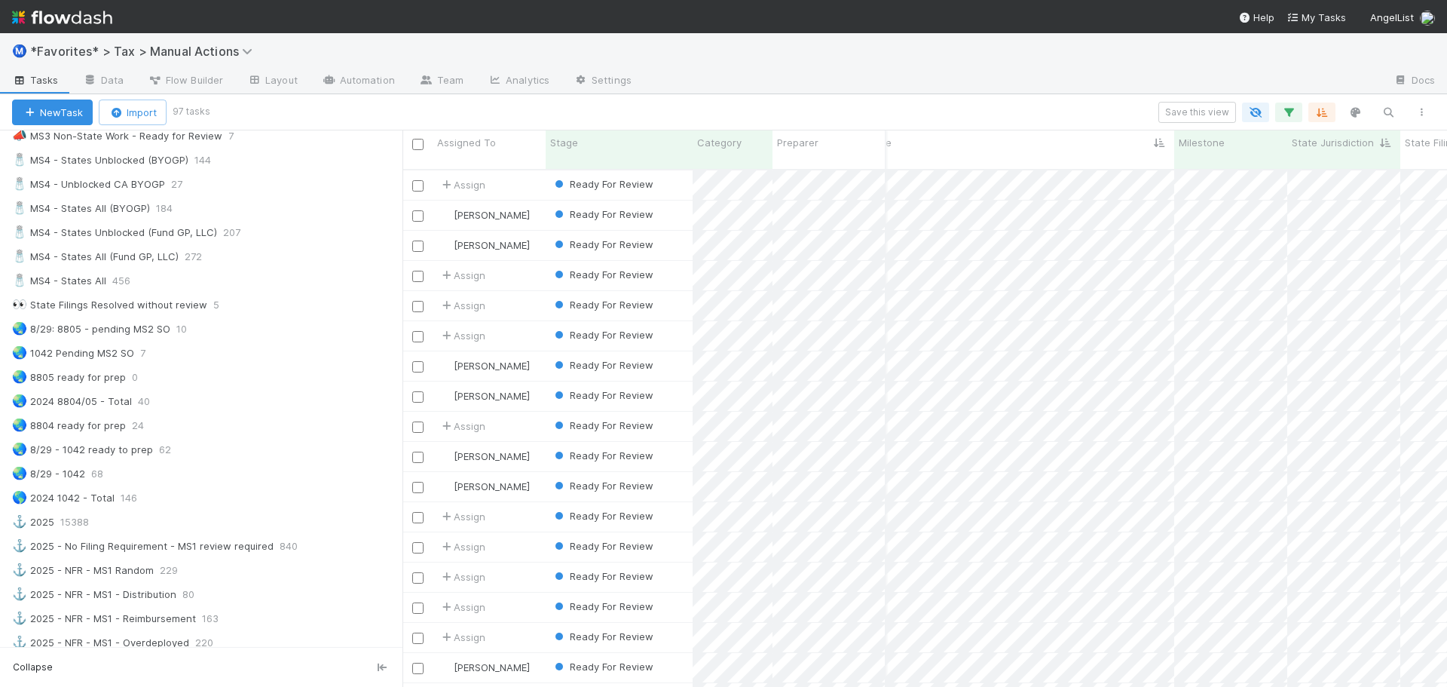
click at [957, 86] on div at bounding box center [1013, 81] width 738 height 24
click at [815, 84] on div at bounding box center [1013, 81] width 738 height 24
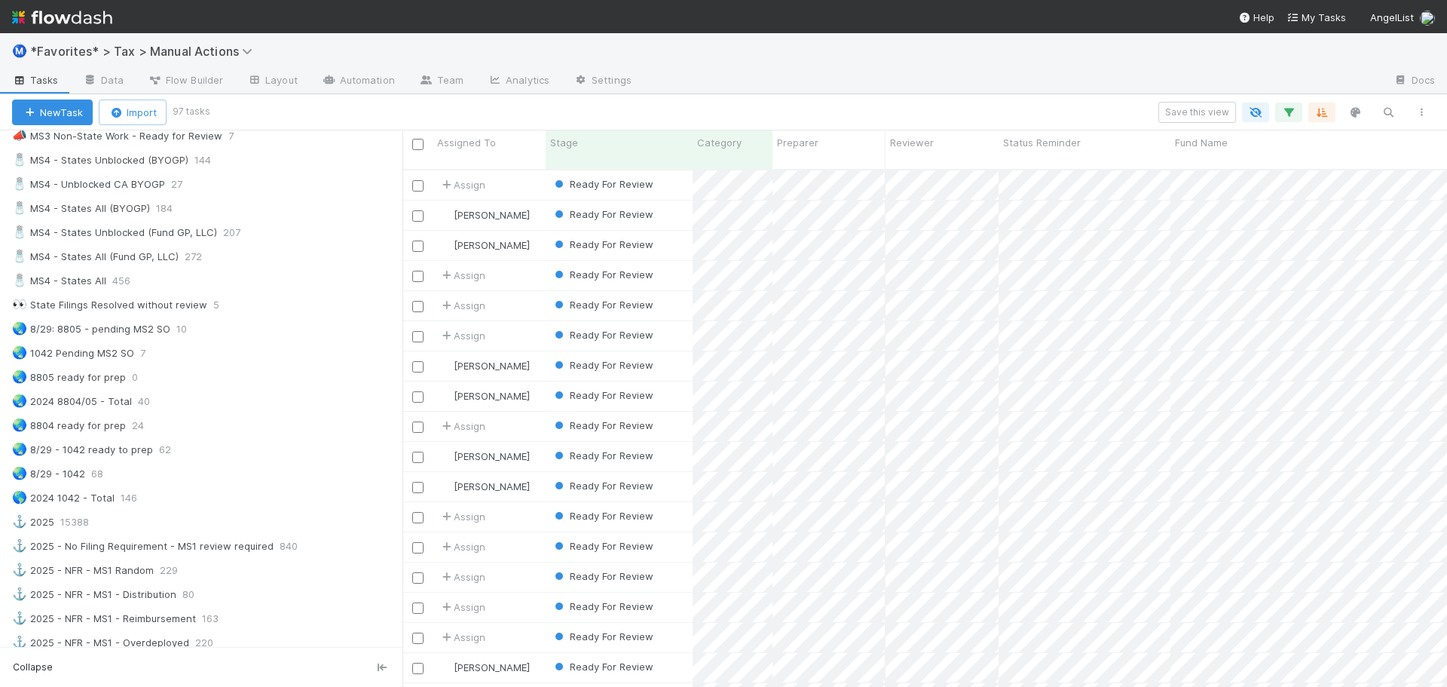
click at [815, 84] on div at bounding box center [1013, 81] width 738 height 24
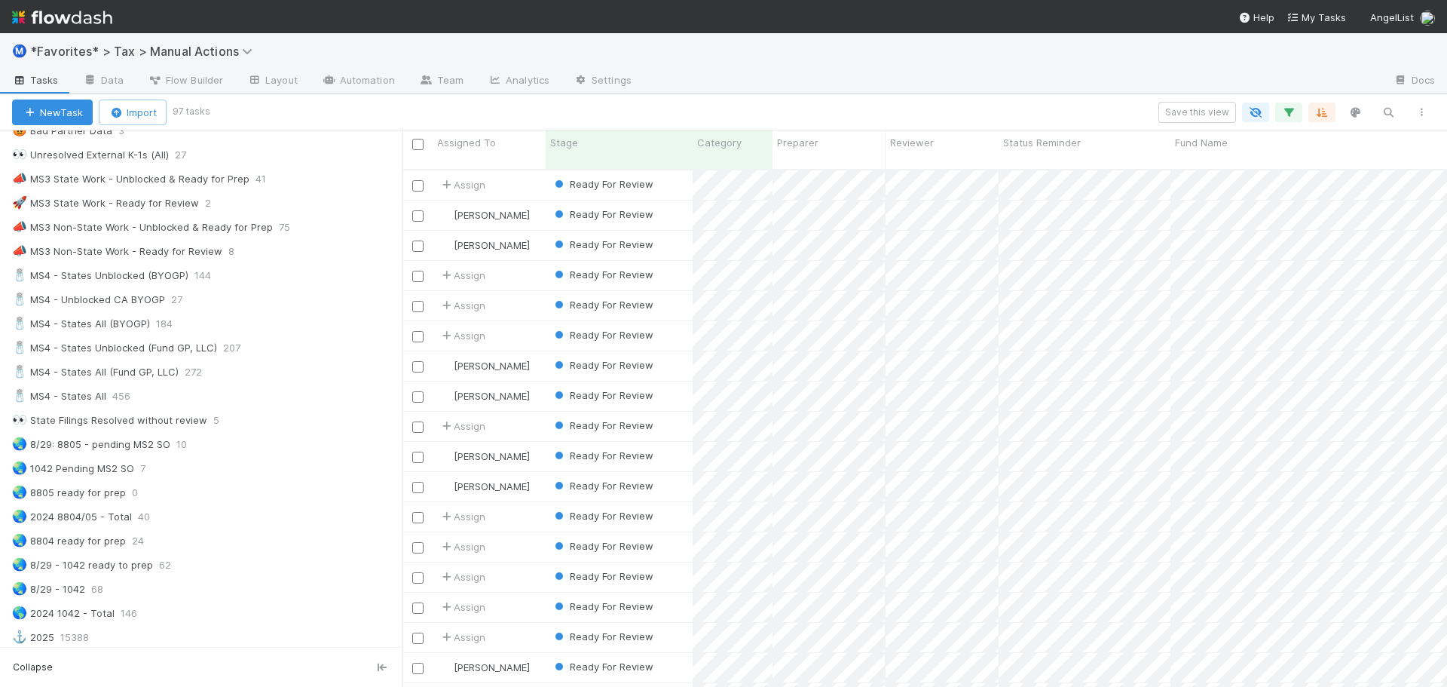
scroll to position [904, 0]
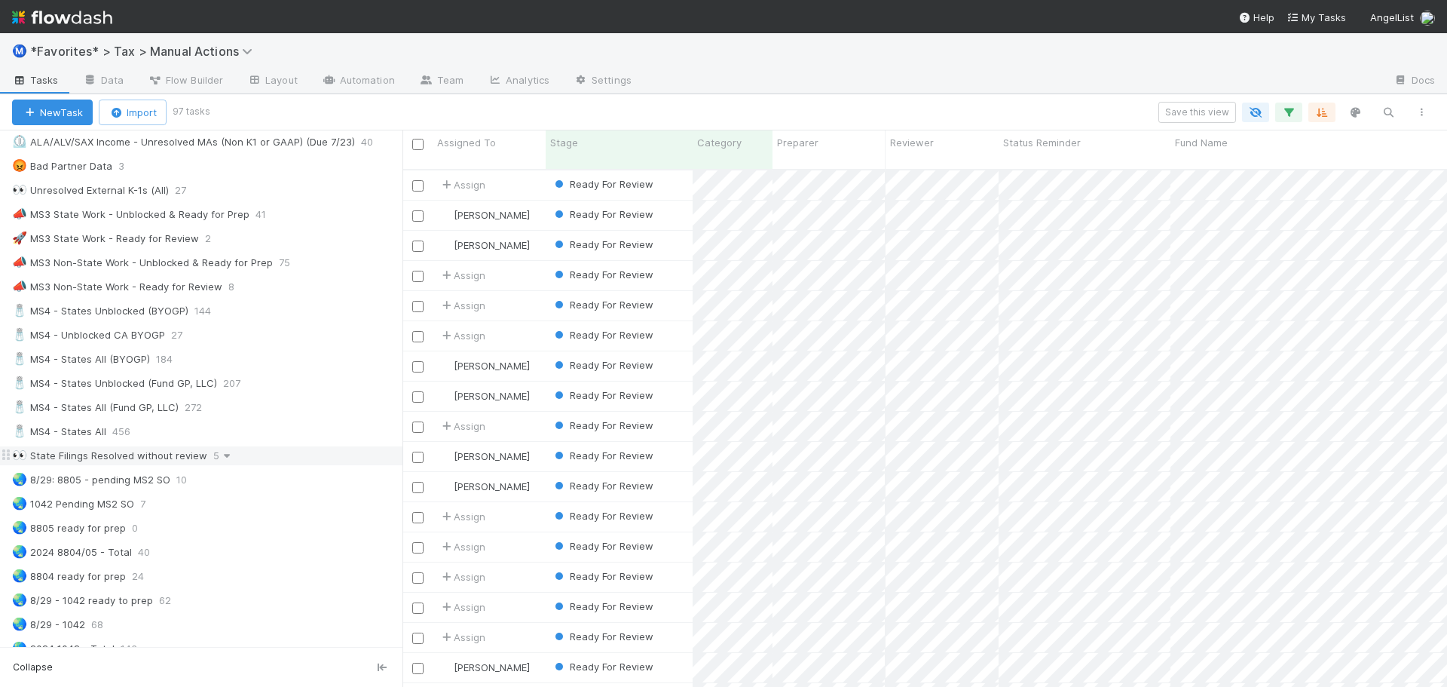
click at [228, 456] on icon at bounding box center [226, 456] width 15 height 10
click at [282, 454] on div "View Settings Default for everyone Rename this view Delete this view" at bounding box center [723, 343] width 1447 height 687
click at [282, 454] on div "👀 State Filings Resolved without review 5" at bounding box center [207, 455] width 390 height 19
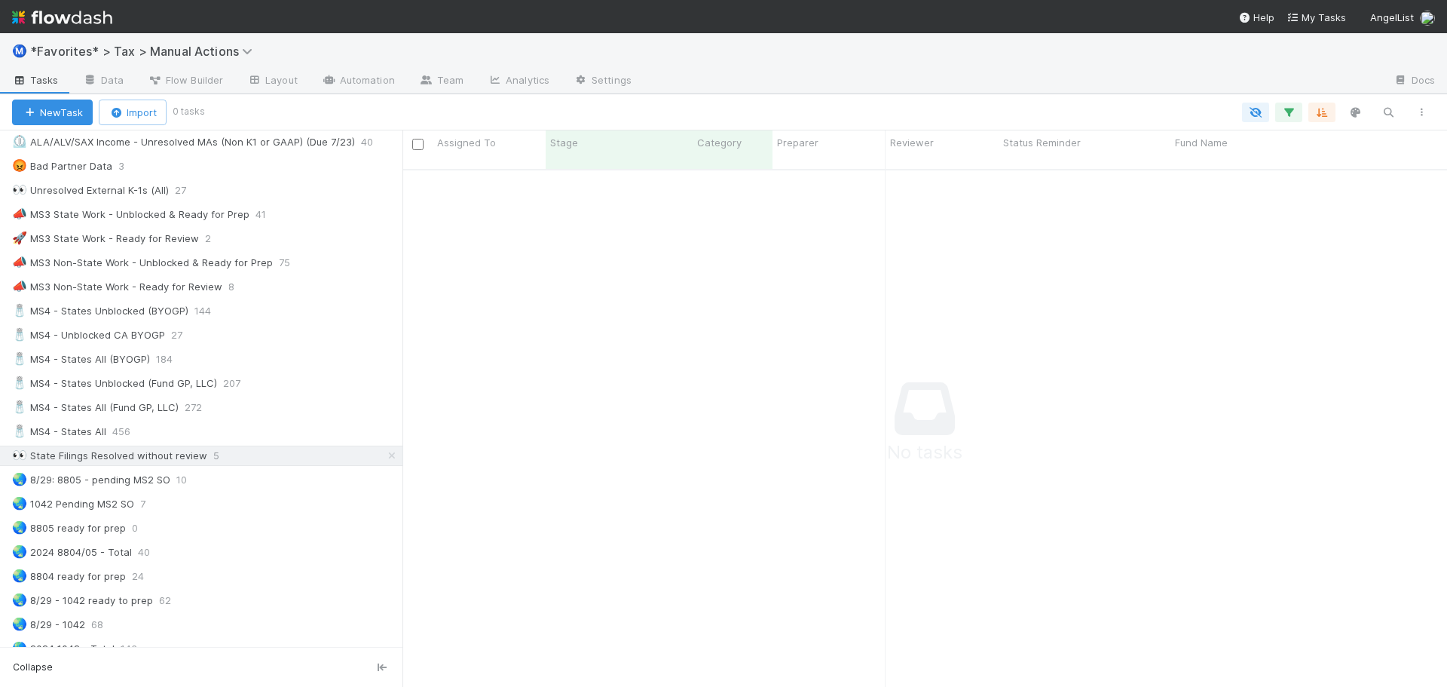
scroll to position [507, 1033]
click at [267, 458] on div "👀 State Filings Resolved without review 5" at bounding box center [207, 455] width 390 height 19
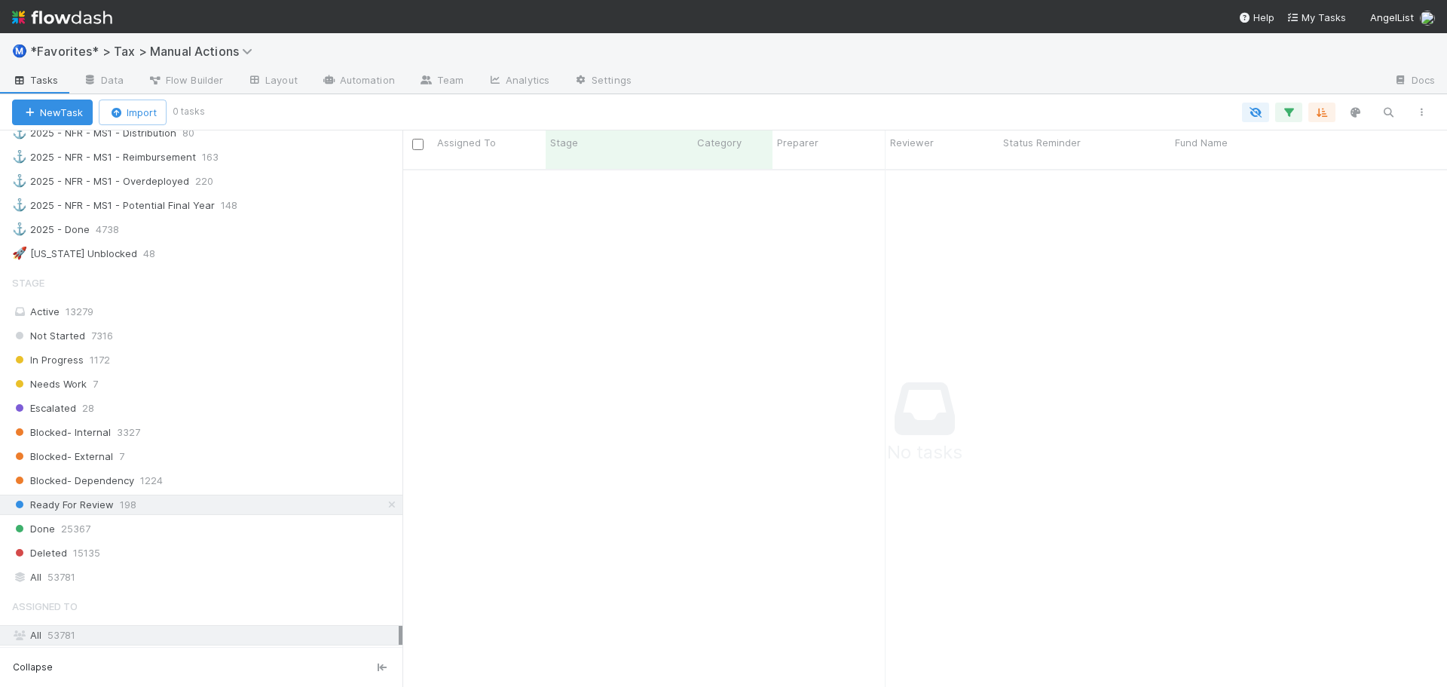
scroll to position [1733, 0]
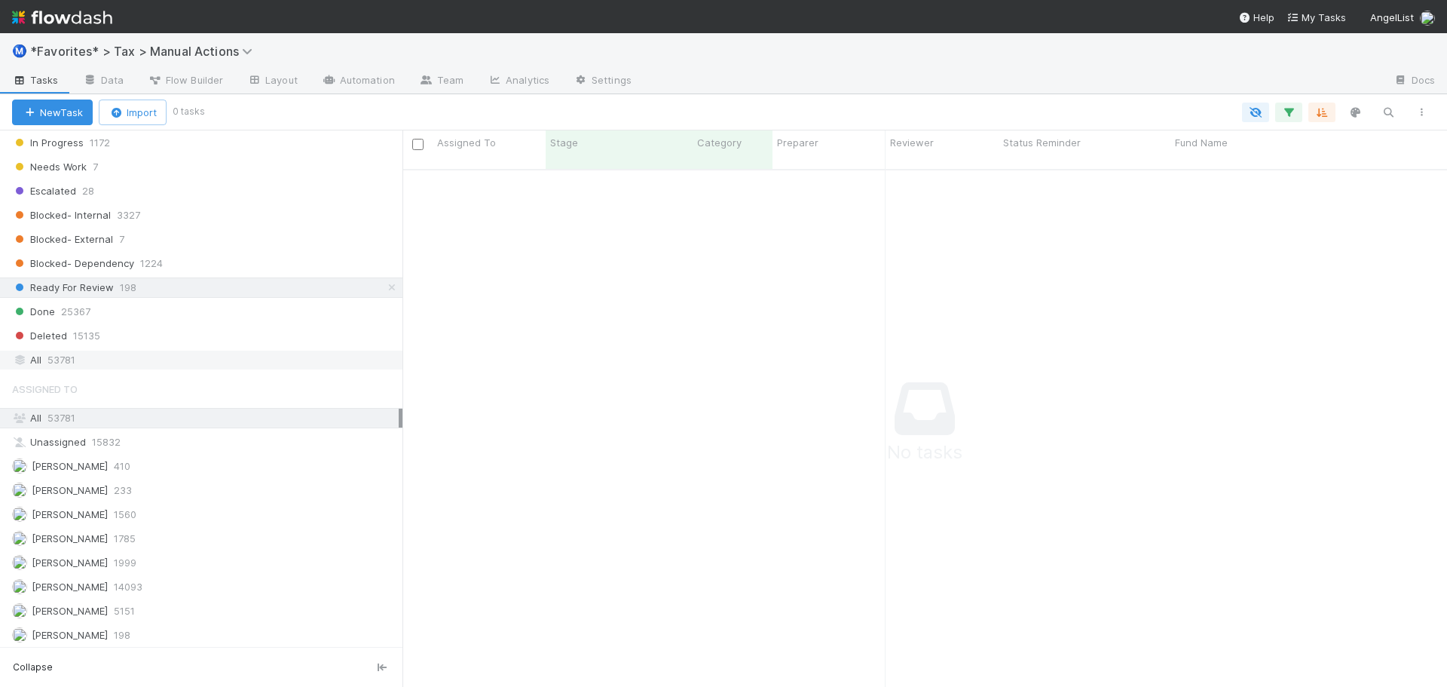
click at [118, 362] on div "All 53781" at bounding box center [205, 359] width 387 height 19
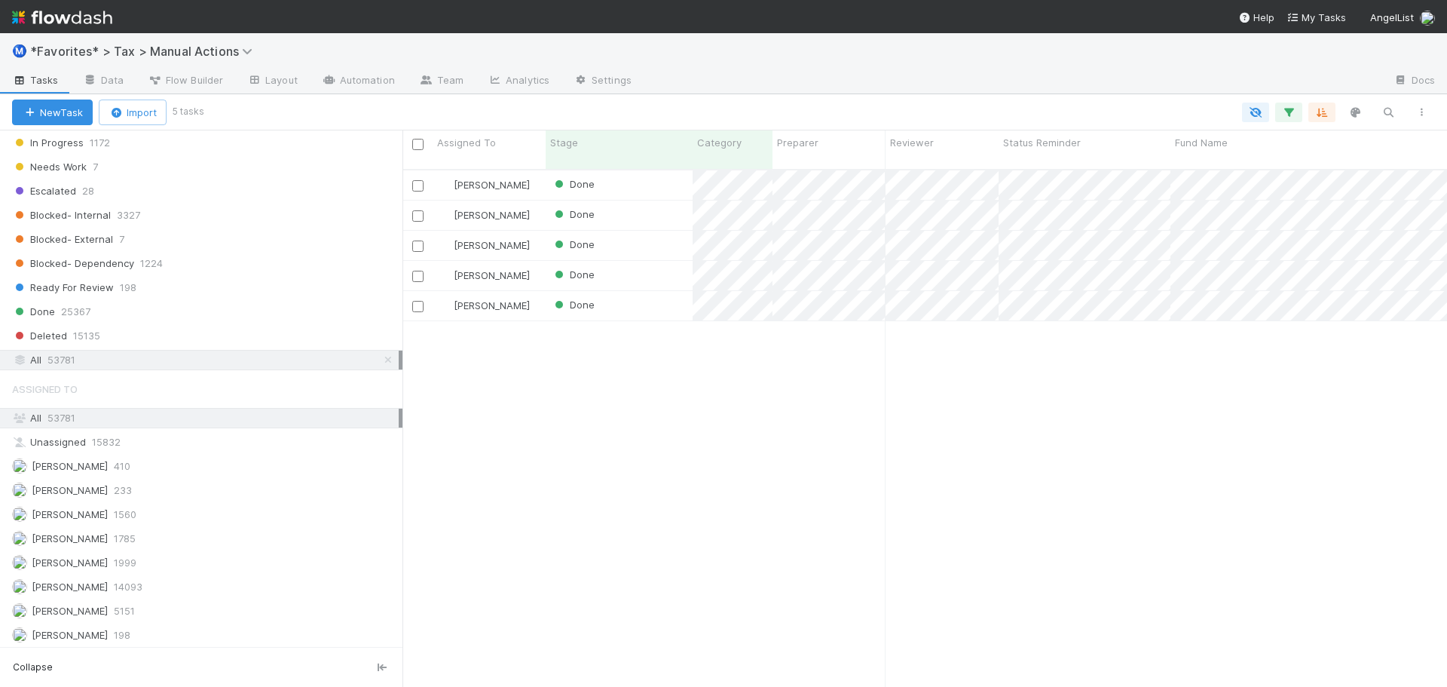
scroll to position [518, 1033]
click at [415, 180] on input "checkbox" at bounding box center [417, 185] width 11 height 11
click at [417, 206] on div at bounding box center [417, 214] width 18 height 17
click at [421, 210] on input "checkbox" at bounding box center [417, 215] width 11 height 11
click at [418, 240] on input "checkbox" at bounding box center [417, 245] width 11 height 11
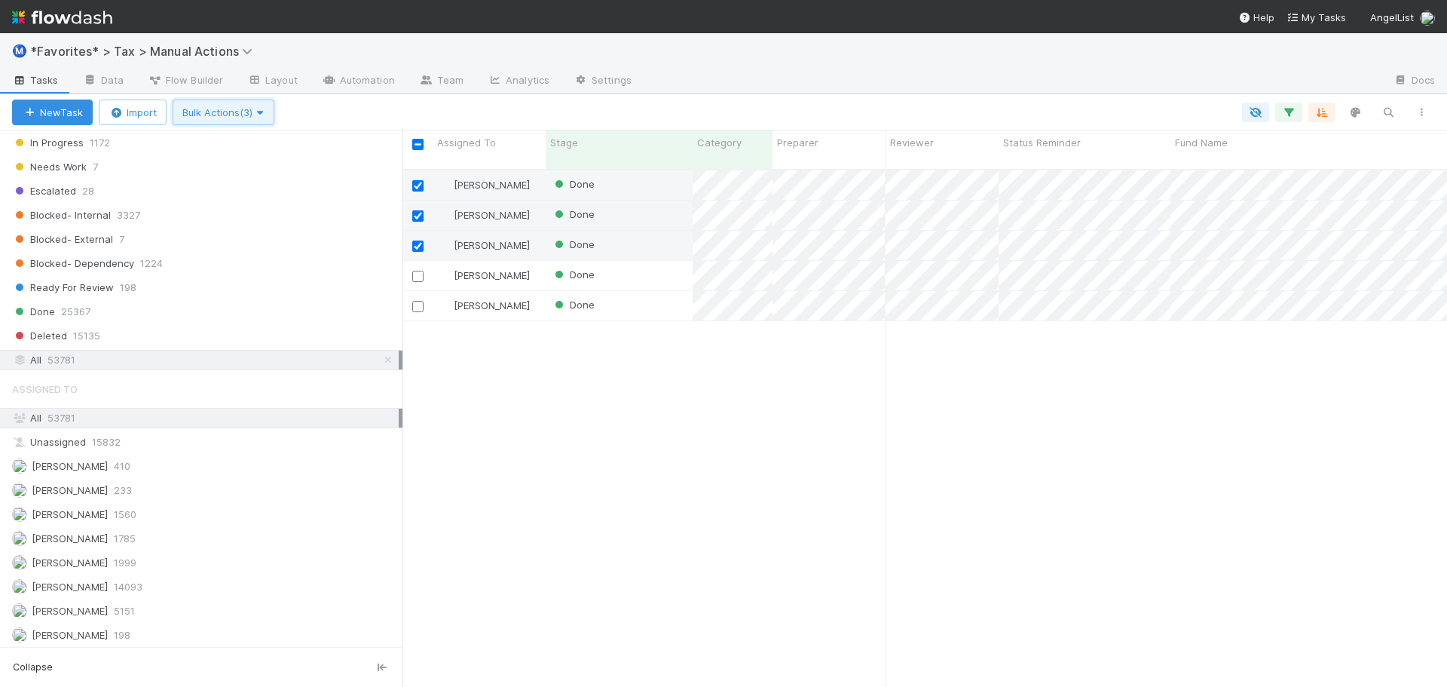
click at [249, 117] on span "Bulk Actions (3)" at bounding box center [223, 112] width 82 height 12
click at [381, 106] on div "Assign to Update data Toggle Carry Forward Delete" at bounding box center [723, 343] width 1447 height 687
click at [245, 118] on button "Bulk Actions (3)" at bounding box center [224, 112] width 102 height 26
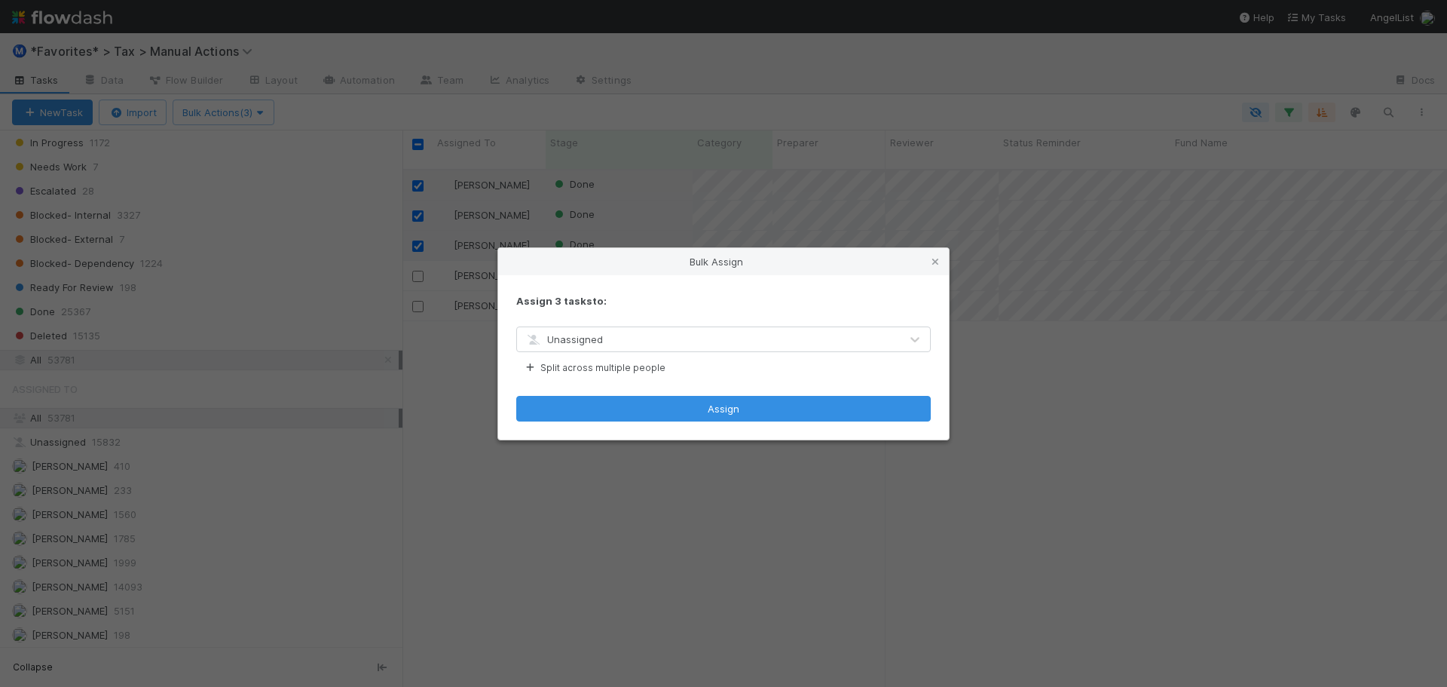
click at [264, 145] on div "Bulk Assign Assign 3 tasks to: Unassigned Split across multiple people Assign" at bounding box center [723, 343] width 1447 height 687
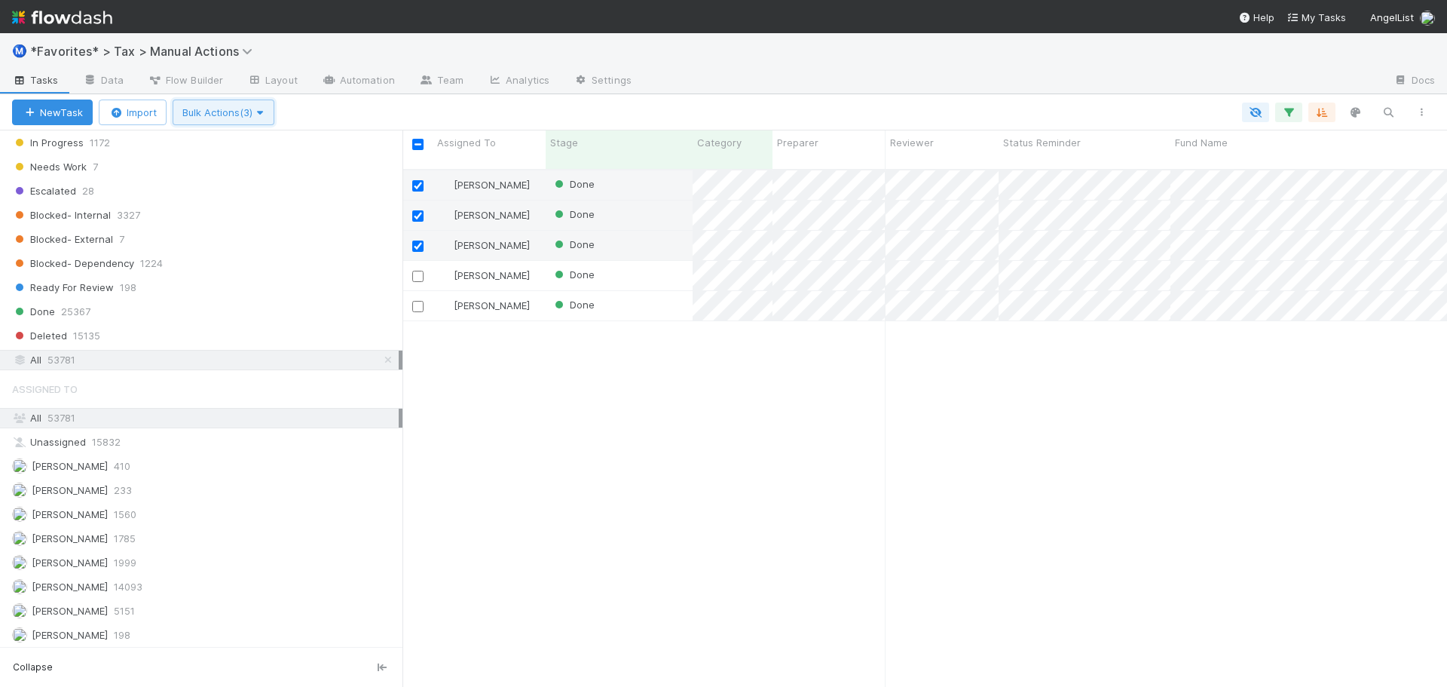
click at [258, 121] on button "Bulk Actions (3)" at bounding box center [224, 112] width 102 height 26
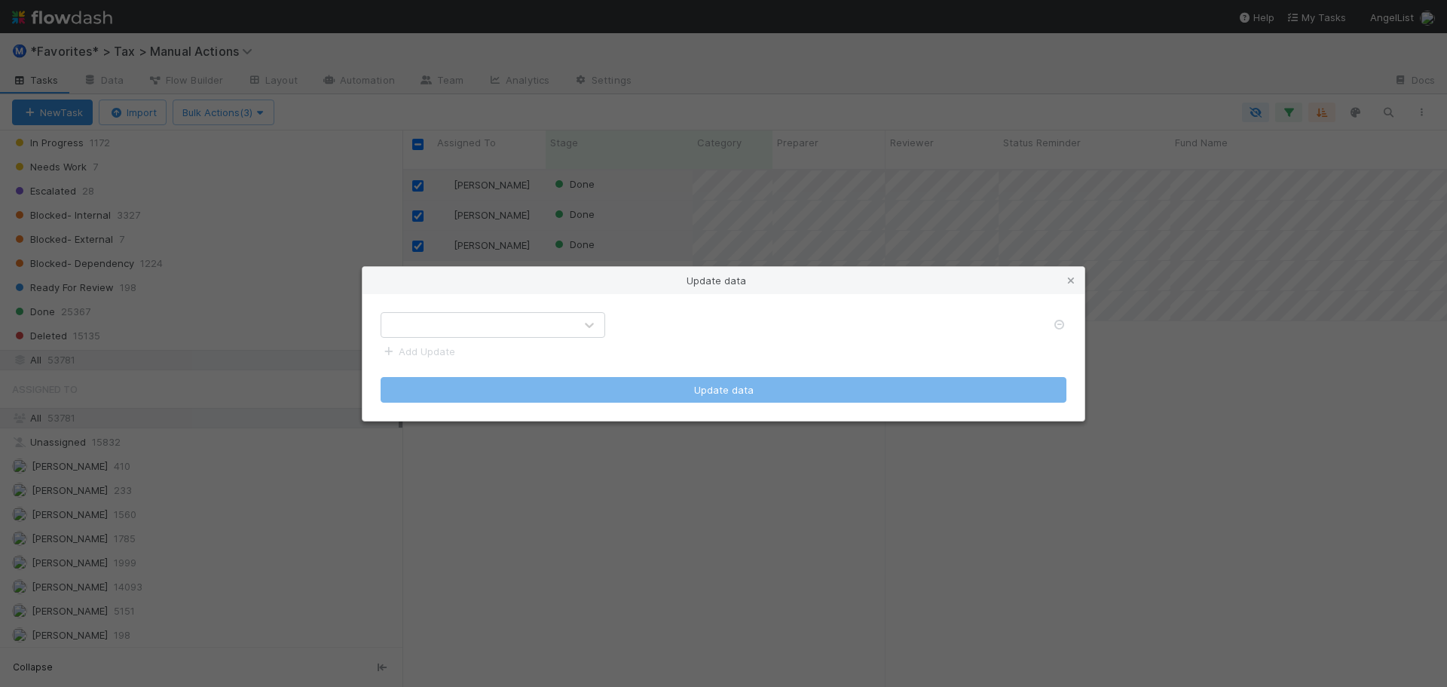
click at [568, 326] on div at bounding box center [477, 325] width 193 height 24
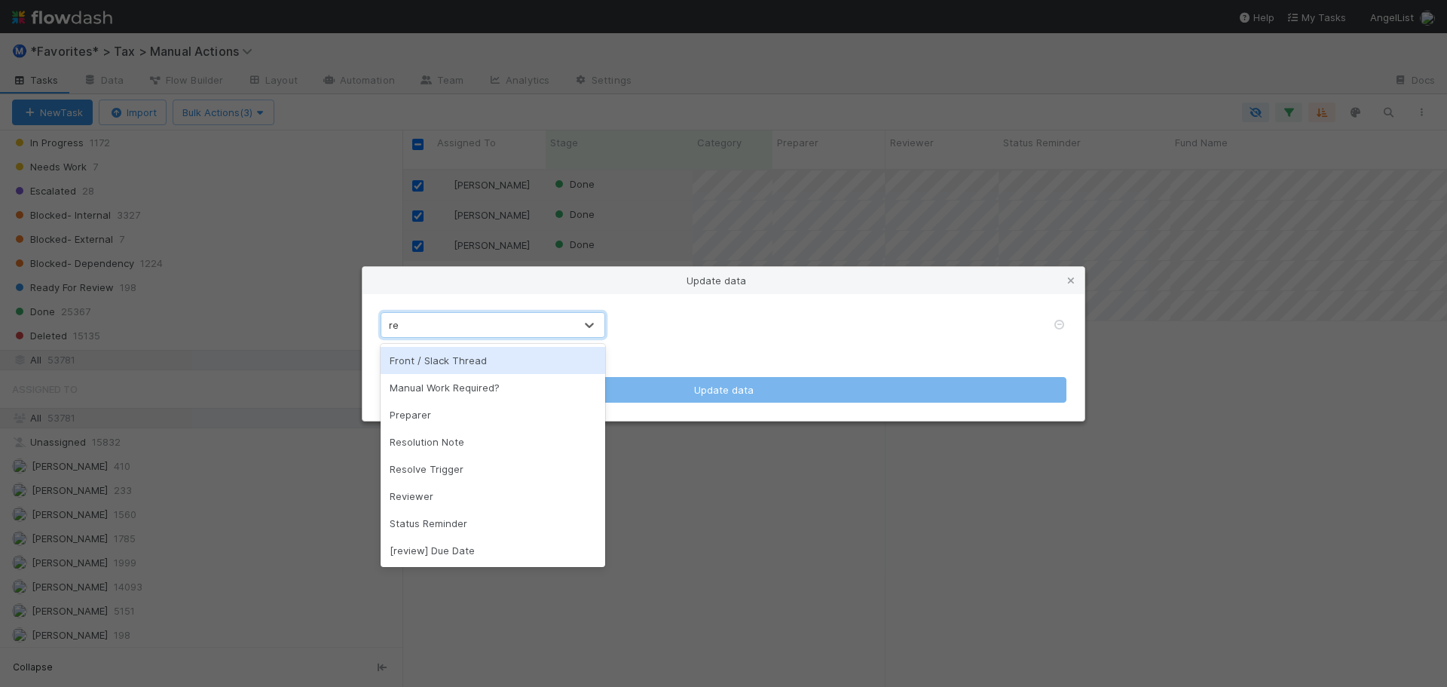
type input "rev"
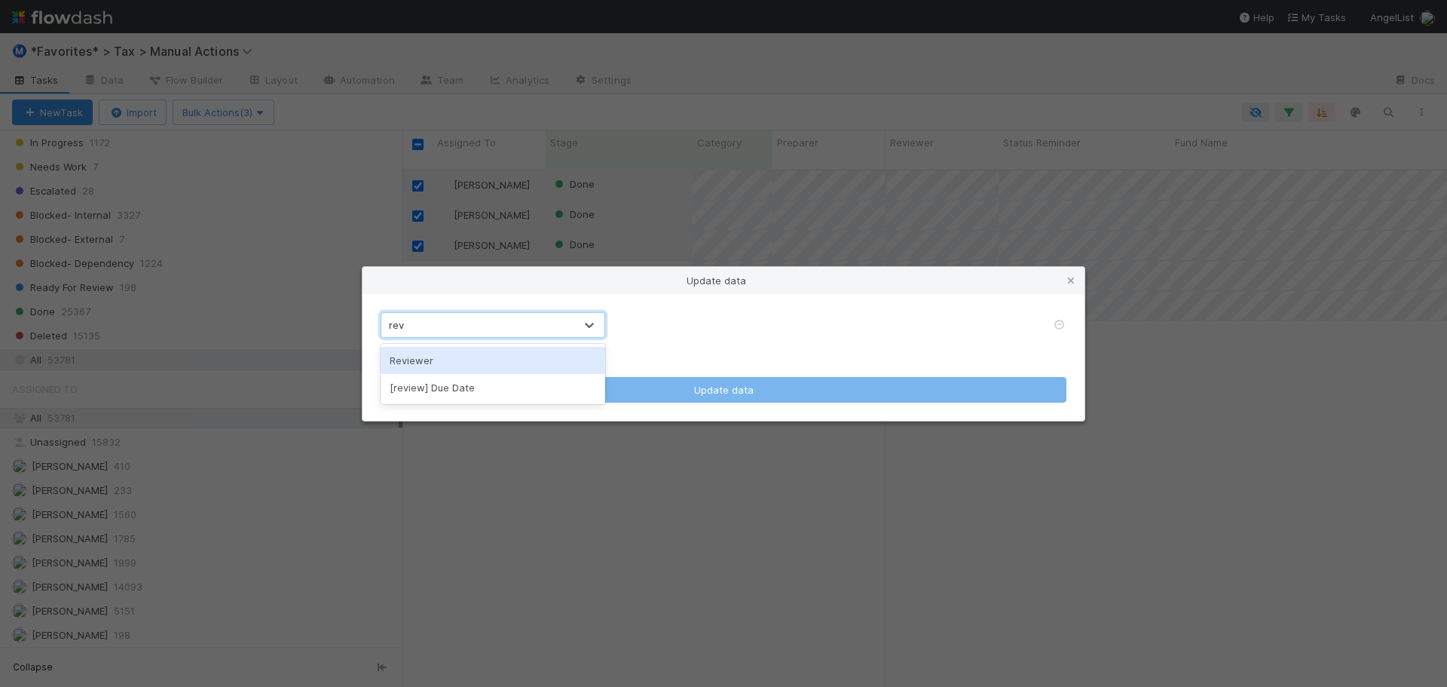
click at [525, 366] on div "Reviewer" at bounding box center [493, 360] width 225 height 27
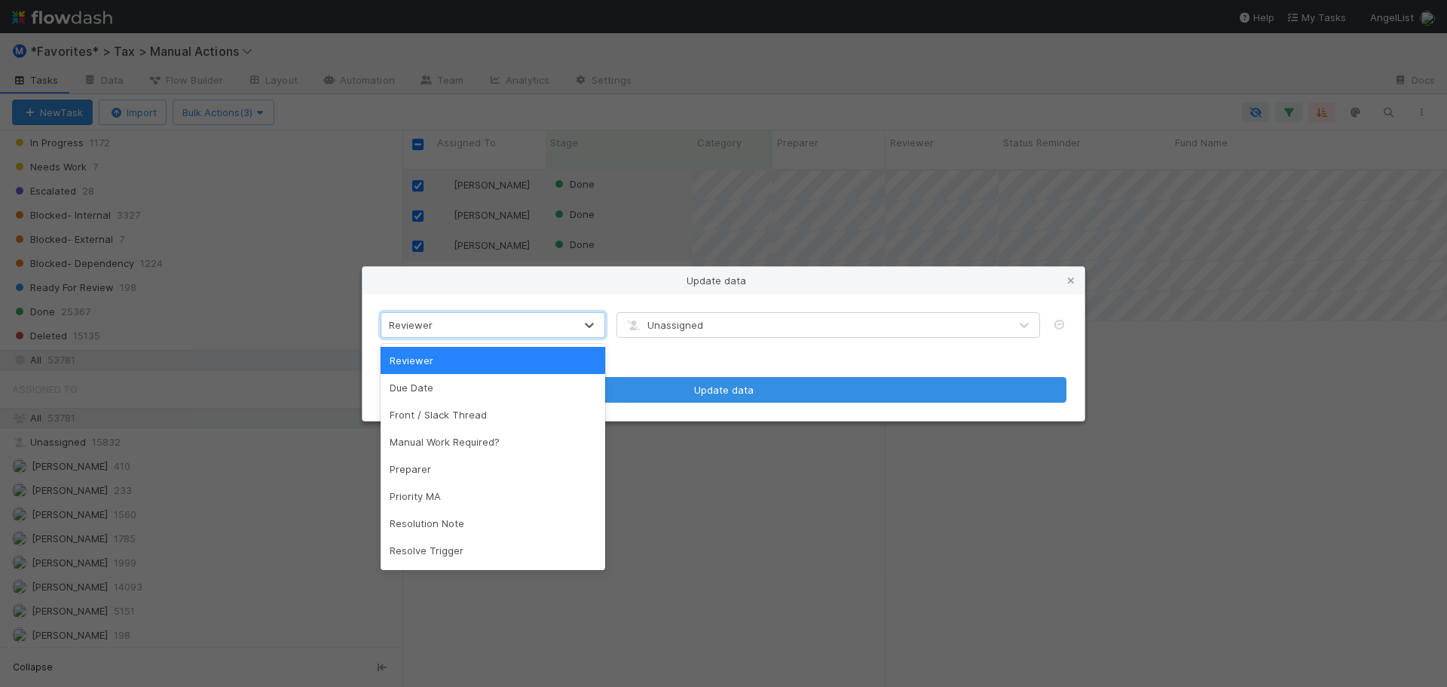
click at [465, 321] on div "Reviewer" at bounding box center [477, 325] width 193 height 24
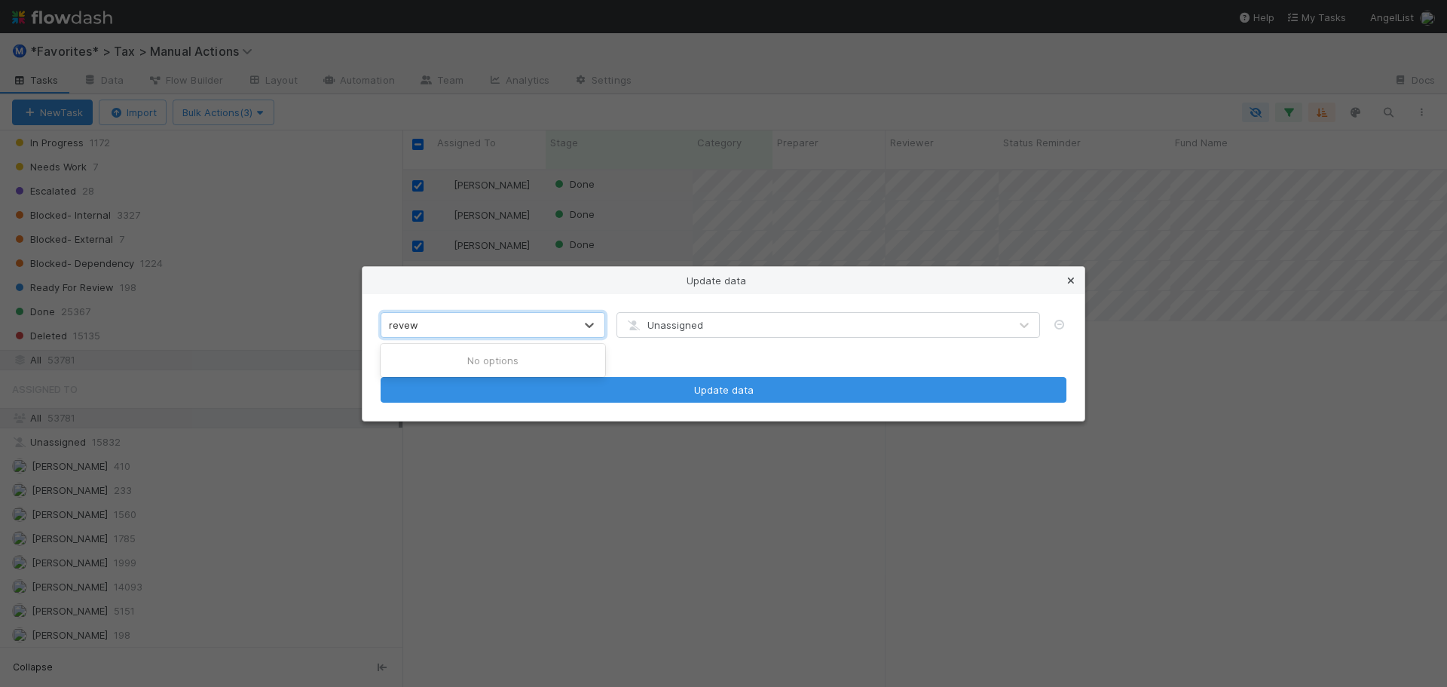
type input "revew"
click at [1072, 283] on icon at bounding box center [1070, 281] width 15 height 10
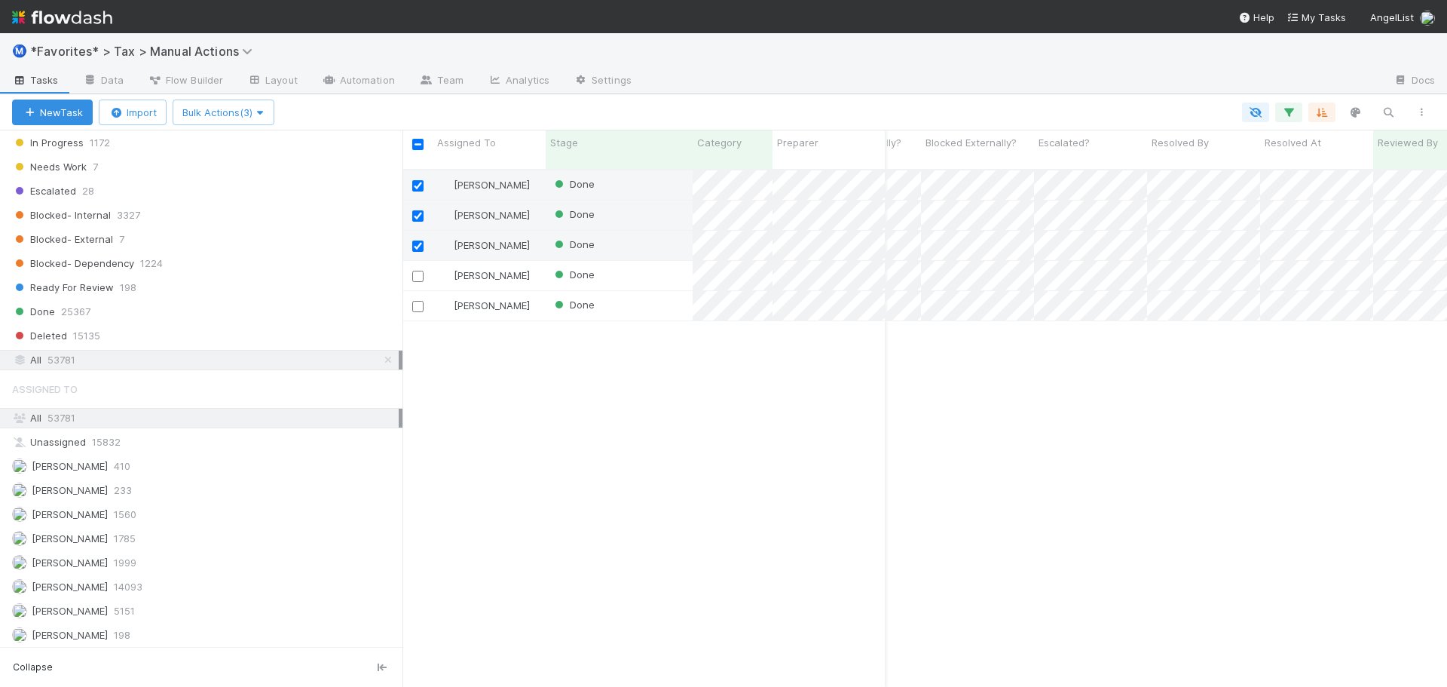
scroll to position [0, 1742]
click at [1012, 35] on div "Ⓜ️ *Favorites* > Tax > Manual Actions" at bounding box center [723, 51] width 1447 height 36
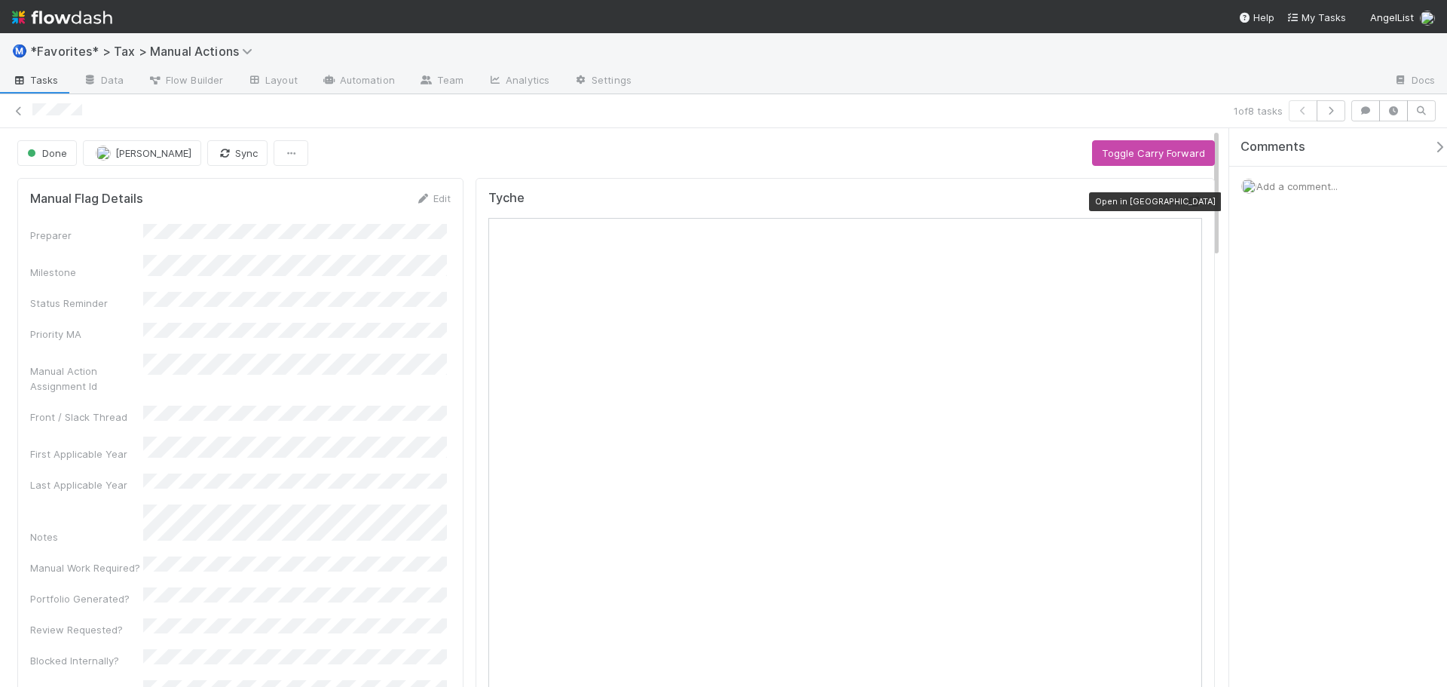
click at [1187, 203] on icon at bounding box center [1194, 202] width 15 height 10
click at [16, 113] on icon at bounding box center [18, 111] width 15 height 10
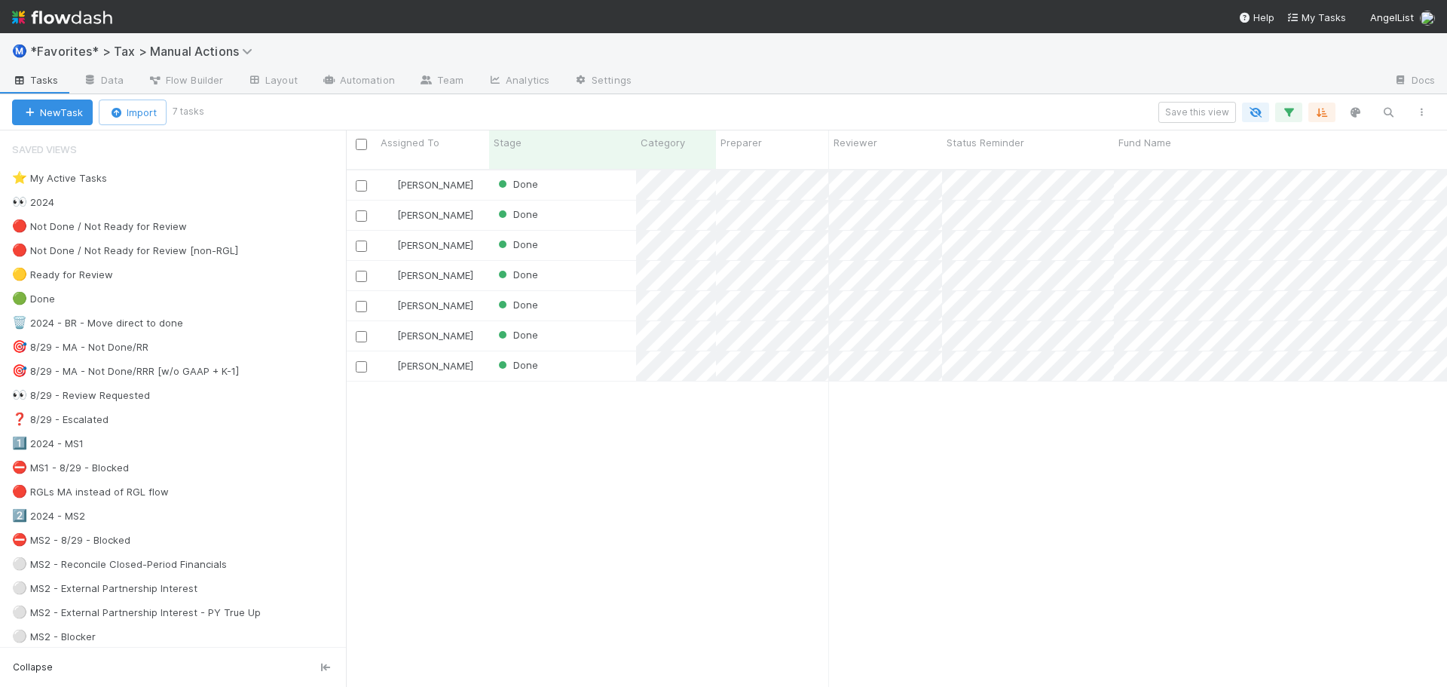
scroll to position [518, 1090]
click at [1290, 109] on icon "button" at bounding box center [1288, 113] width 15 height 14
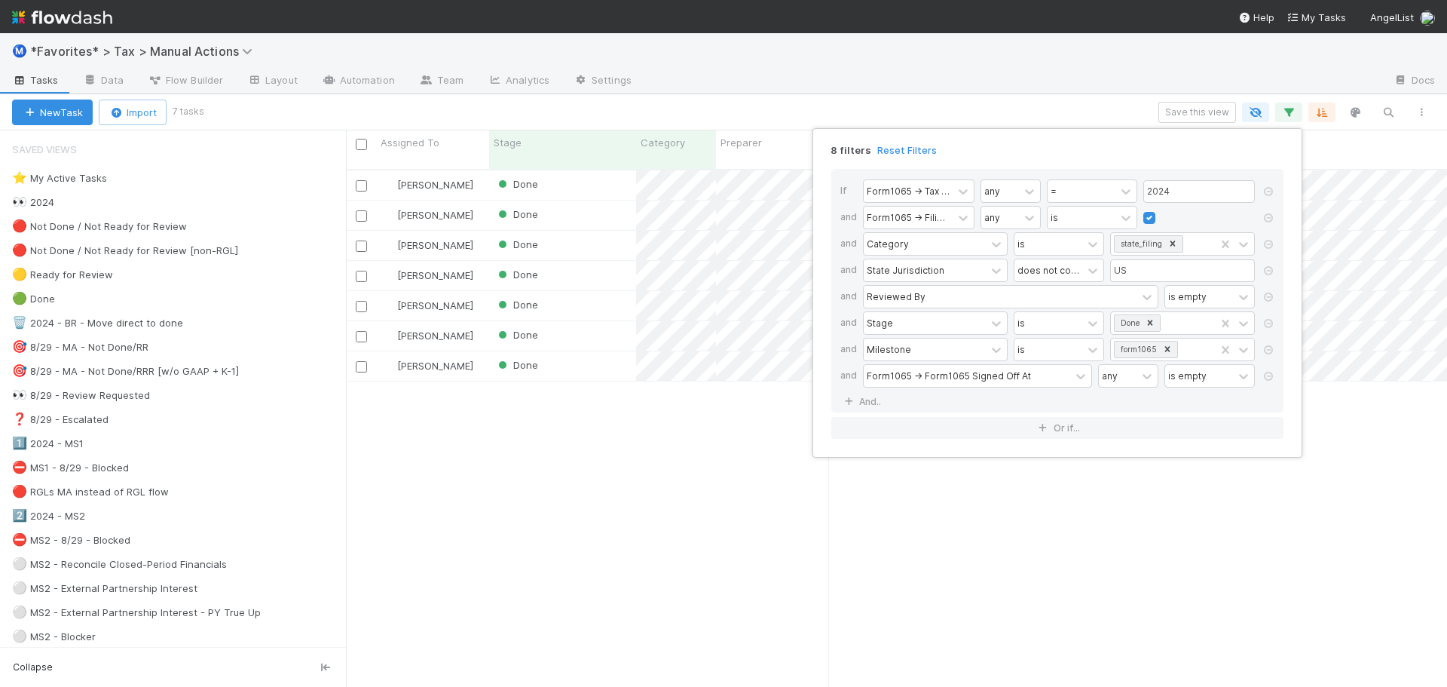
click at [1104, 81] on div "8 filters Reset Filters If Form1065 -> Tax Year any = 2024 and Form1065 -> Fili…" at bounding box center [723, 343] width 1447 height 687
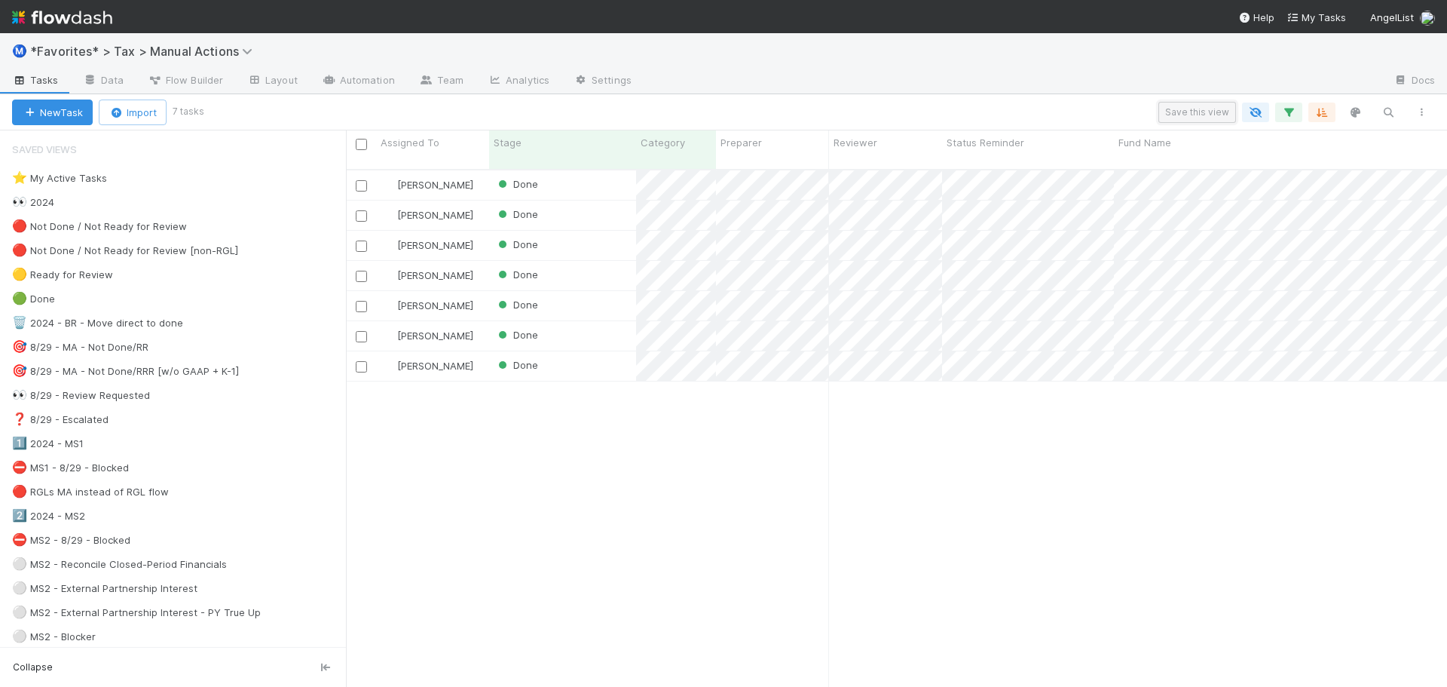
click at [1177, 108] on button "Save this view" at bounding box center [1197, 112] width 78 height 21
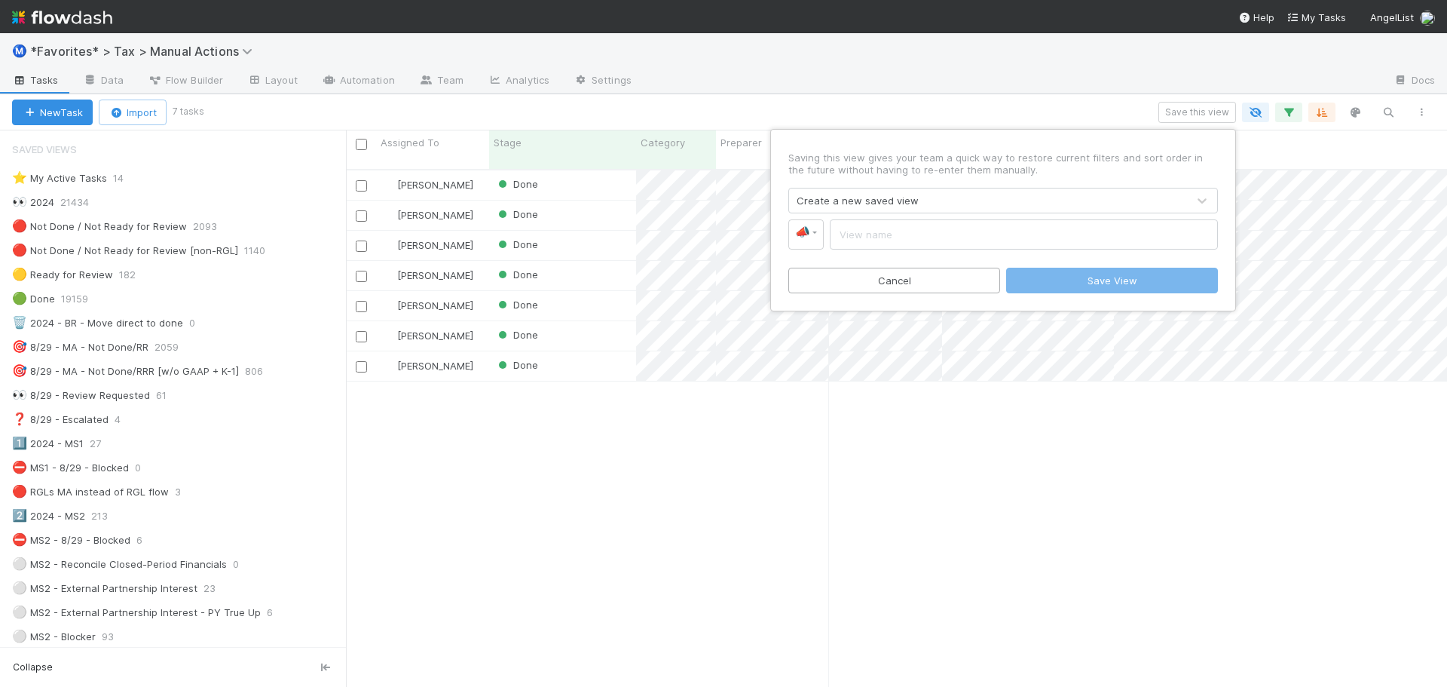
click at [942, 202] on div "Create a new saved view" at bounding box center [988, 200] width 398 height 24
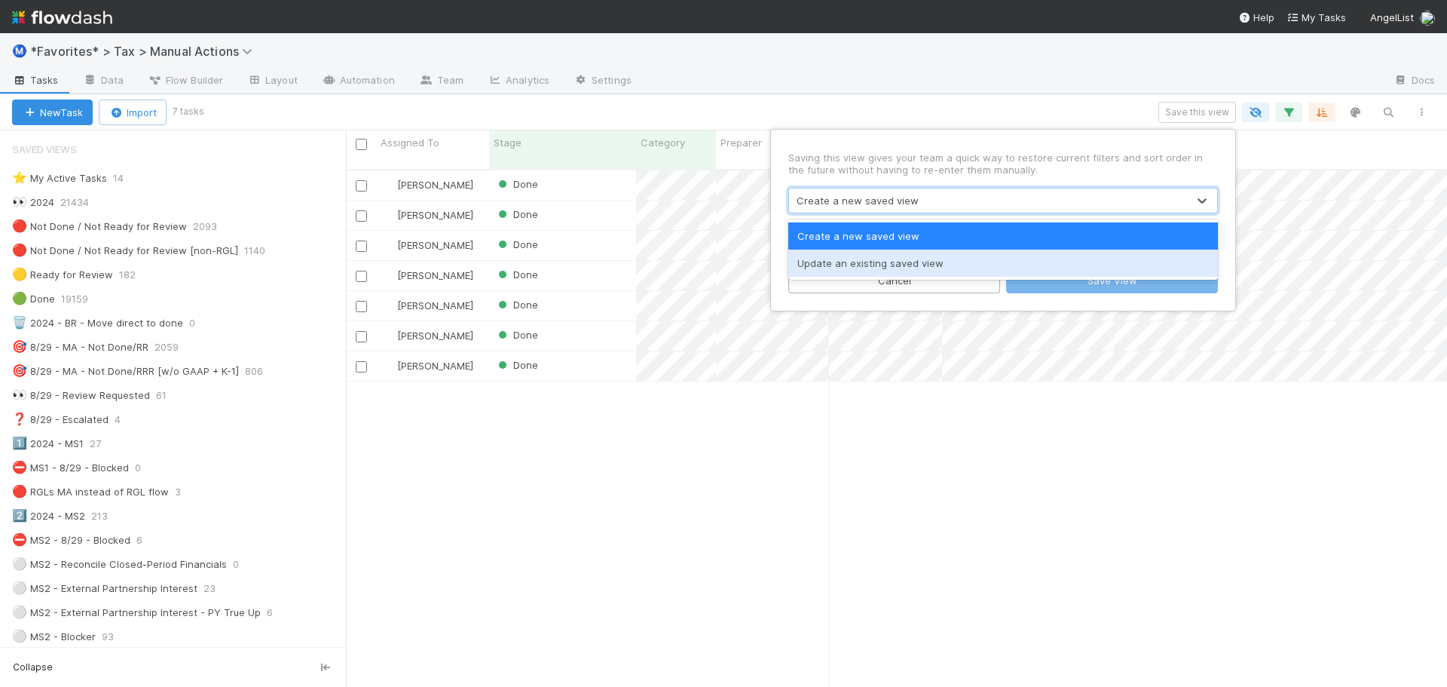
click at [921, 257] on div "Update an existing saved view" at bounding box center [1003, 262] width 430 height 27
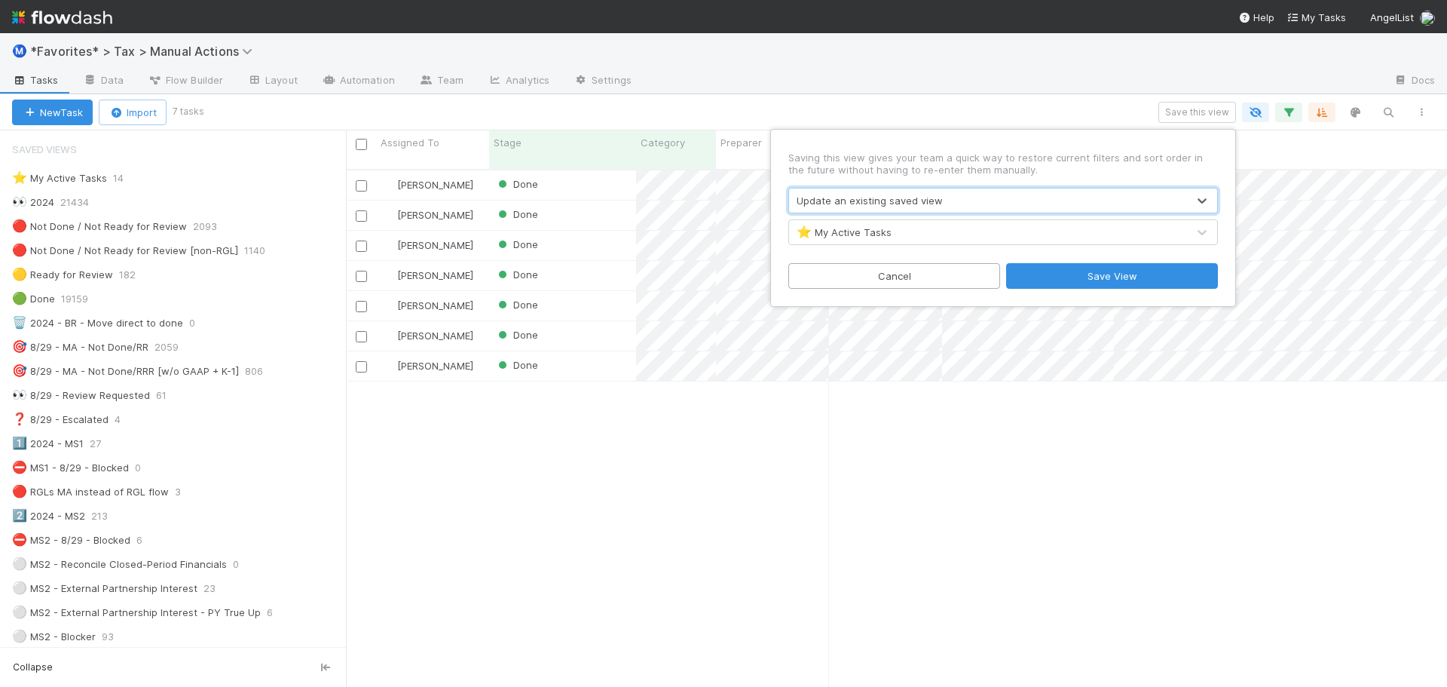
click at [919, 237] on div "⭐ My Active Tasks" at bounding box center [988, 232] width 398 height 24
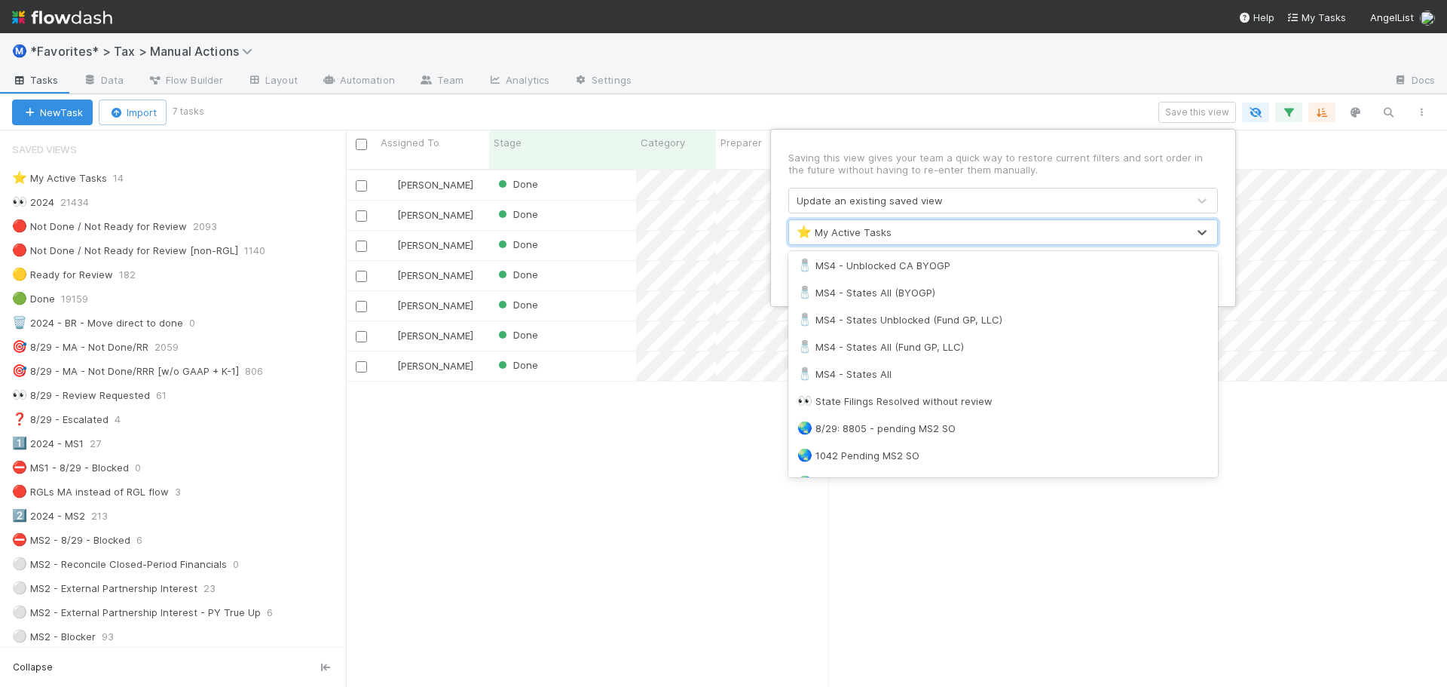
scroll to position [1206, 0]
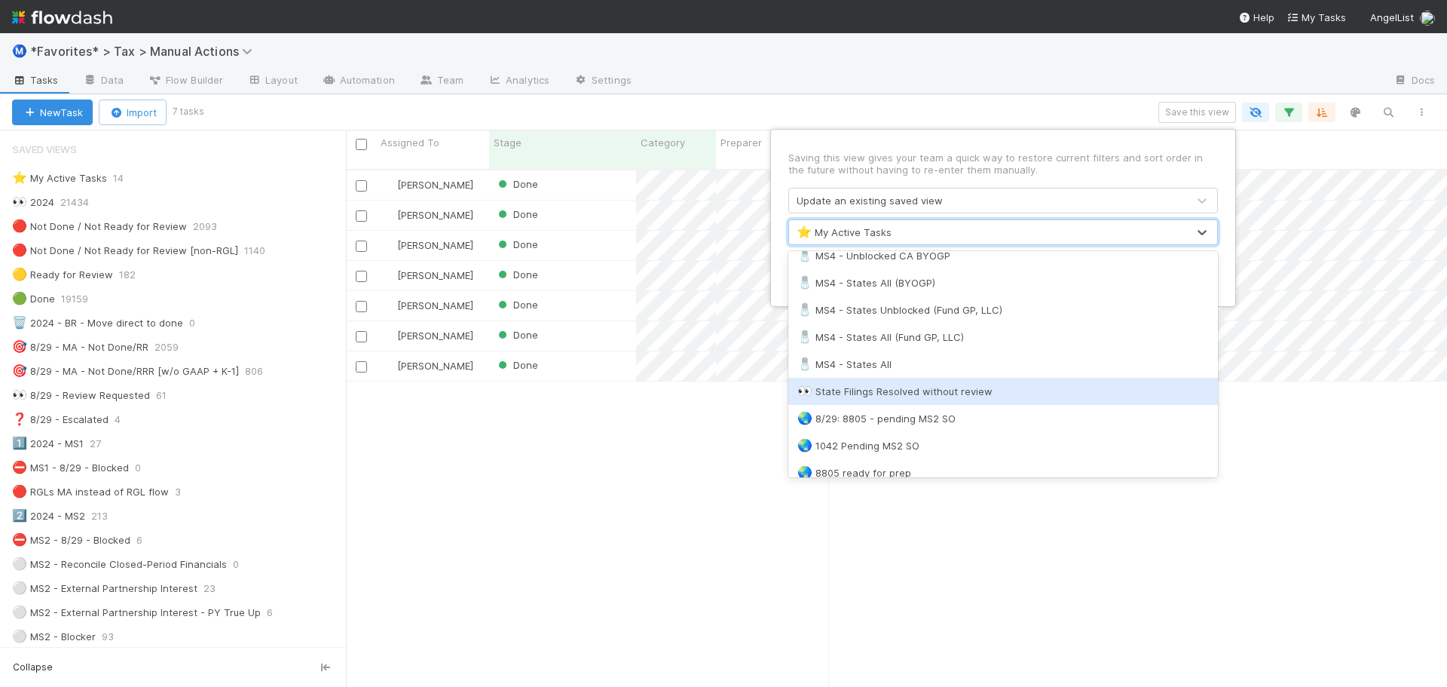
click at [930, 396] on div "👀 State Filings Resolved without review" at bounding box center [1002, 391] width 411 height 15
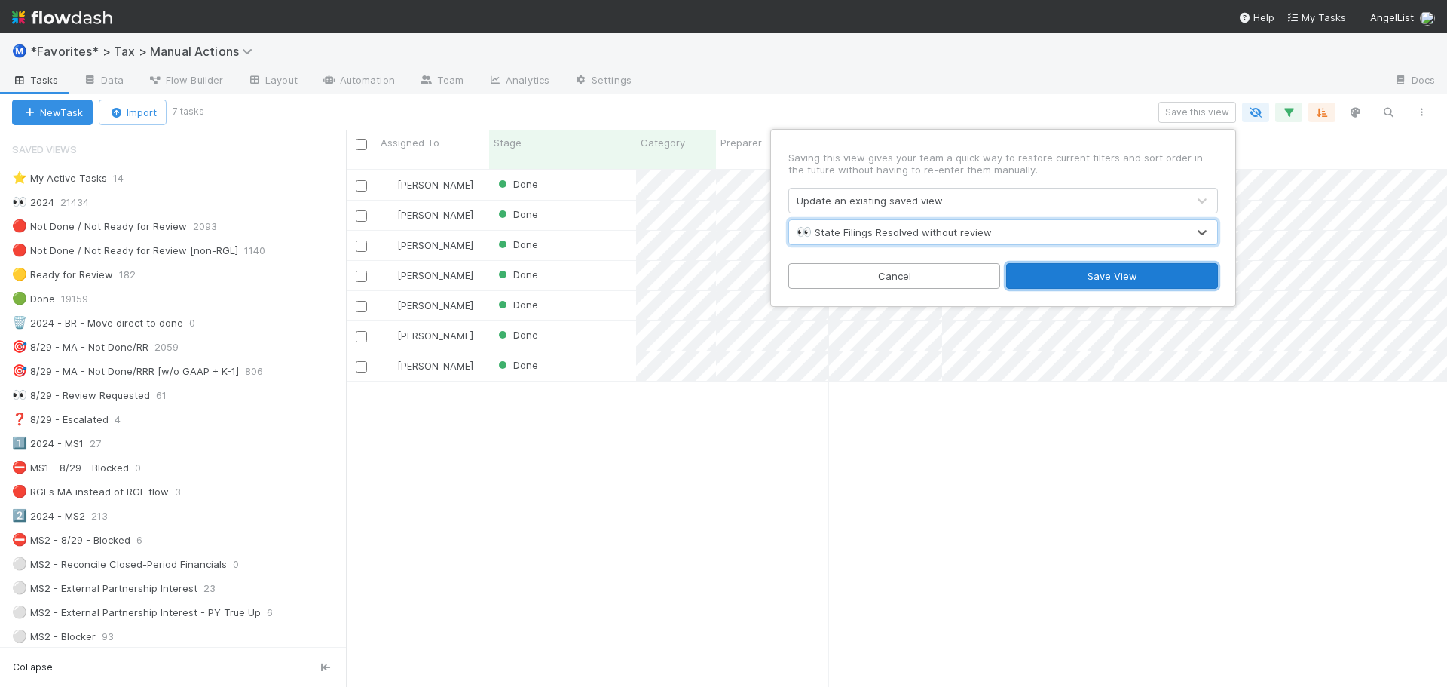
click at [1104, 284] on button "Save View" at bounding box center [1112, 276] width 212 height 26
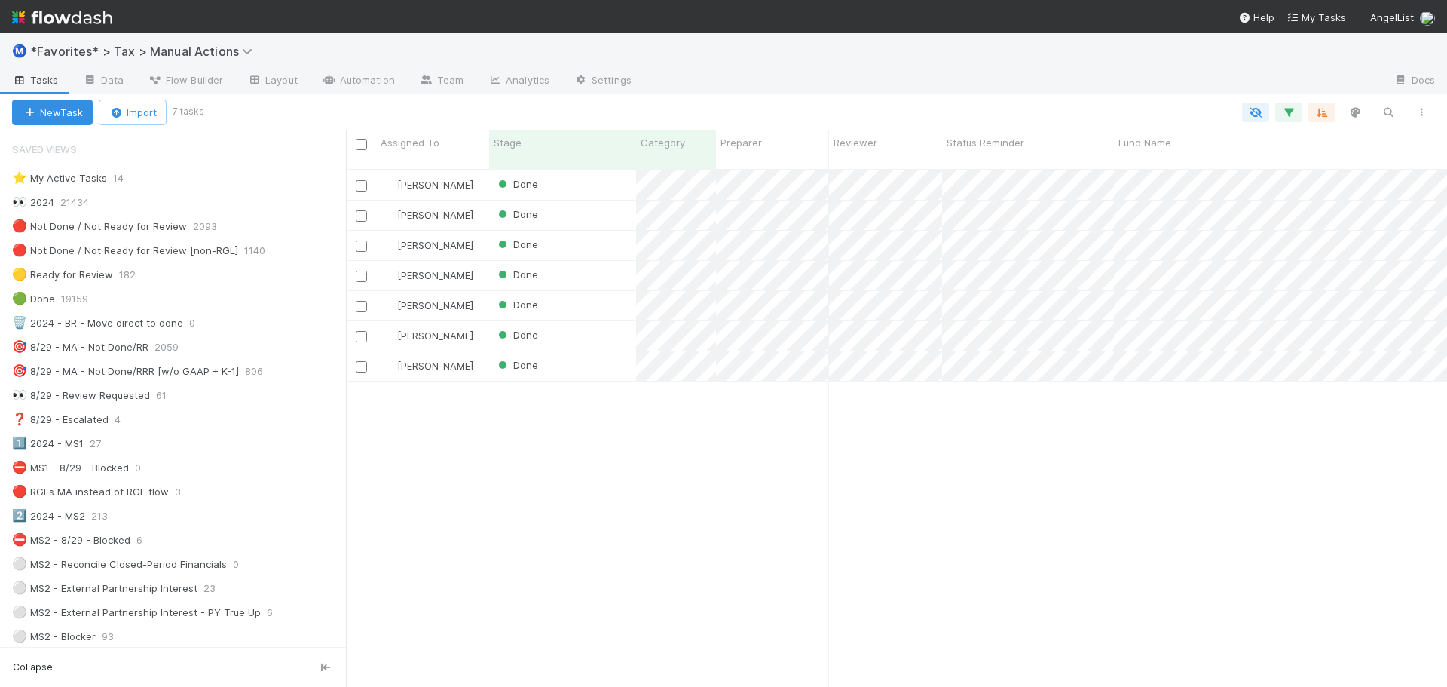
click at [816, 74] on div at bounding box center [1013, 81] width 738 height 24
click at [619, 265] on div "Done" at bounding box center [562, 275] width 147 height 29
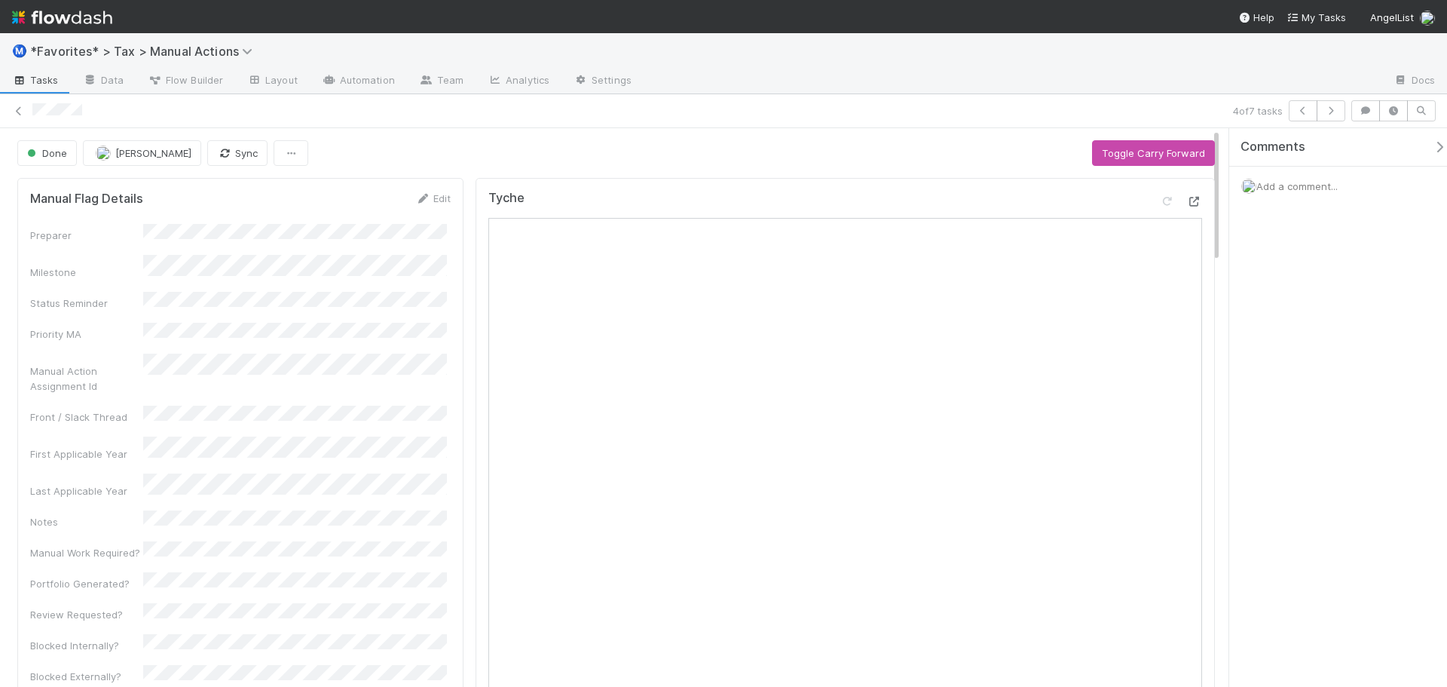
click at [1187, 203] on icon at bounding box center [1194, 202] width 15 height 10
click at [23, 109] on icon at bounding box center [18, 111] width 15 height 10
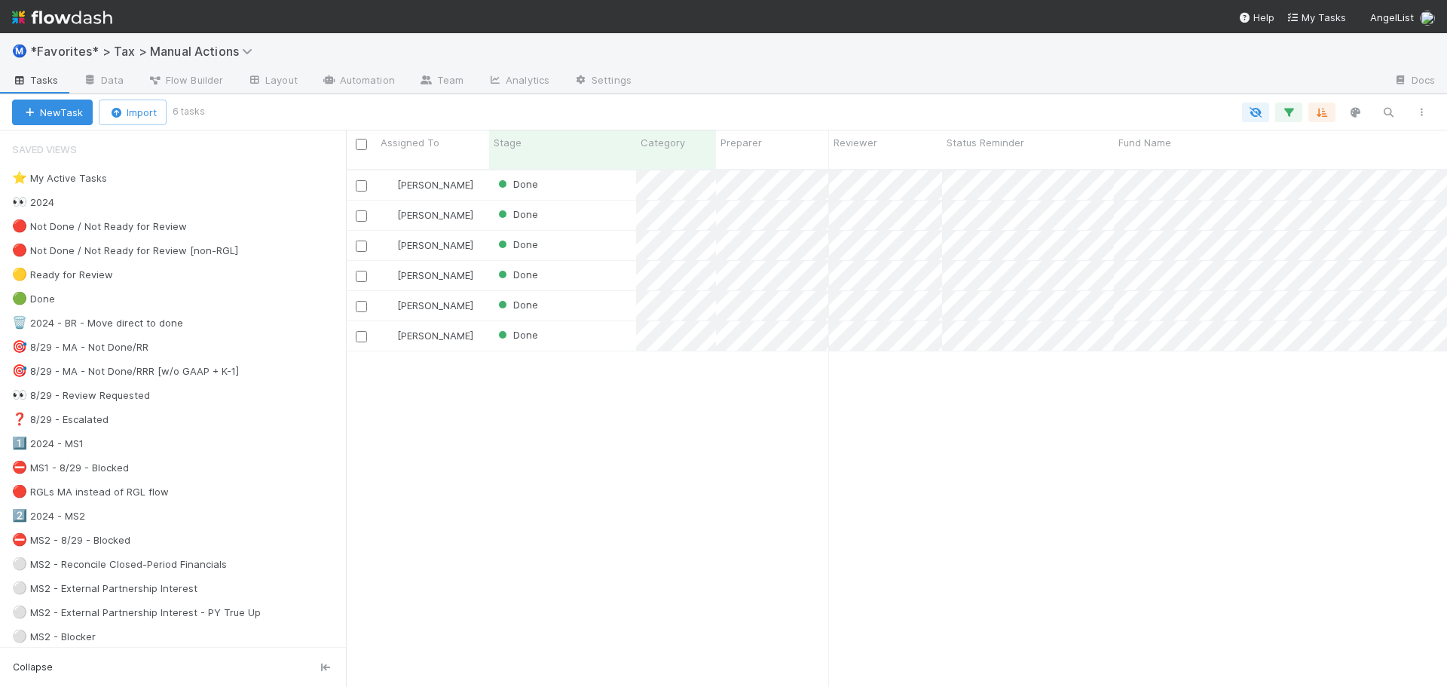
scroll to position [518, 1090]
click at [587, 262] on div "Done" at bounding box center [562, 275] width 147 height 29
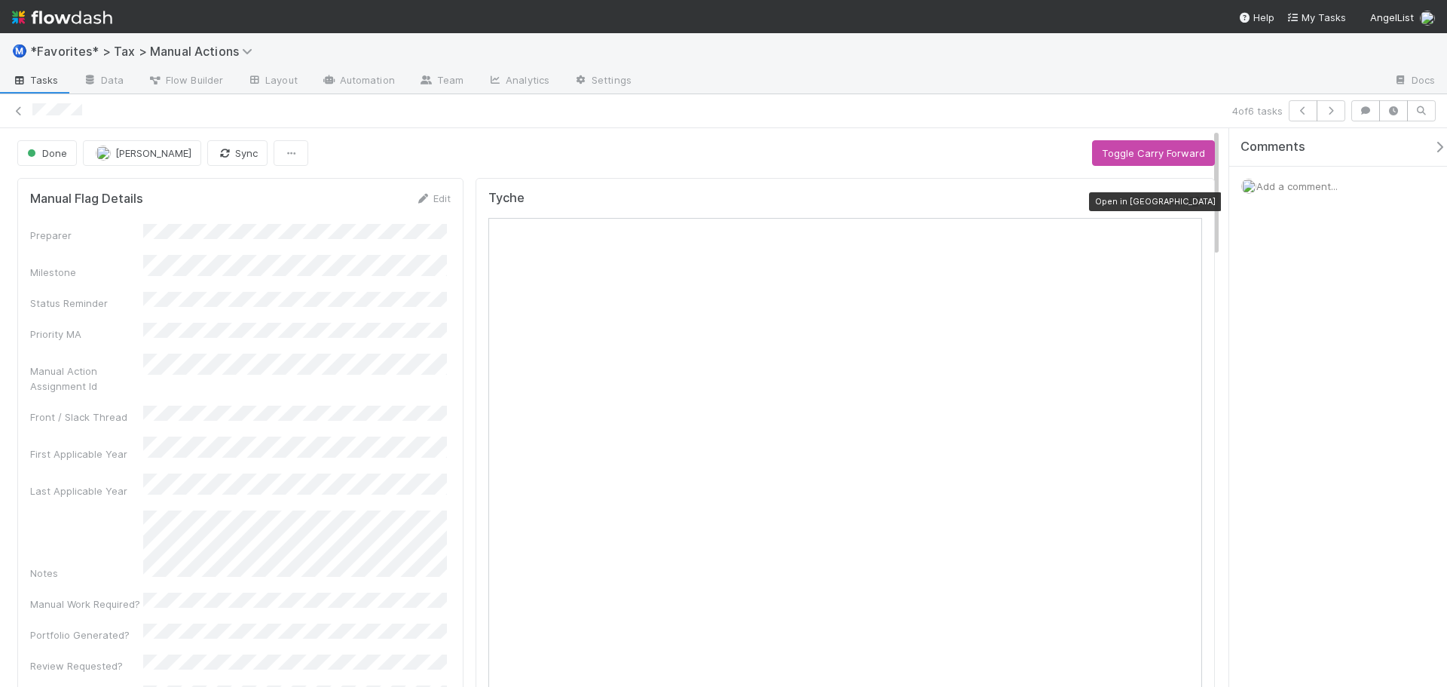
click at [1184, 192] on div "Tyche Open in New Tab" at bounding box center [845, 204] width 714 height 27
click at [1187, 201] on icon at bounding box center [1194, 202] width 15 height 10
click at [23, 114] on icon at bounding box center [18, 111] width 15 height 10
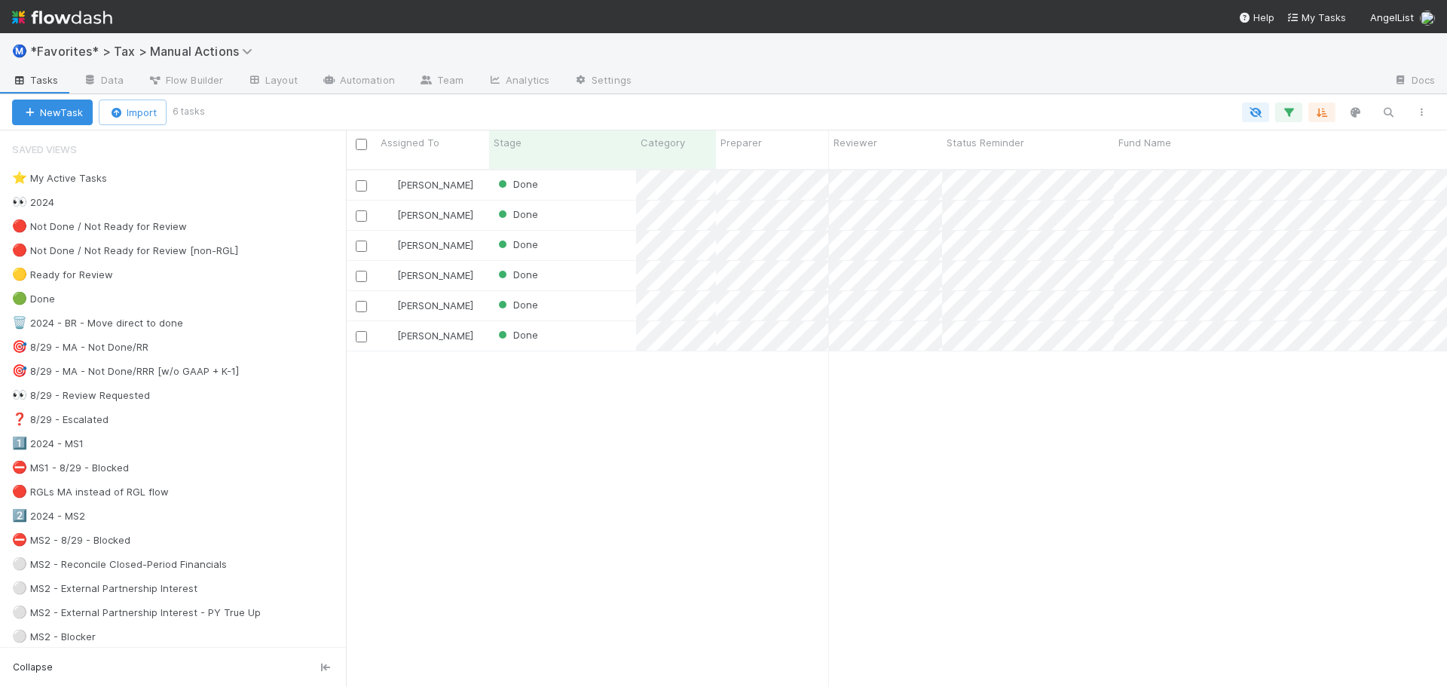
scroll to position [518, 1090]
click at [592, 293] on div "Done" at bounding box center [562, 305] width 147 height 29
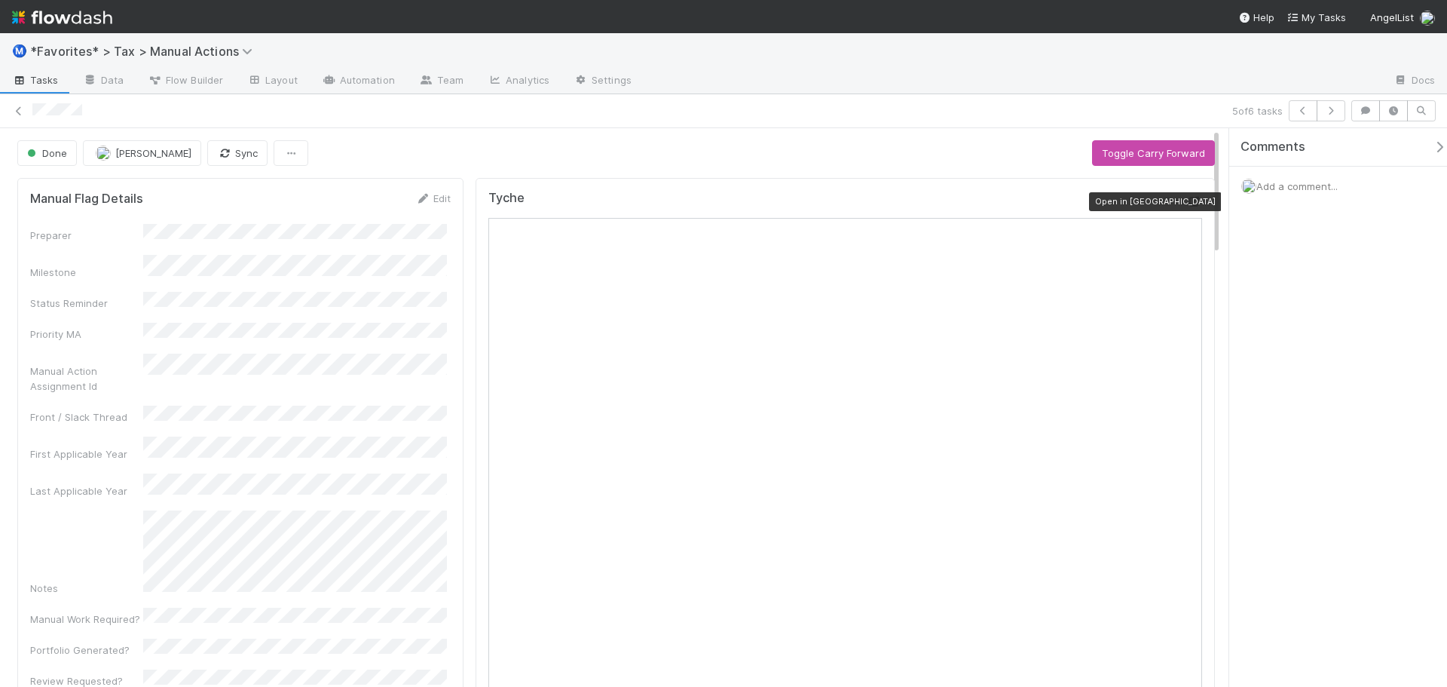
click at [1187, 206] on icon at bounding box center [1194, 202] width 15 height 10
click at [1330, 118] on button "button" at bounding box center [1331, 110] width 29 height 21
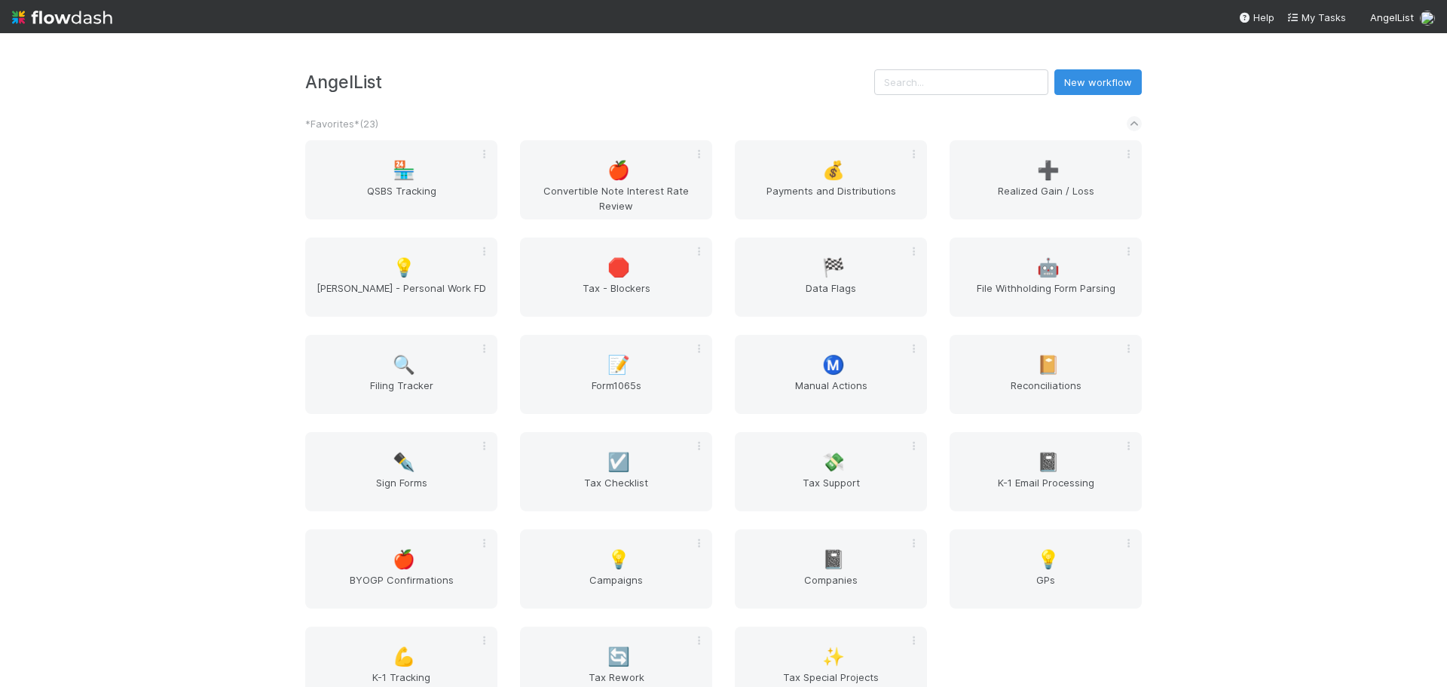
click at [420, 57] on div "AngelList New workflow *Favorites* ( 23 ) 🏪 QSBS Tracking 🍎 Convertible Note In…" at bounding box center [723, 359] width 1447 height 653
click at [429, 457] on div "✒️ Sign Forms" at bounding box center [401, 471] width 192 height 79
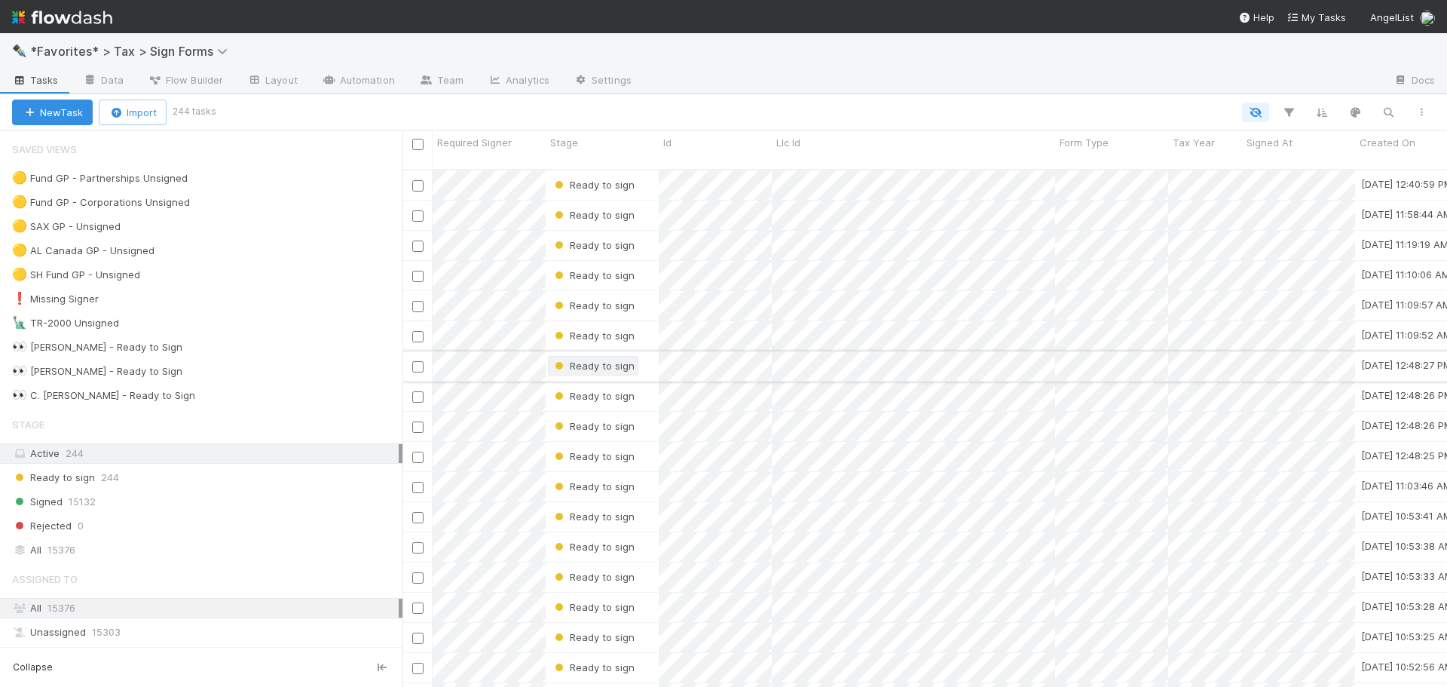
scroll to position [518, 1033]
click at [246, 185] on div "🟡 Fund GP - Partnerships Unsigned 8" at bounding box center [207, 178] width 390 height 19
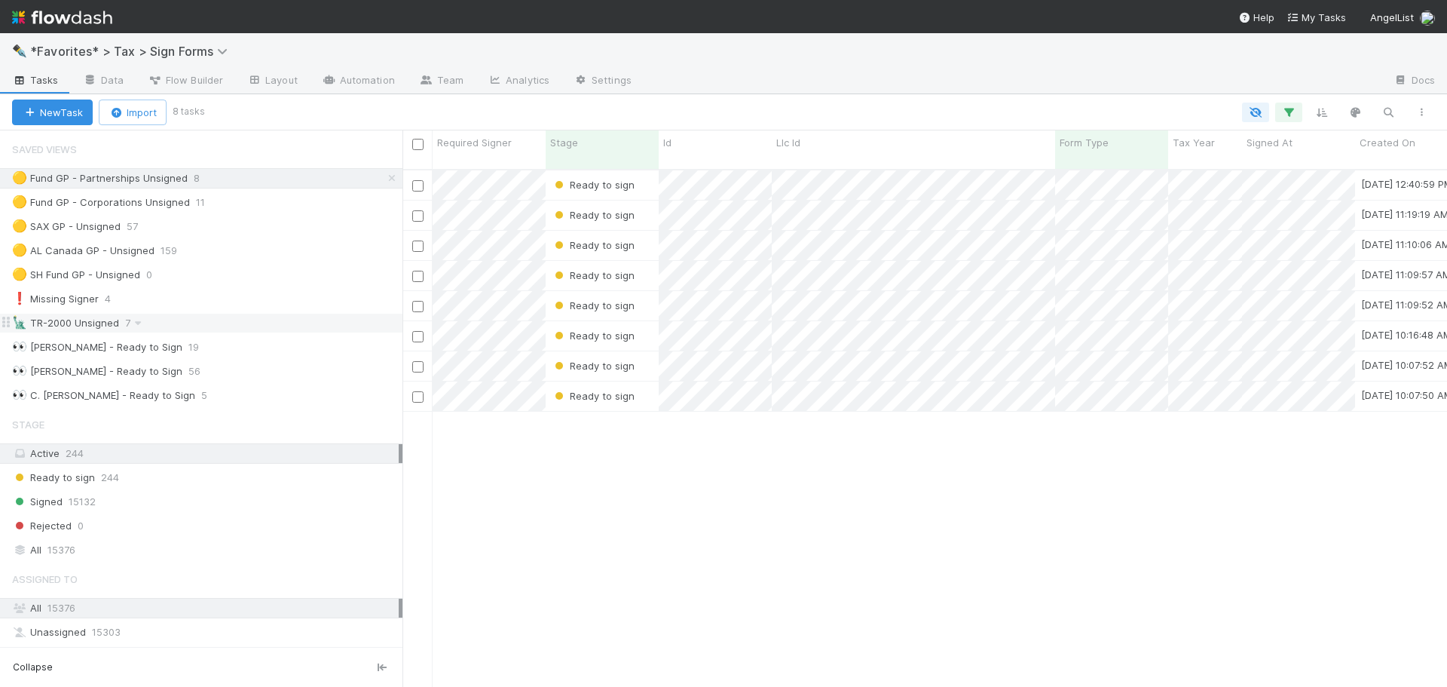
scroll to position [518, 1033]
click at [234, 341] on div "👀 Erik Syvertsen - Ready to Sign 19" at bounding box center [207, 347] width 390 height 19
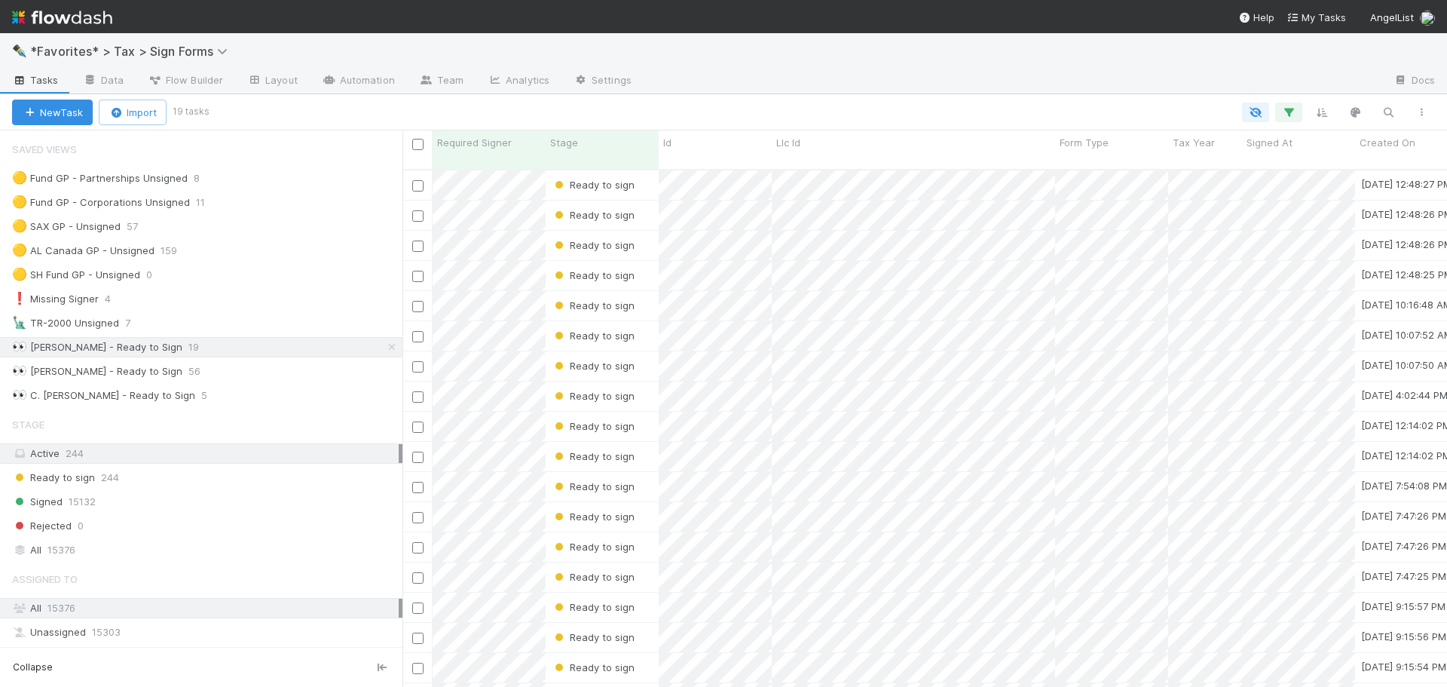
click at [261, 189] on div "🟡 Fund GP - Partnerships Unsigned 8 🟡 Fund GP - Corporations Unsigned 11 🟡 SAX …" at bounding box center [201, 286] width 402 height 237
click at [261, 182] on div "🟡 Fund GP - Partnerships Unsigned 8" at bounding box center [207, 178] width 390 height 19
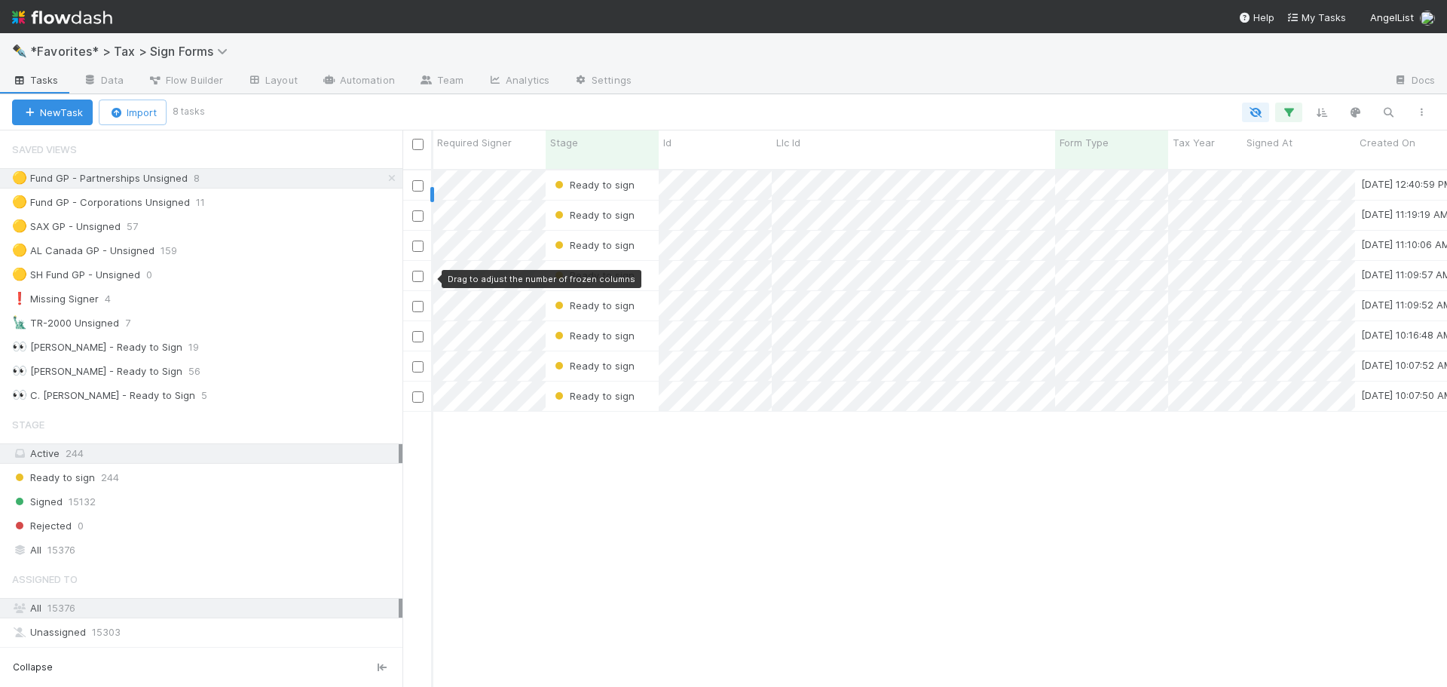
scroll to position [518, 1033]
click at [663, 440] on div "Ready to sign 9/3/25, 12:40:59 PM 9/3/25, 12:40:59 PM Ready to sign 9/3/25, 11:…" at bounding box center [924, 434] width 1044 height 529
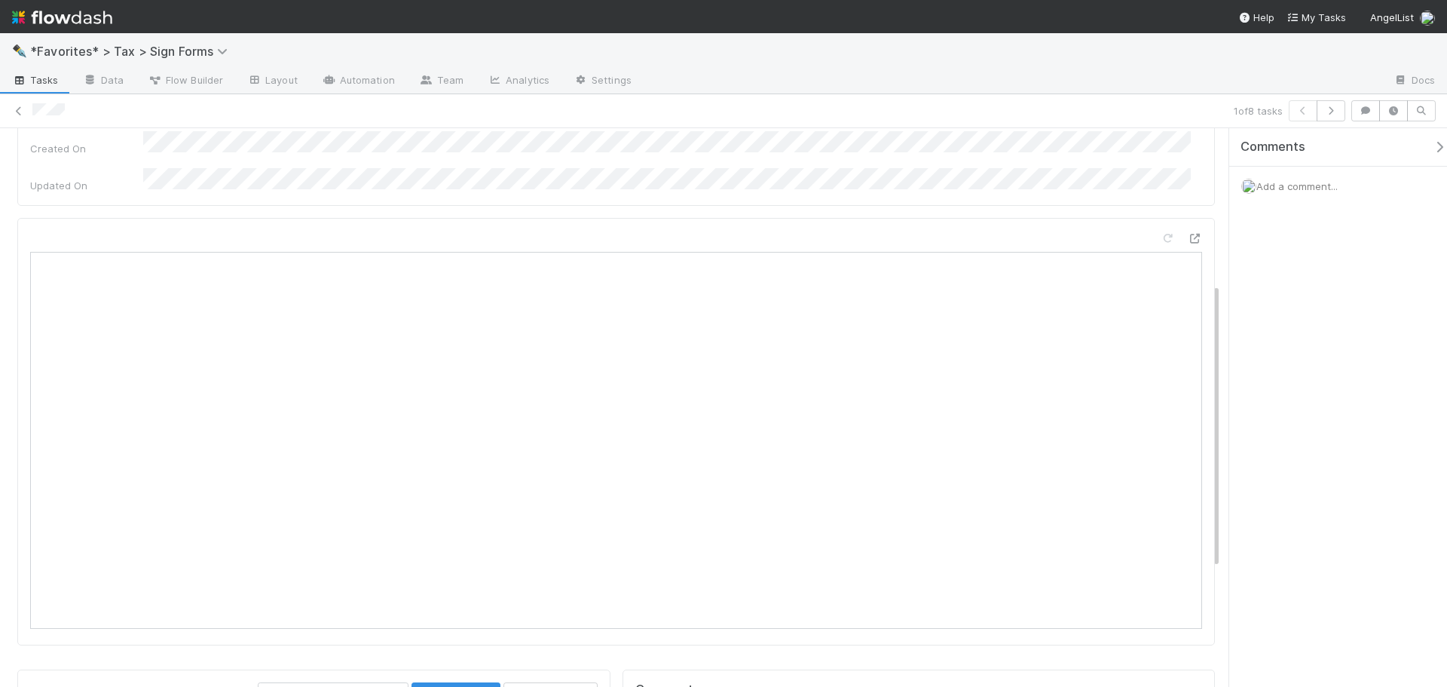
scroll to position [301, 0]
click at [1187, 234] on icon at bounding box center [1194, 239] width 15 height 10
drag, startPoint x: 15, startPoint y: 114, endPoint x: 40, endPoint y: 90, distance: 34.1
click at [15, 113] on icon at bounding box center [18, 111] width 15 height 10
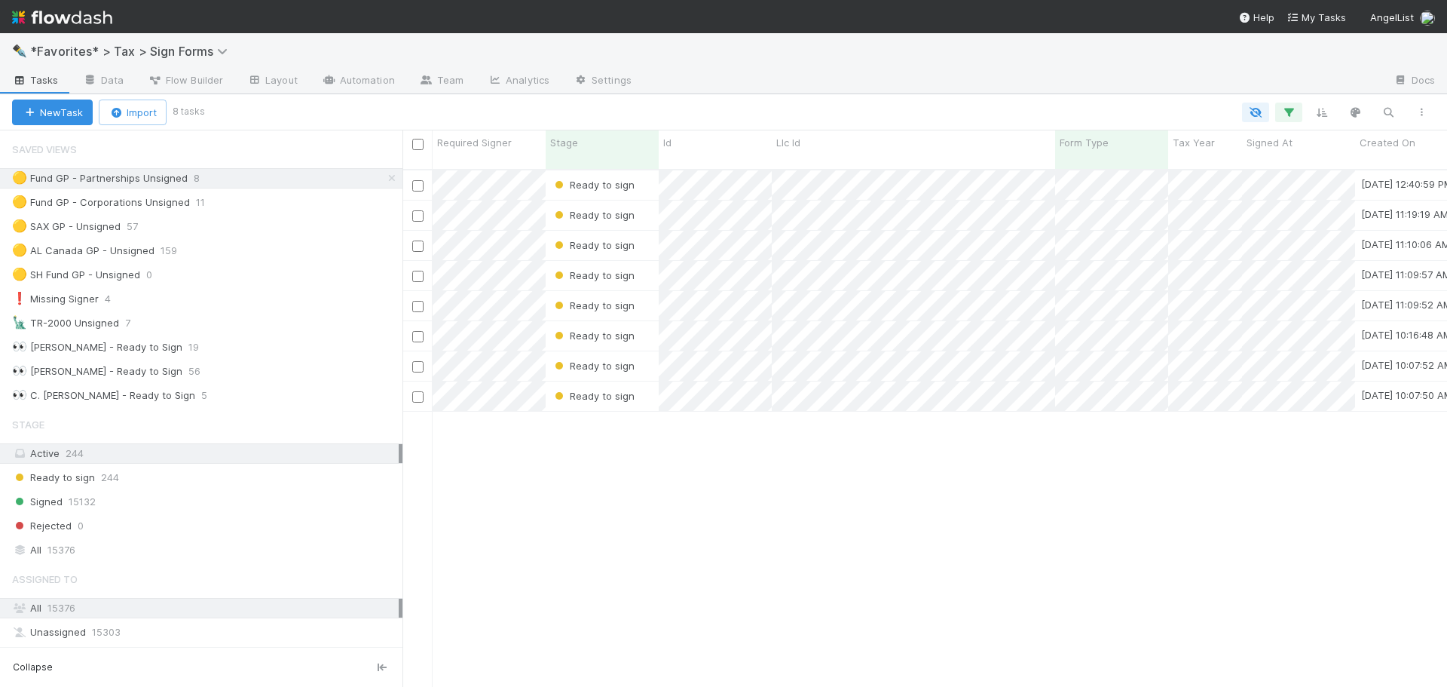
scroll to position [12, 12]
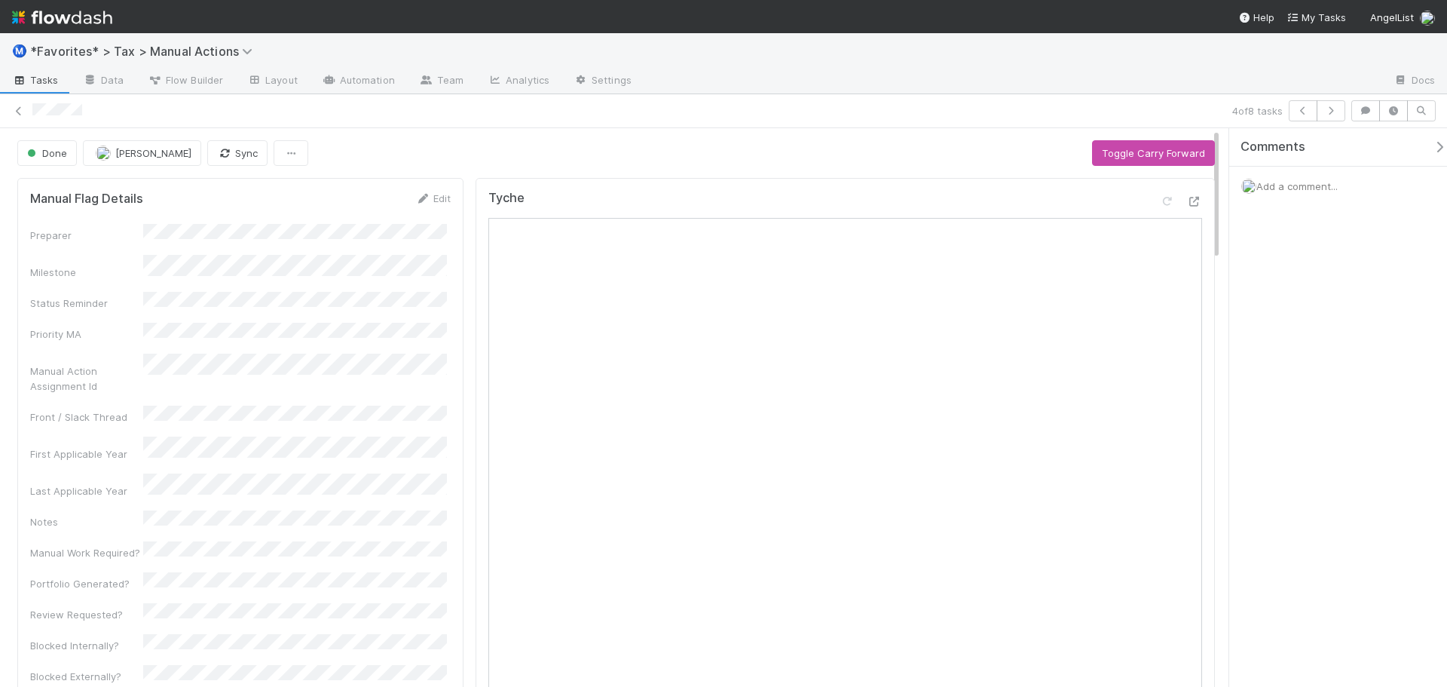
click at [1188, 187] on div "Tyche" at bounding box center [845, 583] width 739 height 810
click at [1187, 199] on icon at bounding box center [1194, 202] width 15 height 10
click at [1187, 203] on icon at bounding box center [1194, 202] width 15 height 10
click at [1187, 201] on icon at bounding box center [1194, 202] width 15 height 10
